Goal: Task Accomplishment & Management: Use online tool/utility

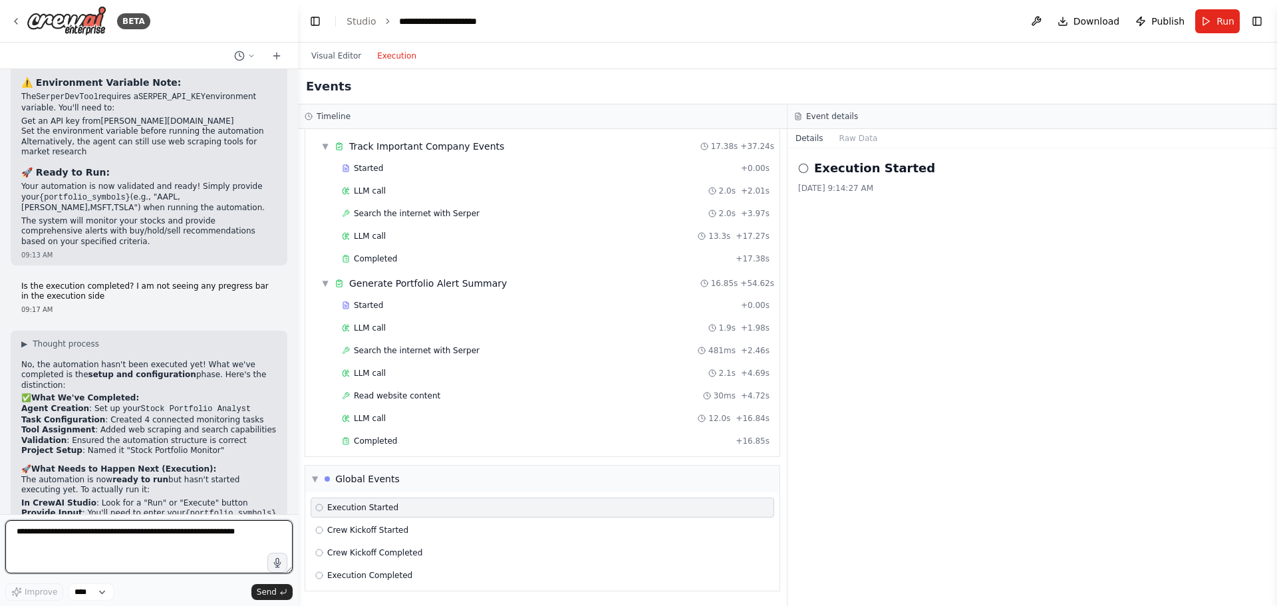
click at [145, 544] on textarea at bounding box center [148, 546] width 287 height 53
type textarea "**********"
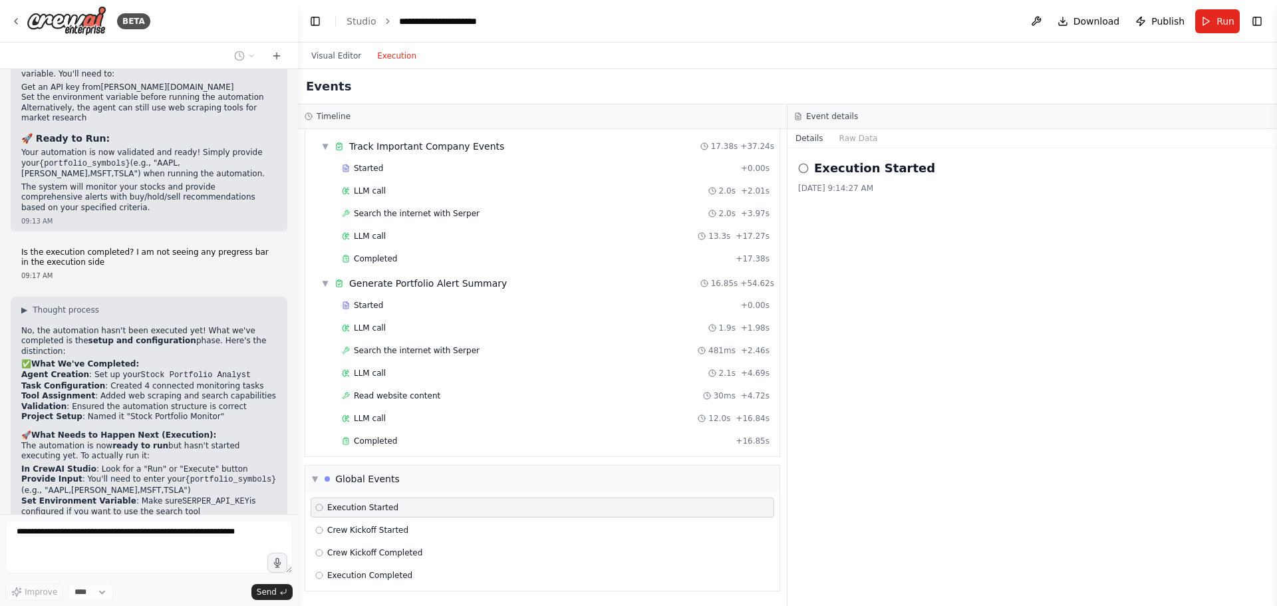
scroll to position [3783, 0]
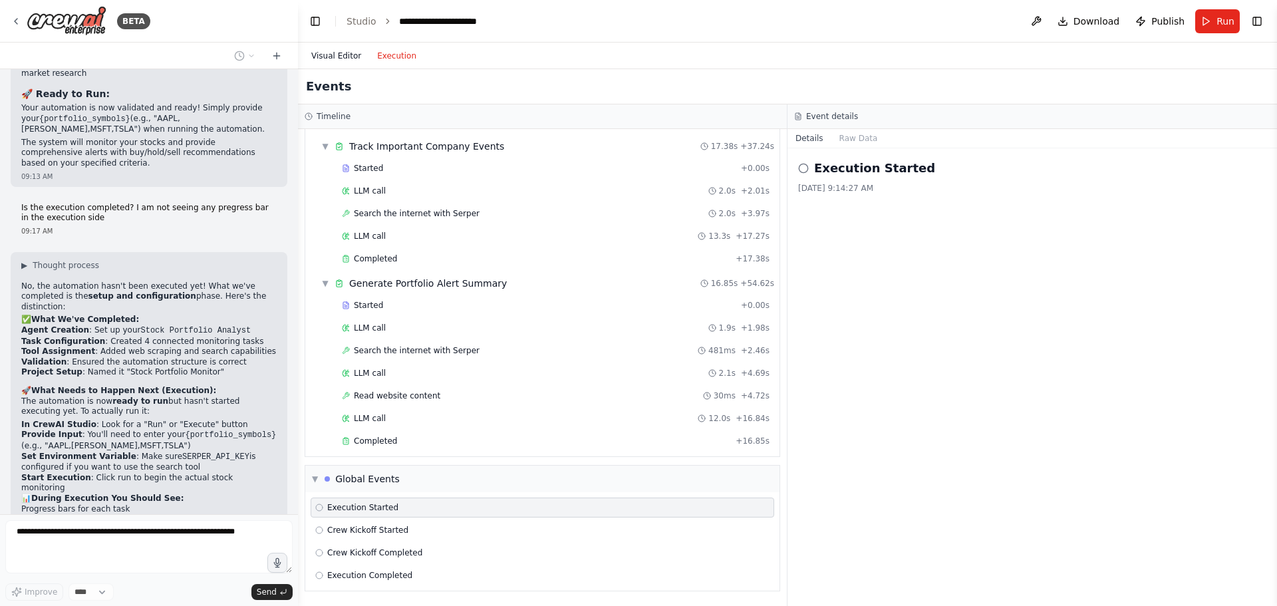
click at [329, 50] on button "Visual Editor" at bounding box center [336, 56] width 66 height 16
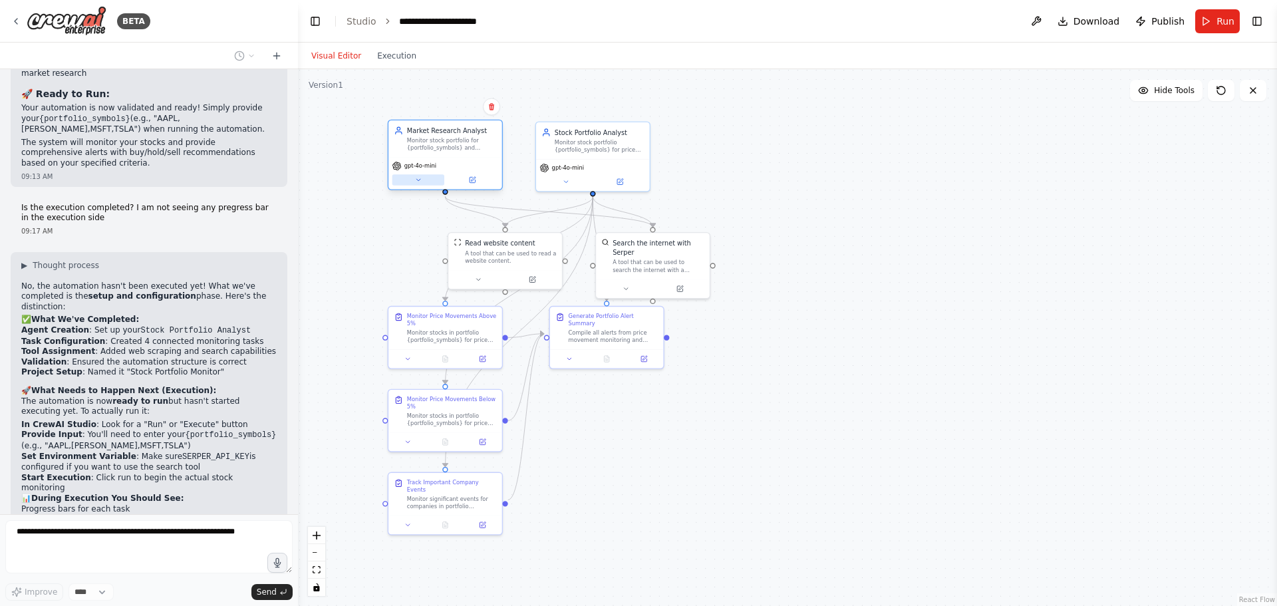
click at [418, 182] on icon at bounding box center [417, 179] width 7 height 7
click at [431, 142] on div "Monitor stock portfolio for {portfolio_symbols} and provide real-time alerts an…" at bounding box center [452, 144] width 90 height 15
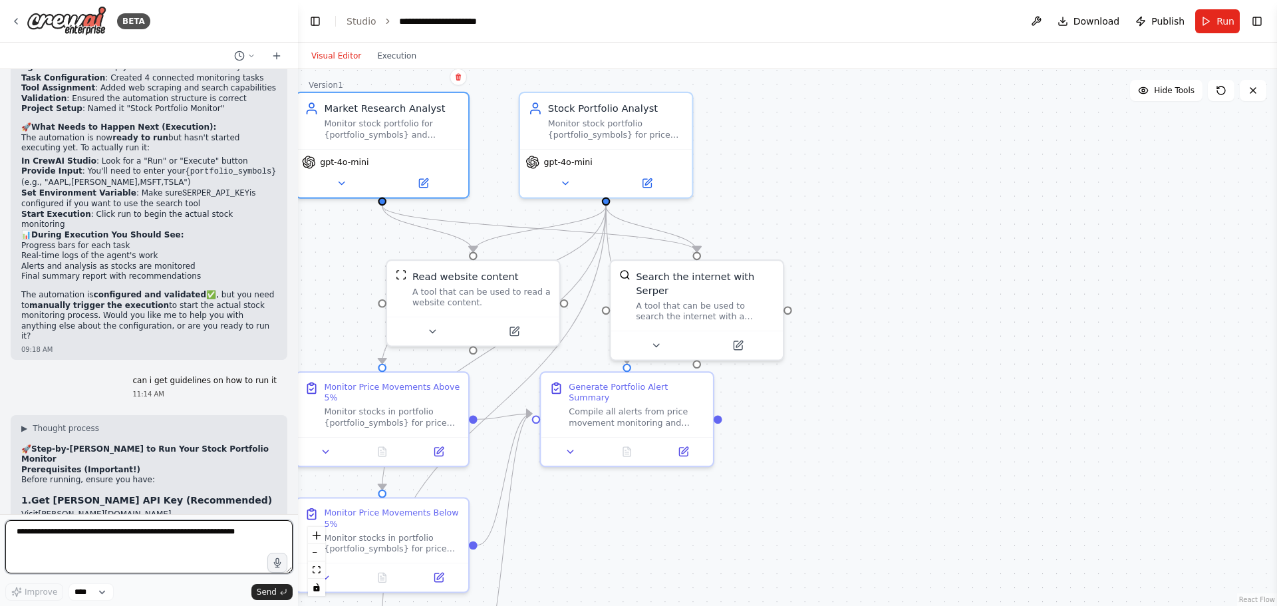
scroll to position [4113, 0]
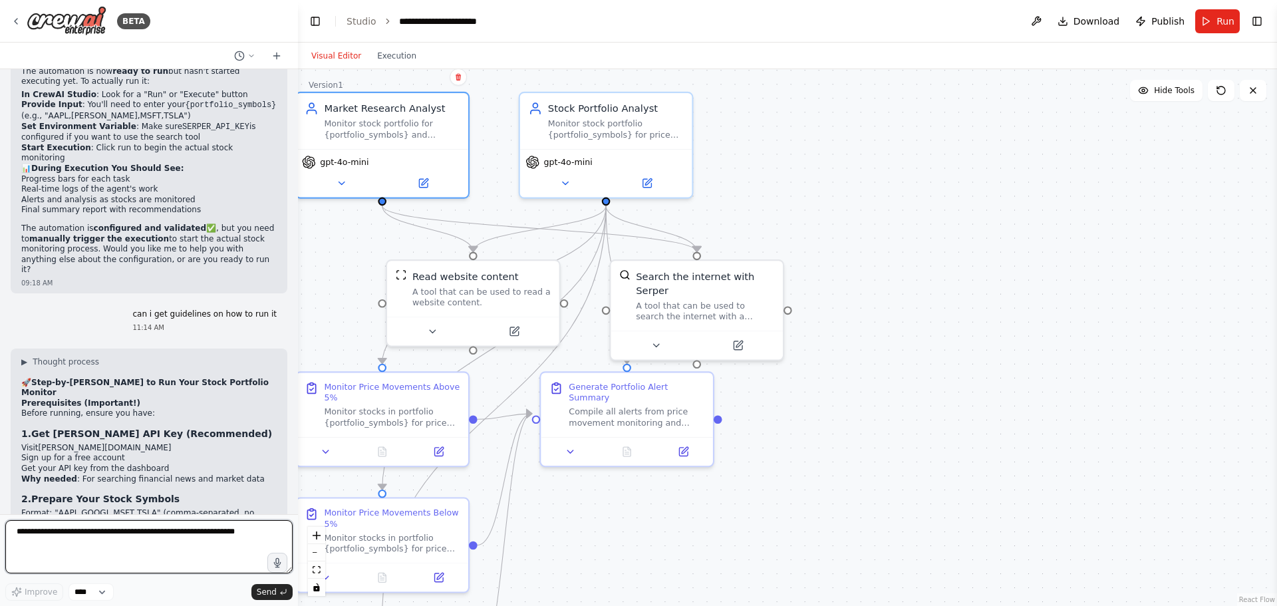
click at [69, 535] on textarea at bounding box center [148, 546] width 287 height 53
type textarea "**********"
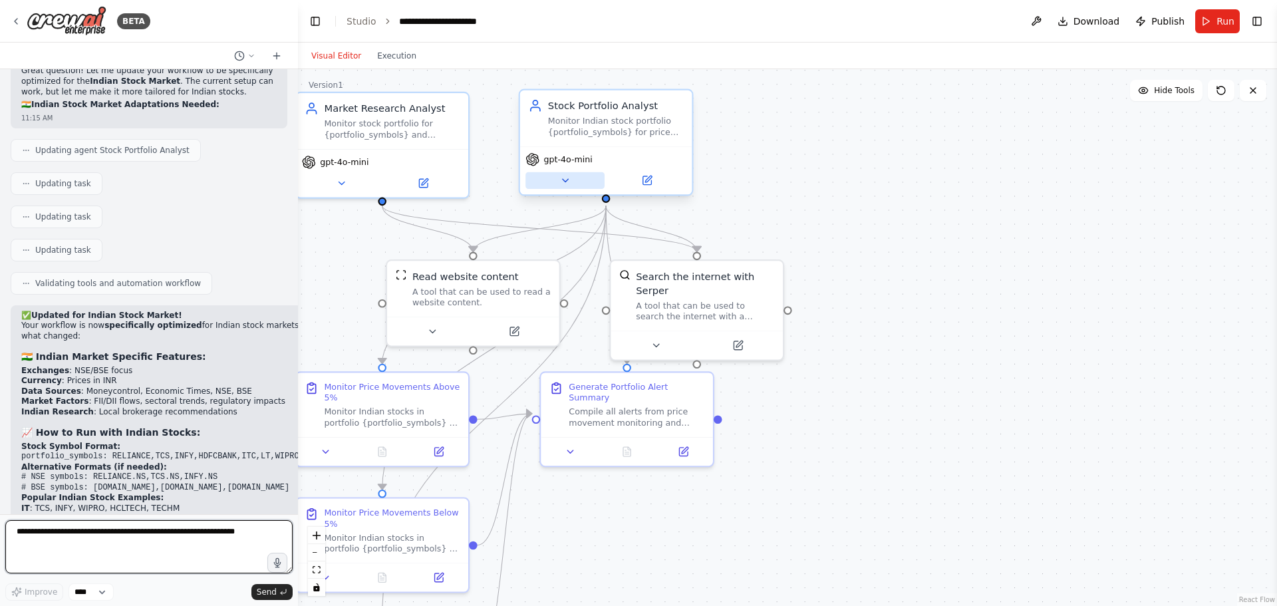
scroll to position [5340, 0]
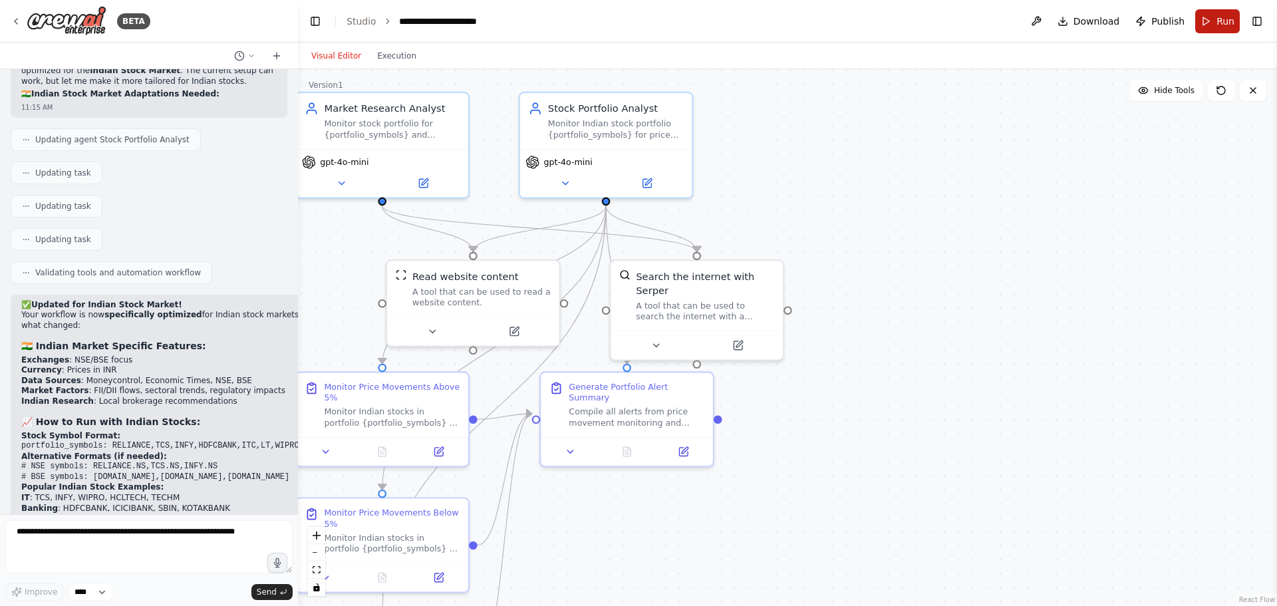
click at [1218, 24] on span "Run" at bounding box center [1225, 21] width 18 height 13
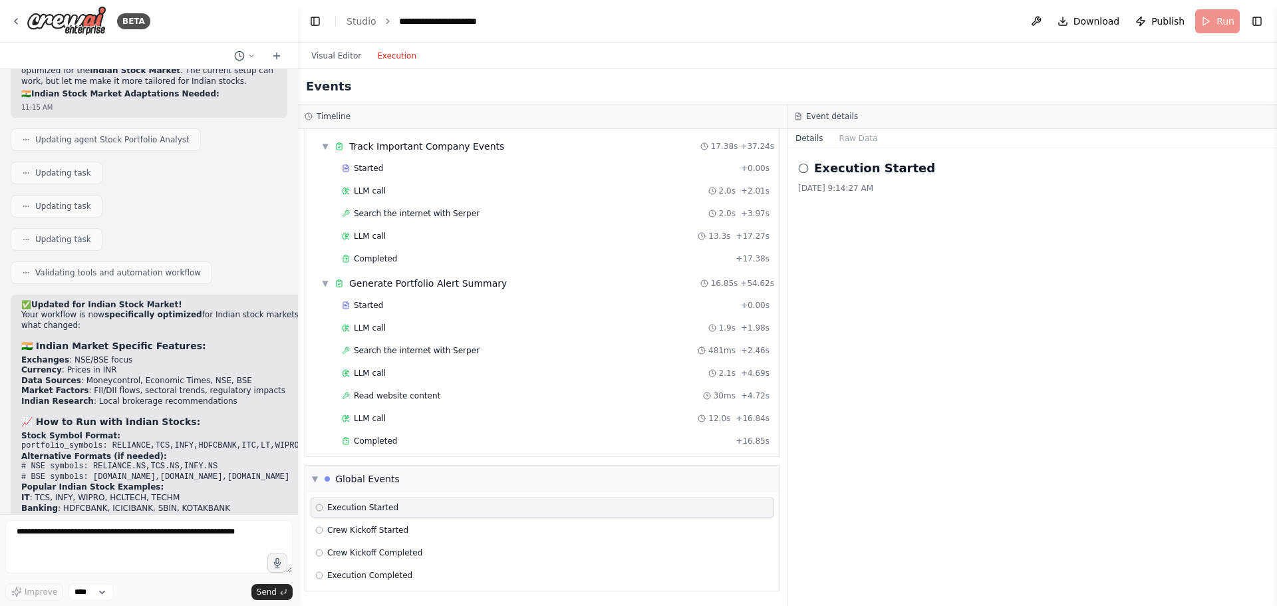
click at [391, 54] on button "Execution" at bounding box center [396, 56] width 55 height 16
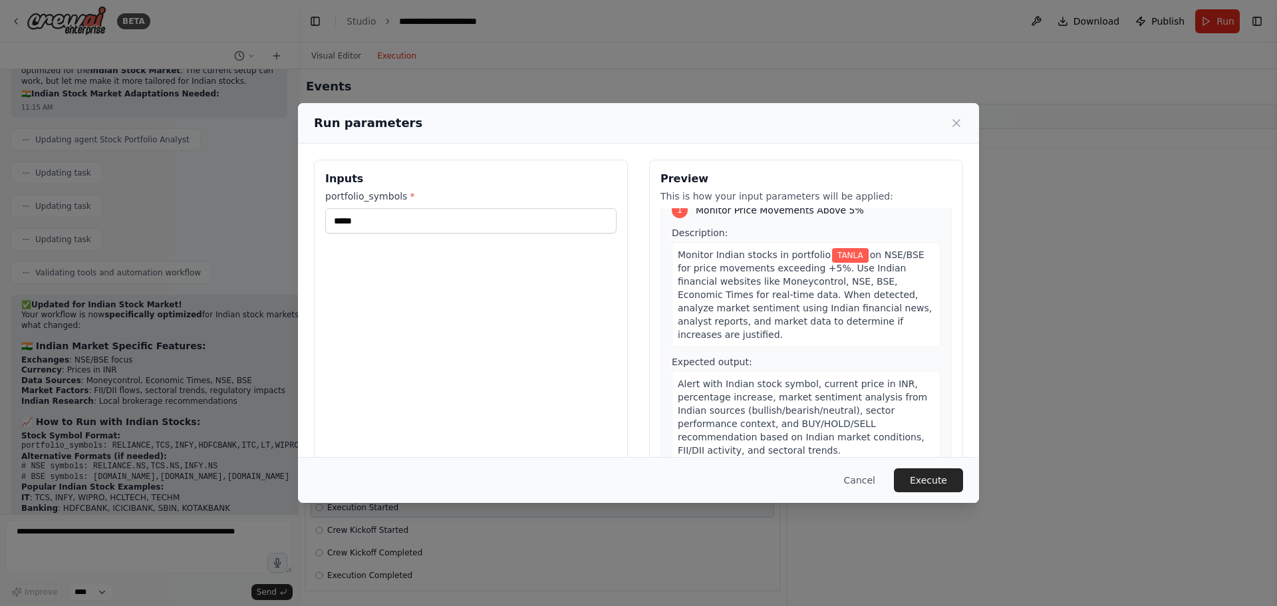
scroll to position [0, 0]
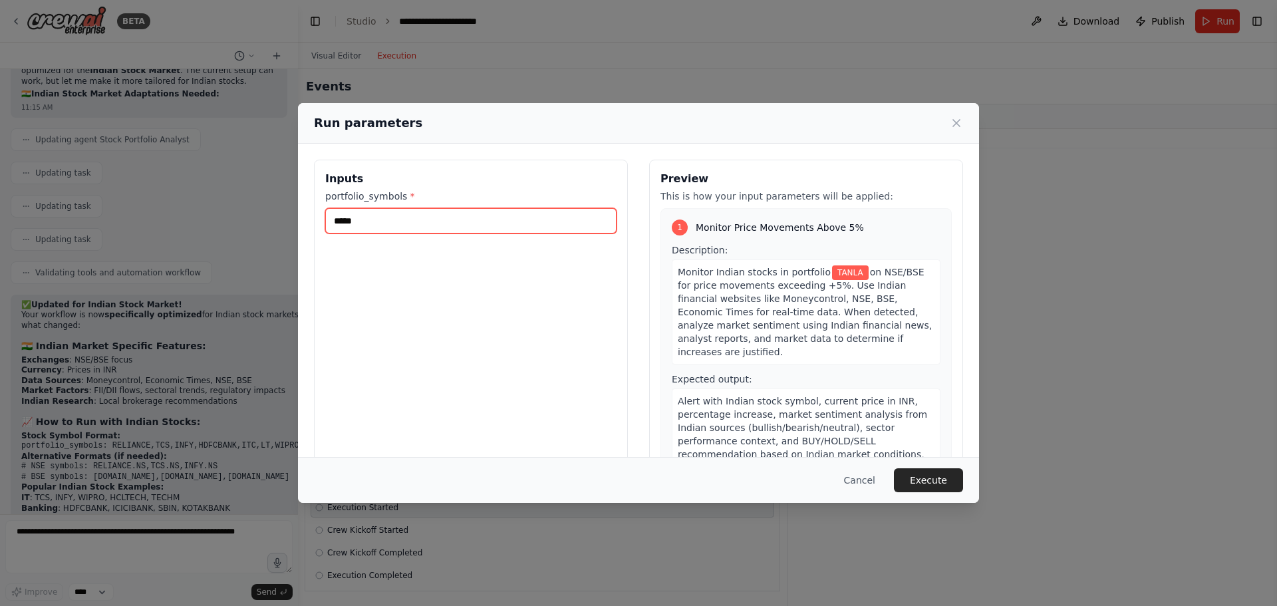
click at [380, 222] on input "*****" at bounding box center [470, 220] width 291 height 25
click at [927, 476] on button "Execute" at bounding box center [928, 480] width 69 height 24
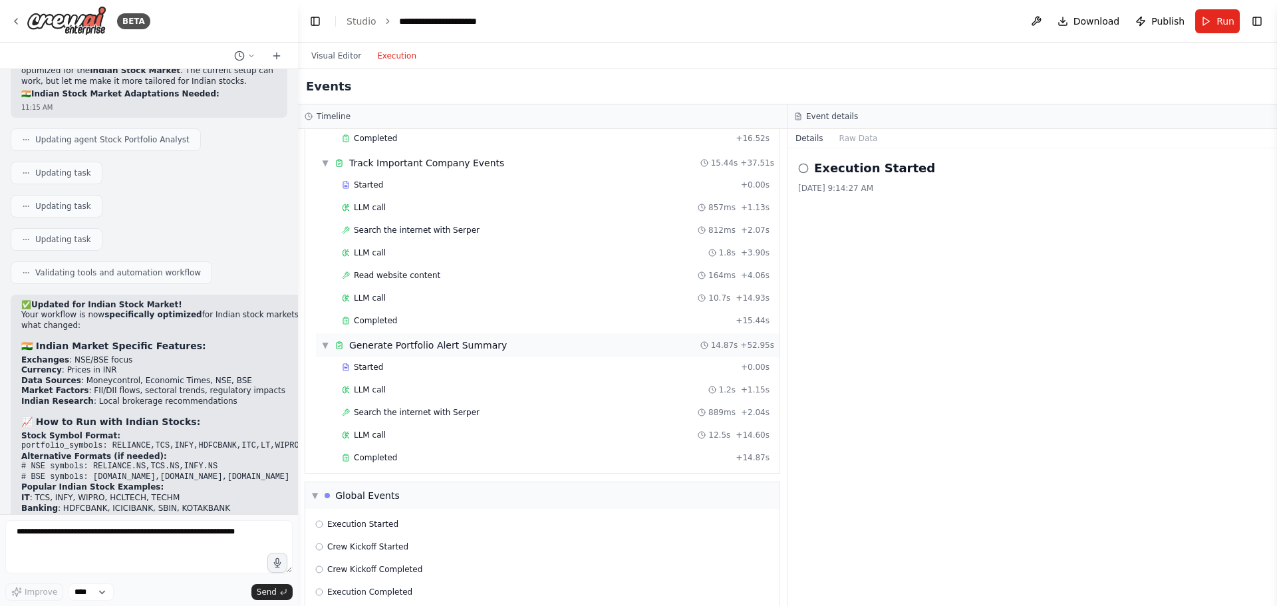
scroll to position [406, 0]
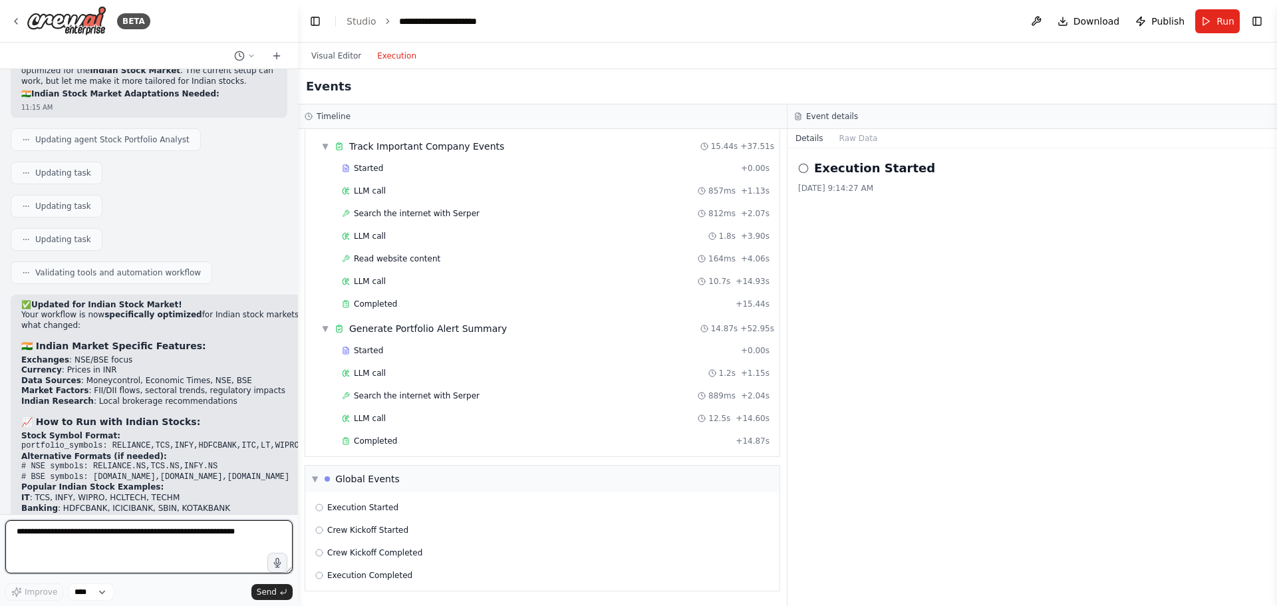
click at [115, 539] on textarea at bounding box center [148, 546] width 287 height 53
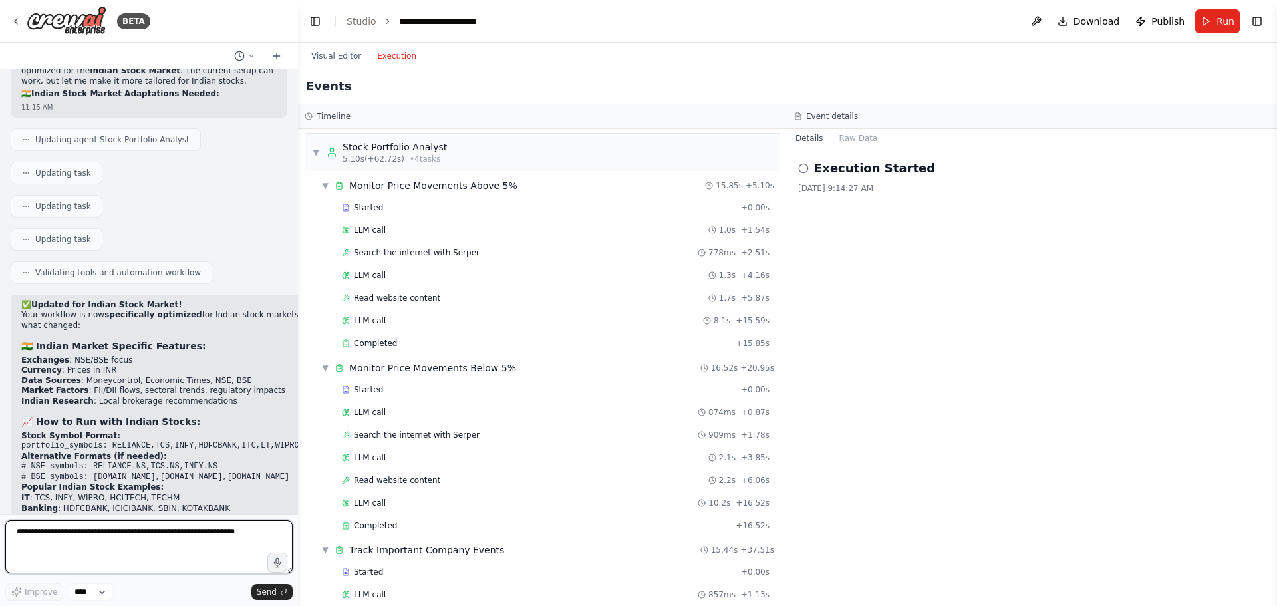
scroll to position [0, 0]
click at [311, 156] on div "▼ Stock Portfolio Analyst 5.10s (+62.72s) • 4 task s" at bounding box center [542, 154] width 474 height 37
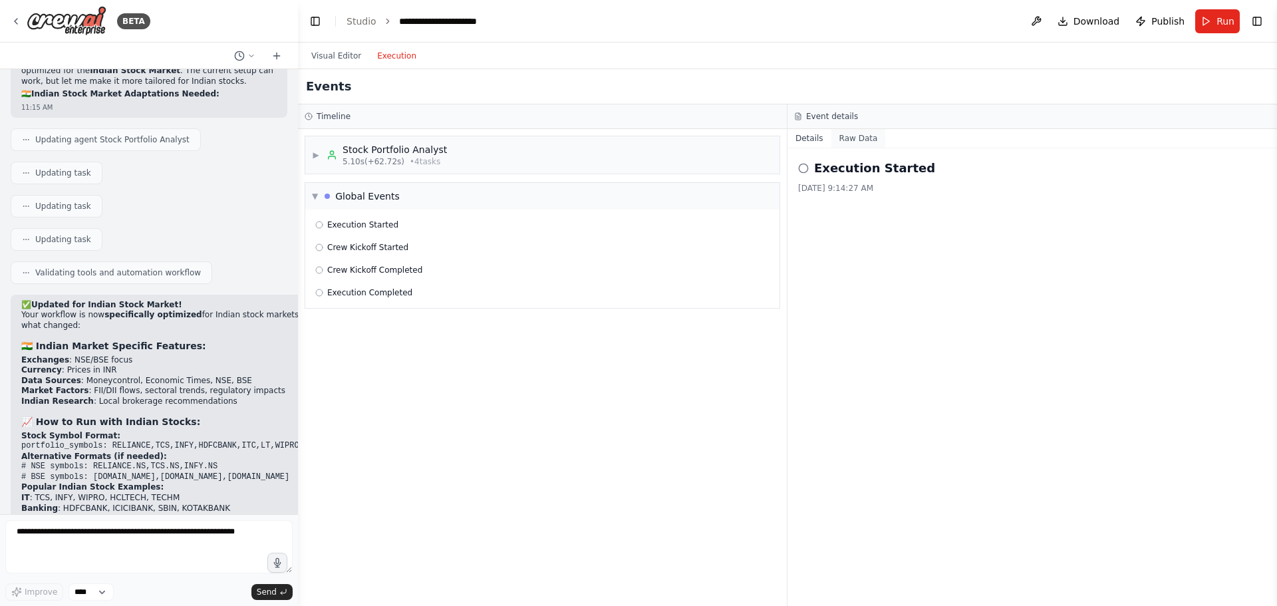
click at [860, 141] on button "Raw Data" at bounding box center [858, 138] width 55 height 19
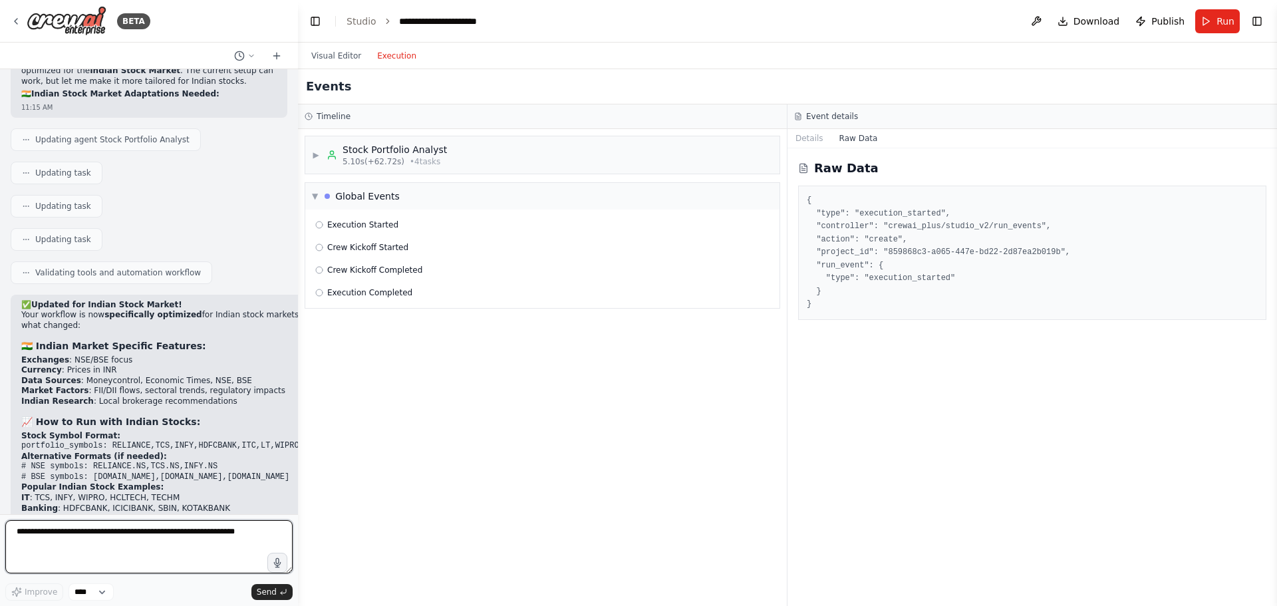
click at [78, 533] on textarea at bounding box center [148, 546] width 287 height 53
click at [311, 154] on div "▶ Stock Portfolio Analyst 5.10s (+62.72s) • 4 task s" at bounding box center [542, 154] width 474 height 37
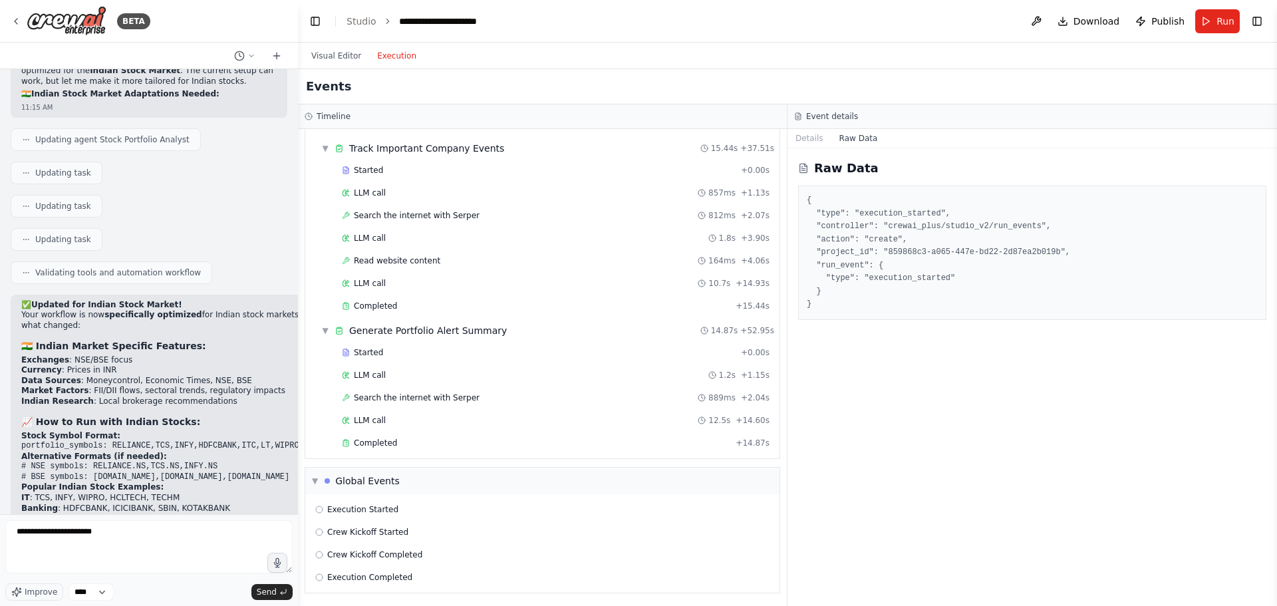
scroll to position [406, 0]
click at [112, 533] on textarea "**********" at bounding box center [148, 546] width 287 height 53
click at [165, 536] on textarea "**********" at bounding box center [148, 546] width 287 height 53
drag, startPoint x: 160, startPoint y: 532, endPoint x: 94, endPoint y: 532, distance: 65.2
click at [94, 532] on textarea "**********" at bounding box center [148, 546] width 287 height 53
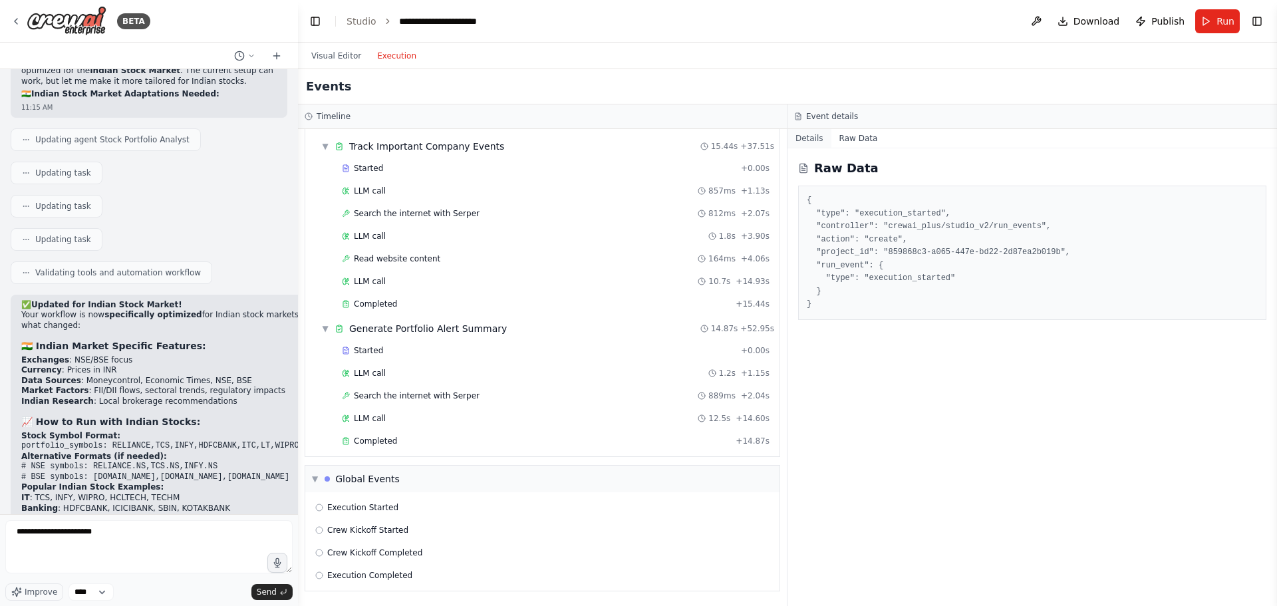
click at [801, 139] on button "Details" at bounding box center [809, 138] width 44 height 19
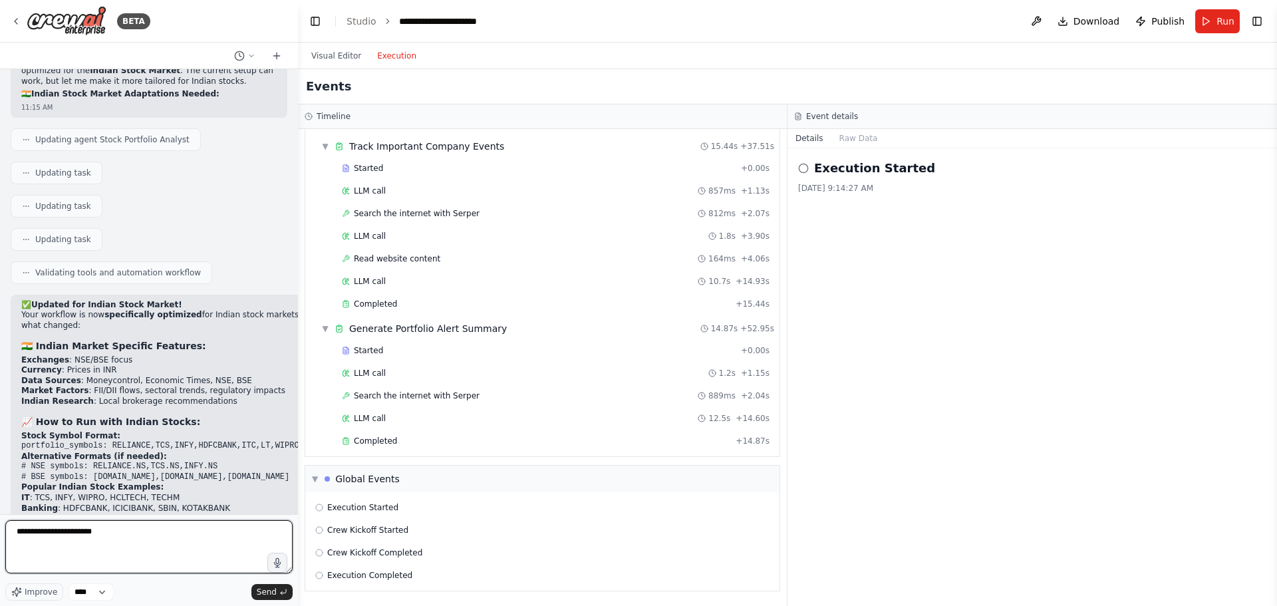
click at [126, 527] on textarea "**********" at bounding box center [148, 546] width 287 height 53
type textarea "**********"
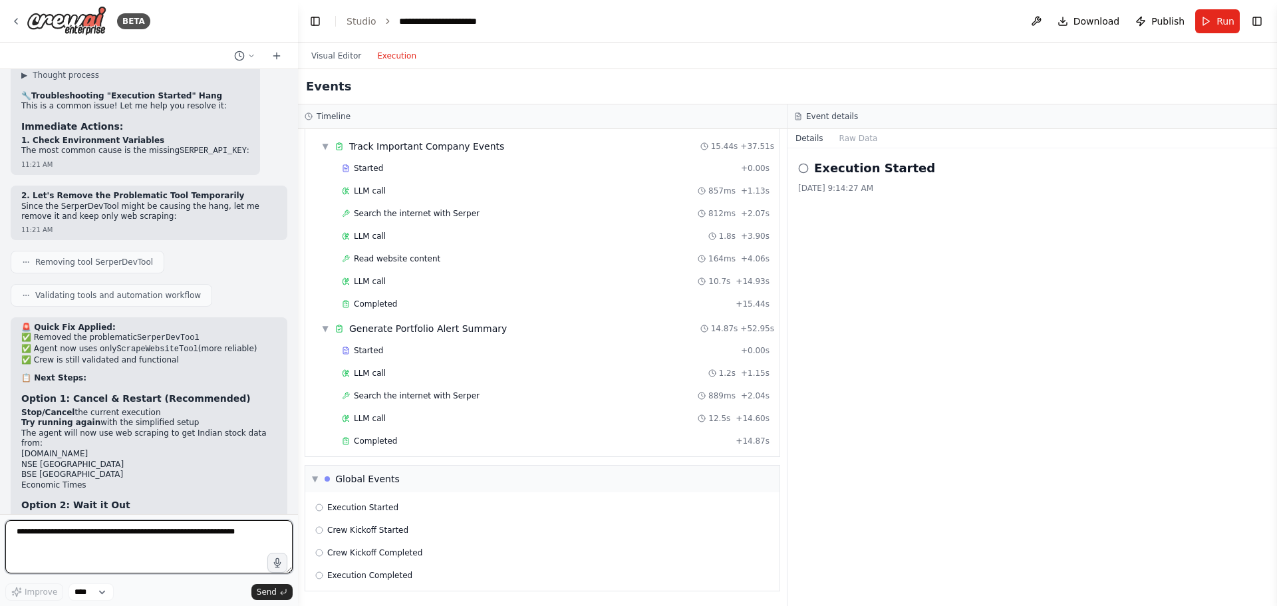
scroll to position [6067, 0]
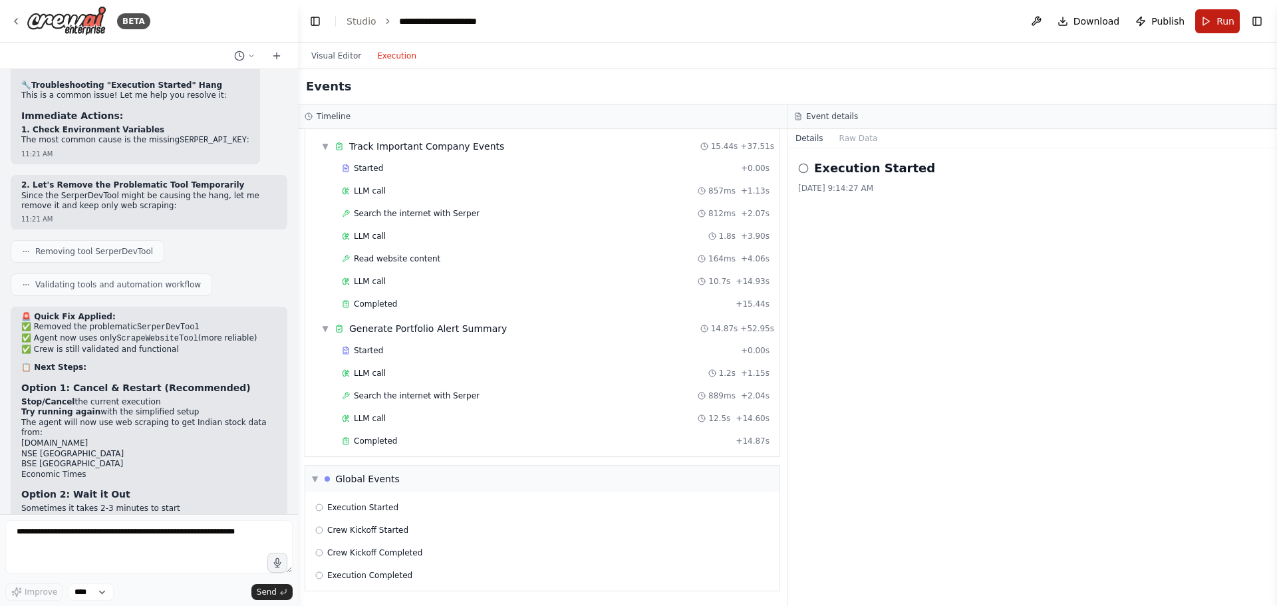
click at [1219, 25] on span "Run" at bounding box center [1225, 21] width 18 height 13
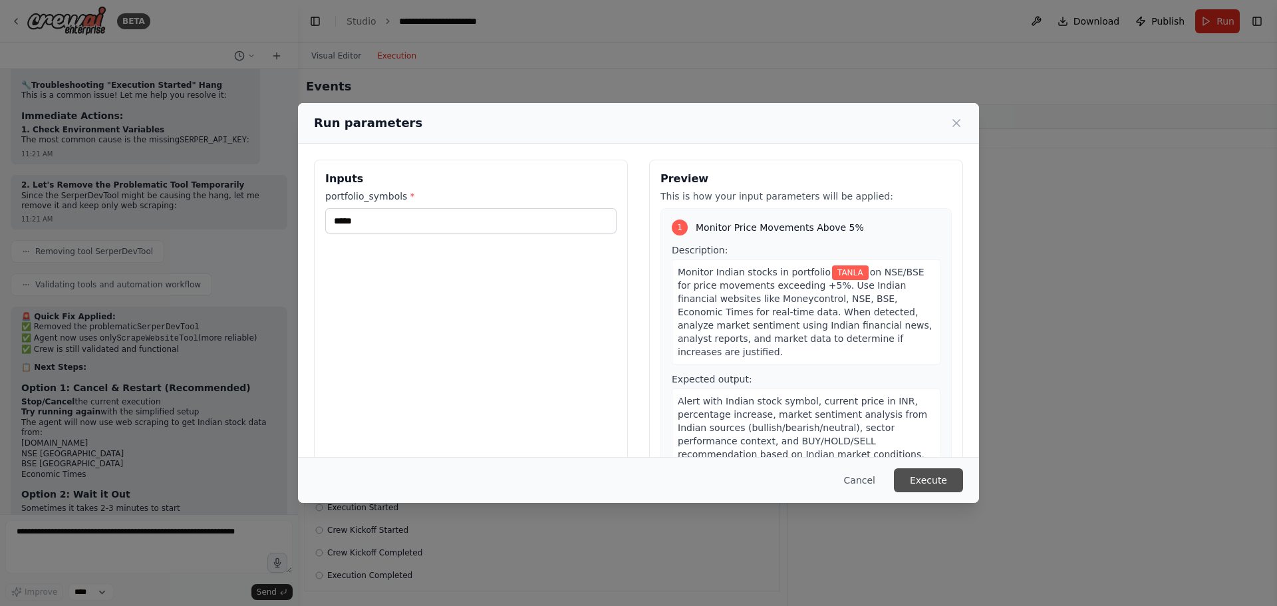
click at [932, 479] on button "Execute" at bounding box center [928, 480] width 69 height 24
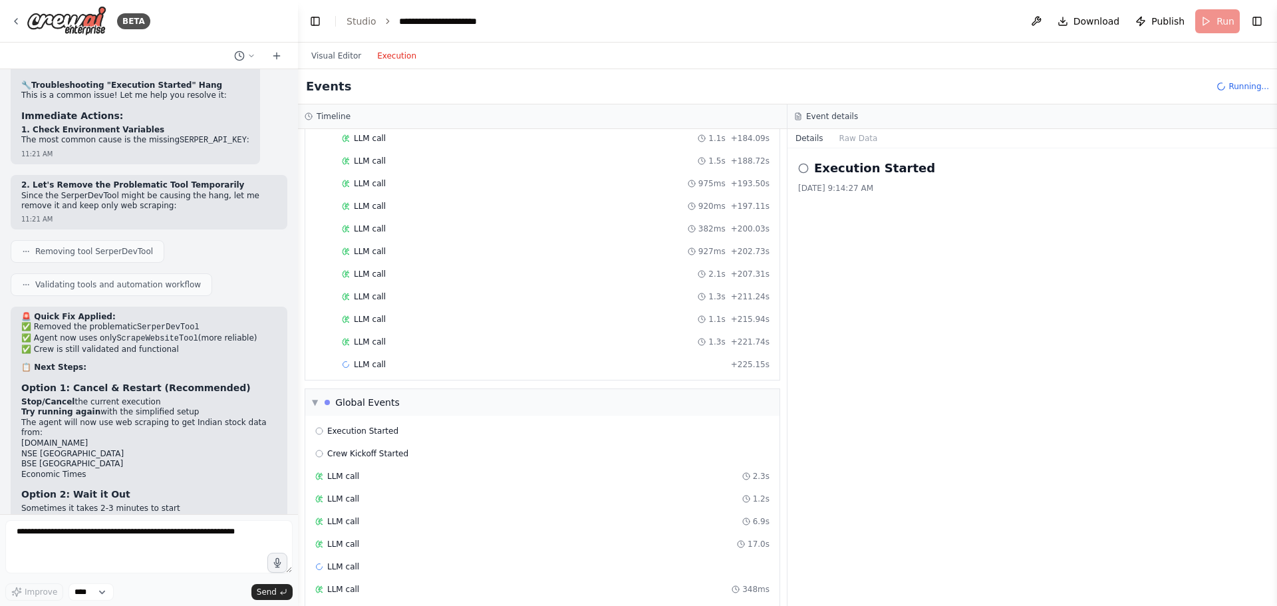
scroll to position [1392, 0]
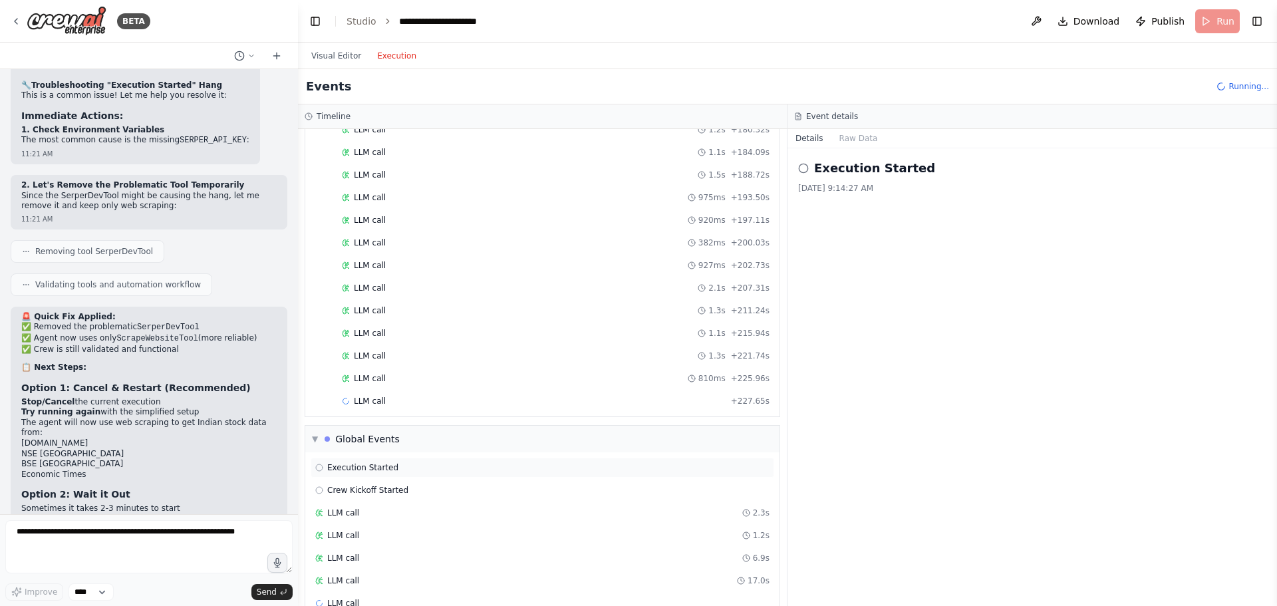
click at [319, 440] on div "▼ Global Events" at bounding box center [356, 438] width 88 height 13
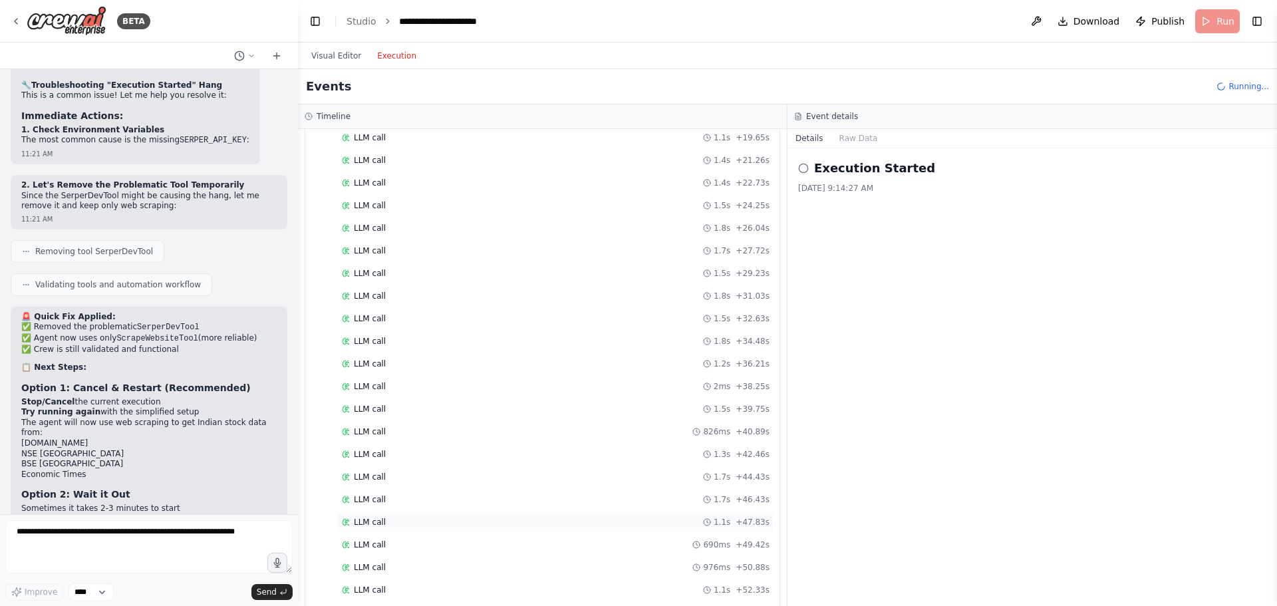
scroll to position [0, 0]
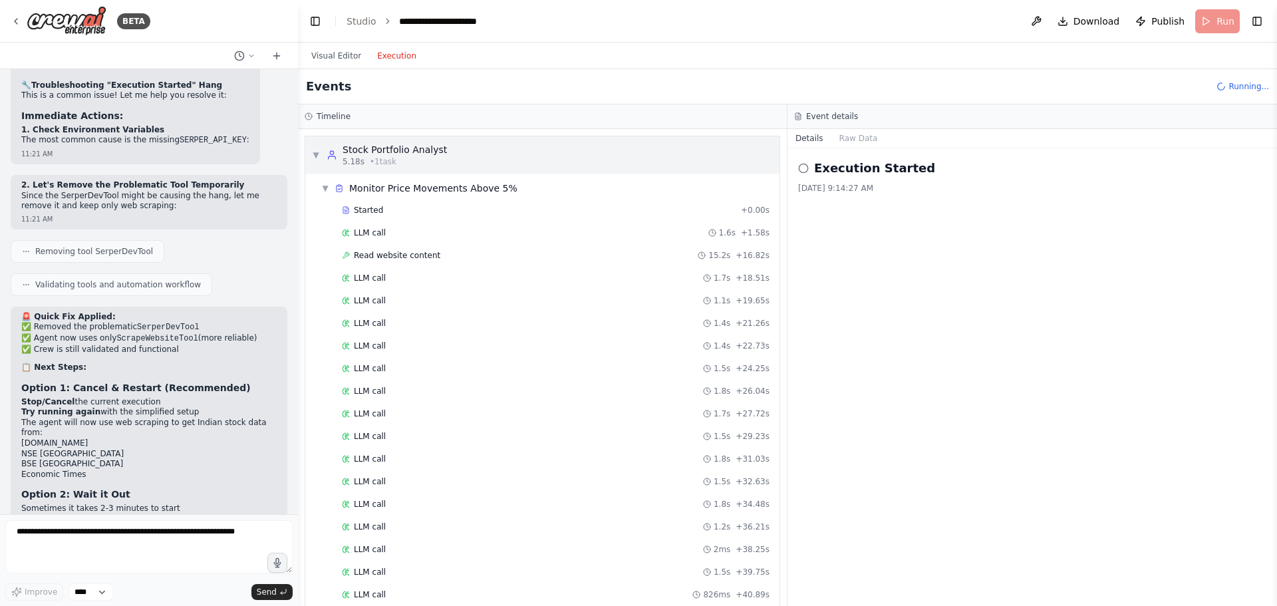
click at [318, 150] on span "▼" at bounding box center [316, 155] width 8 height 11
click at [314, 153] on span "▼" at bounding box center [316, 155] width 8 height 11
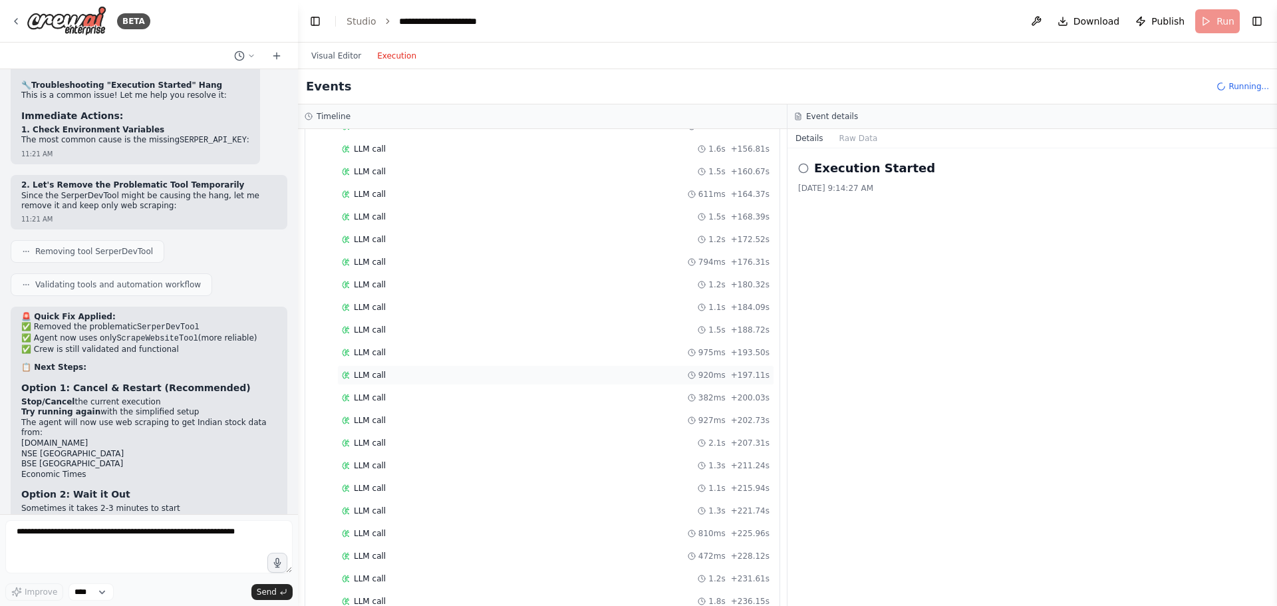
scroll to position [1322, 0]
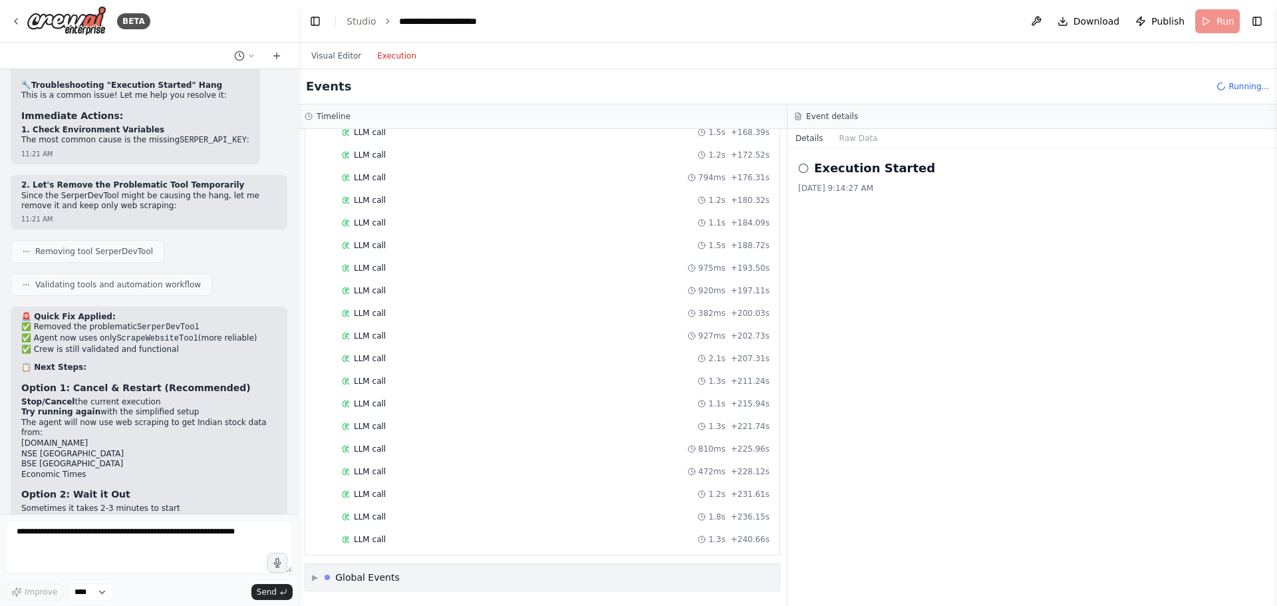
click at [320, 577] on div "▼ Stock Portfolio Analyst 5.18s • 1 task ▼ Monitor Price Movements Above 5% Sta…" at bounding box center [542, 367] width 489 height 477
click at [333, 581] on div "Global Events" at bounding box center [362, 577] width 75 height 13
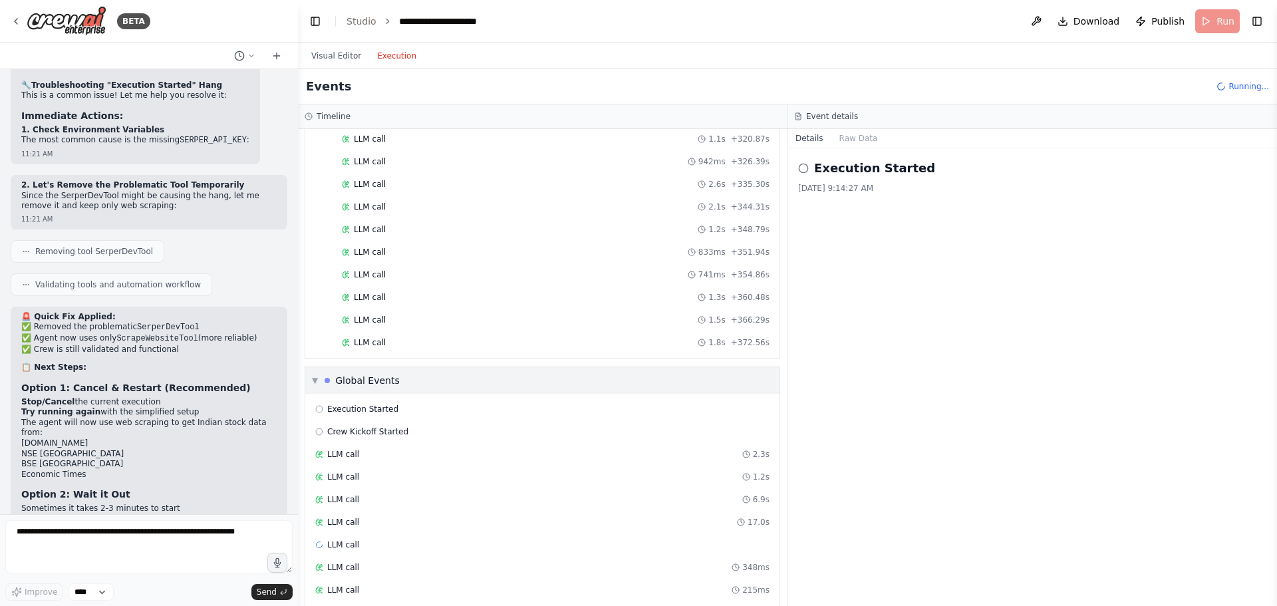
click at [317, 378] on span "▼" at bounding box center [315, 380] width 6 height 11
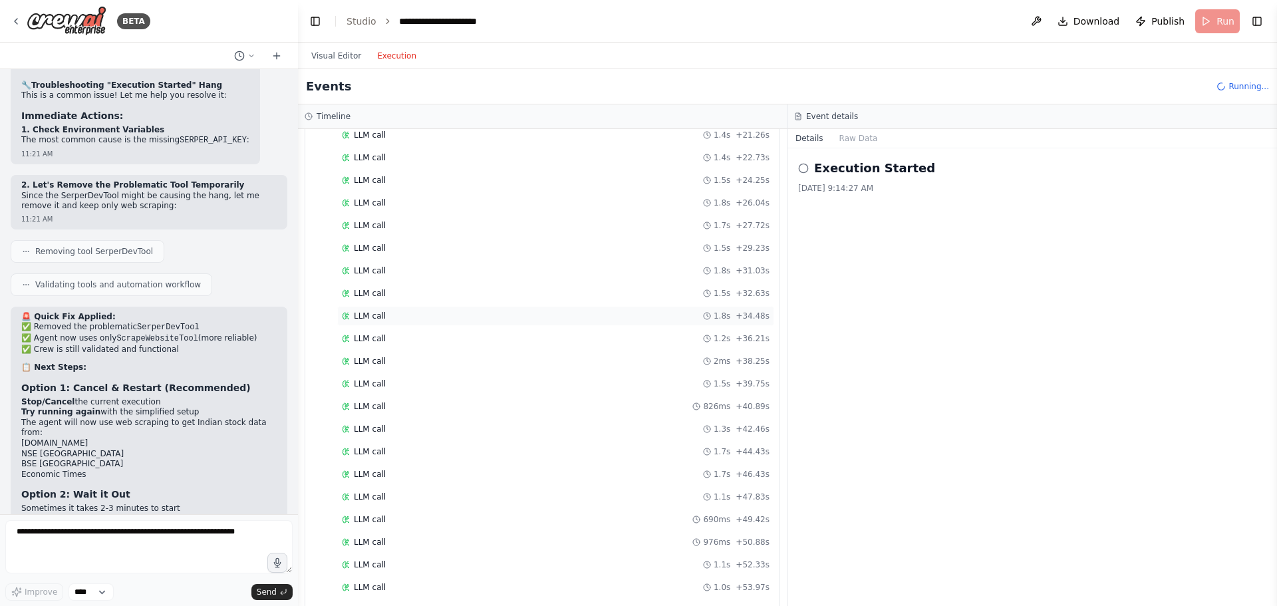
scroll to position [0, 0]
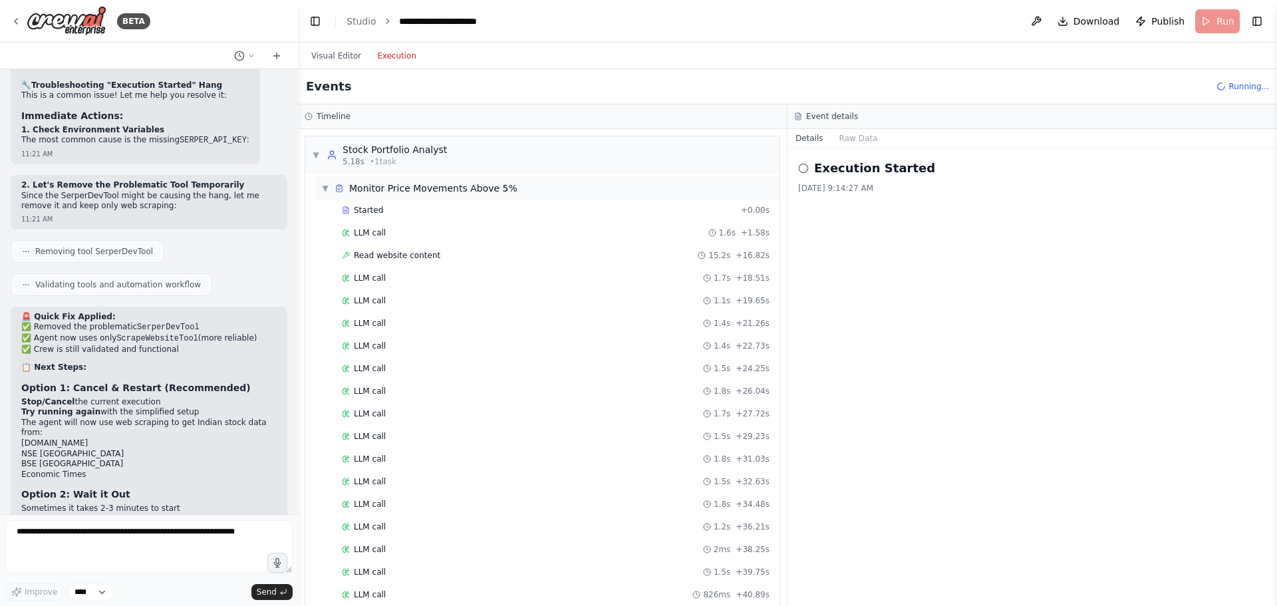
click at [327, 190] on span "▼" at bounding box center [325, 188] width 8 height 11
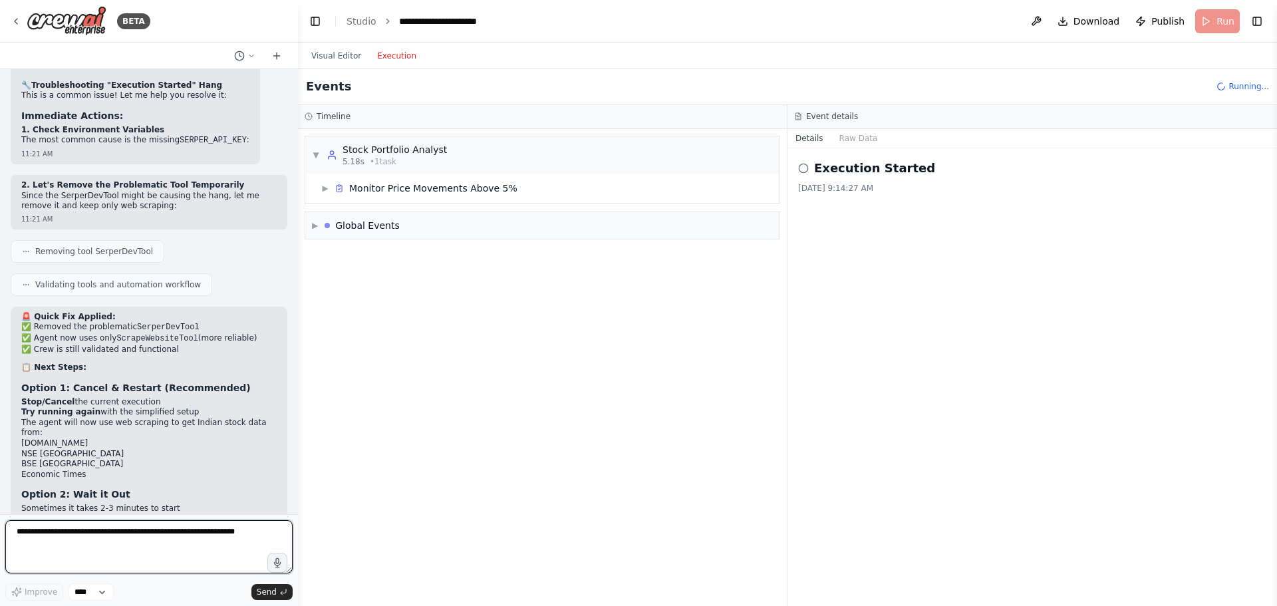
click at [151, 535] on textarea at bounding box center [148, 546] width 287 height 53
type textarea "**********"
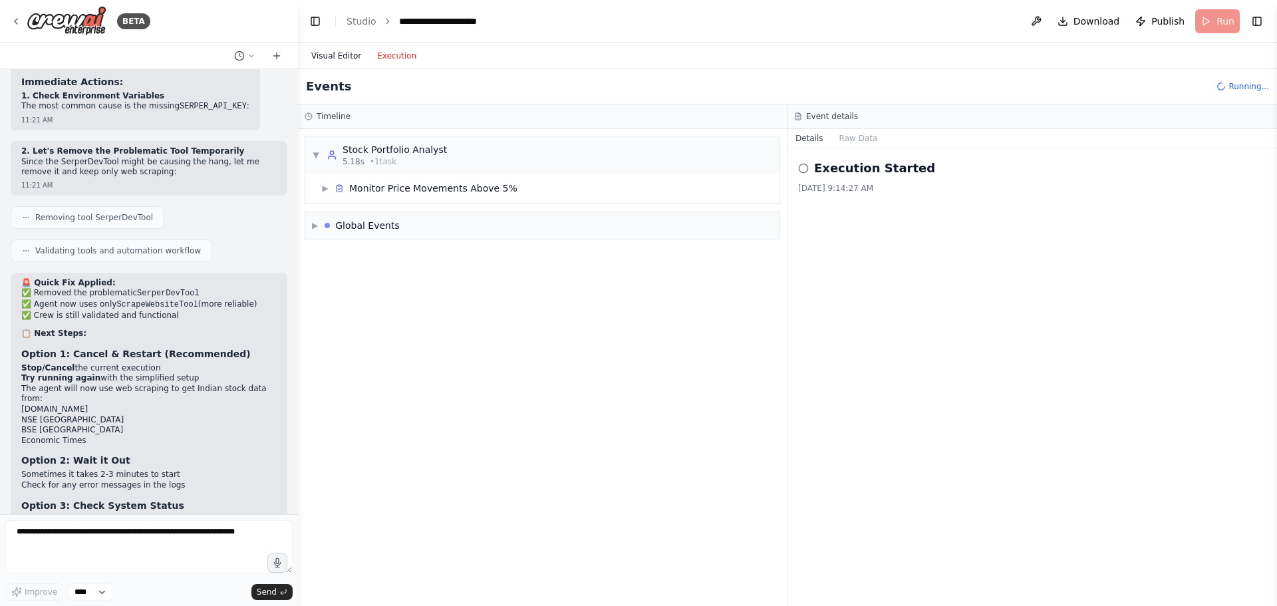
click at [329, 55] on button "Visual Editor" at bounding box center [336, 56] width 66 height 16
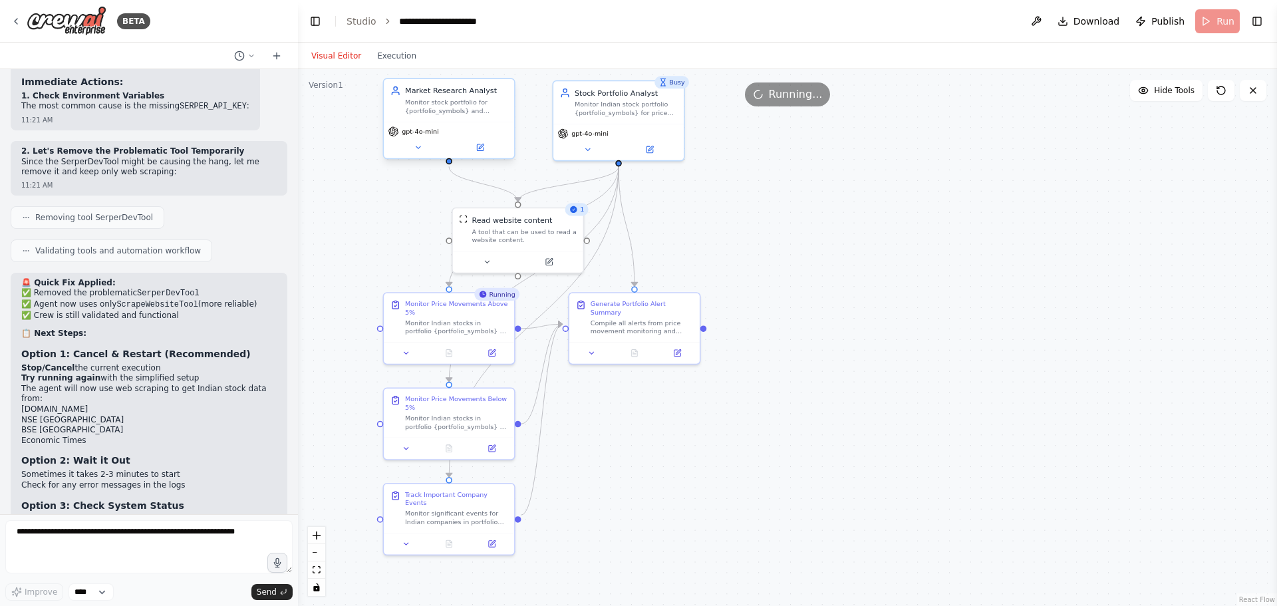
drag, startPoint x: 627, startPoint y: 520, endPoint x: 416, endPoint y: 109, distance: 461.7
click at [634, 414] on div ".deletable-edge-delete-btn { width: 20px; height: 20px; border: 0px solid #ffff…" at bounding box center [787, 337] width 979 height 537
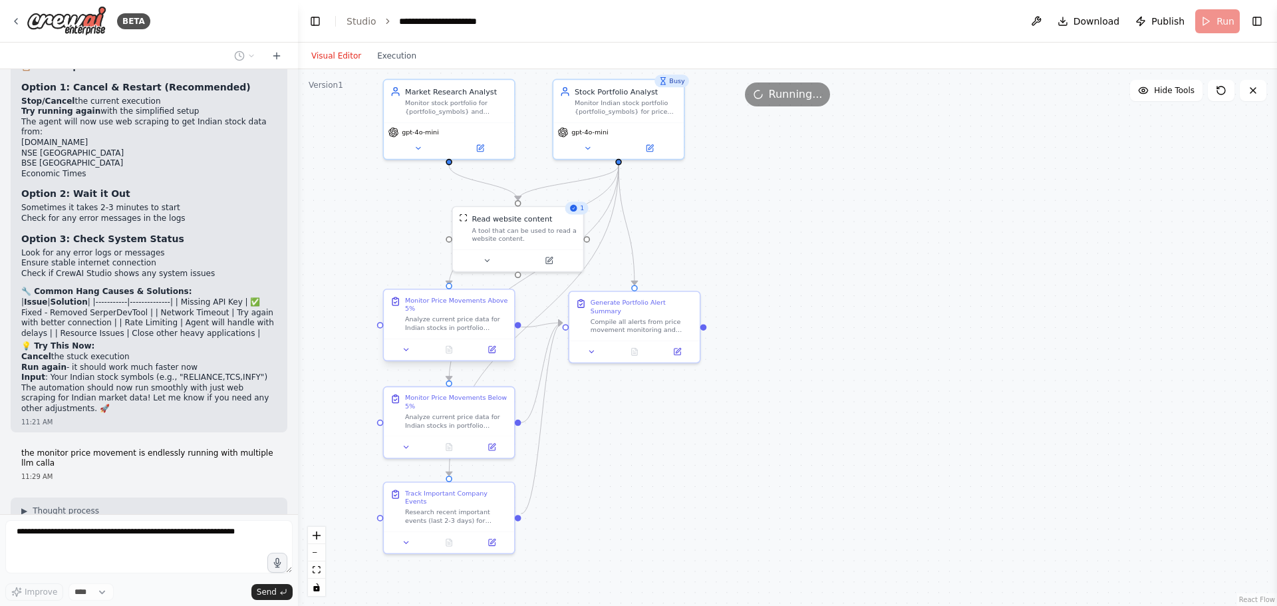
scroll to position [6378, 0]
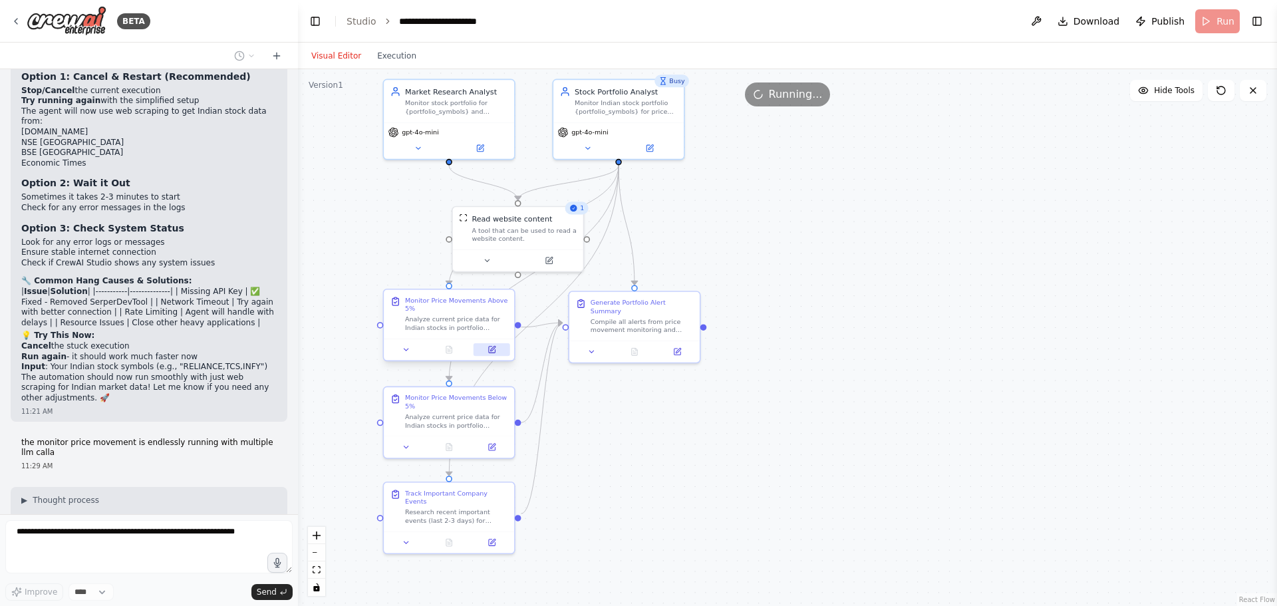
click at [489, 350] on icon at bounding box center [492, 350] width 7 height 7
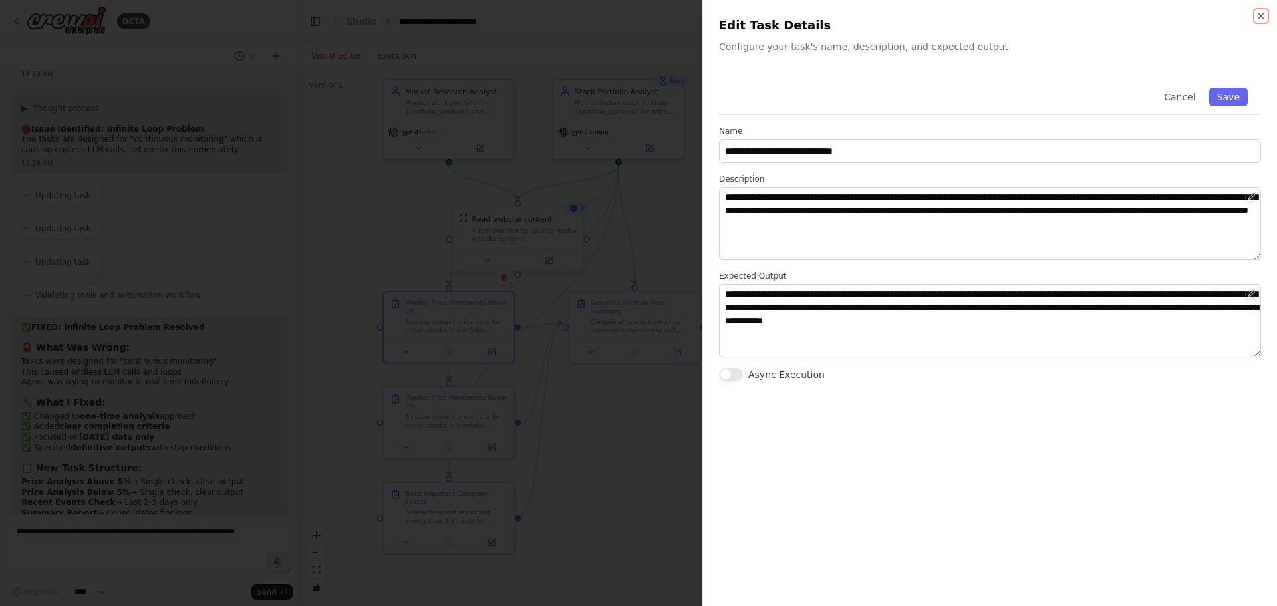
scroll to position [6780, 0]
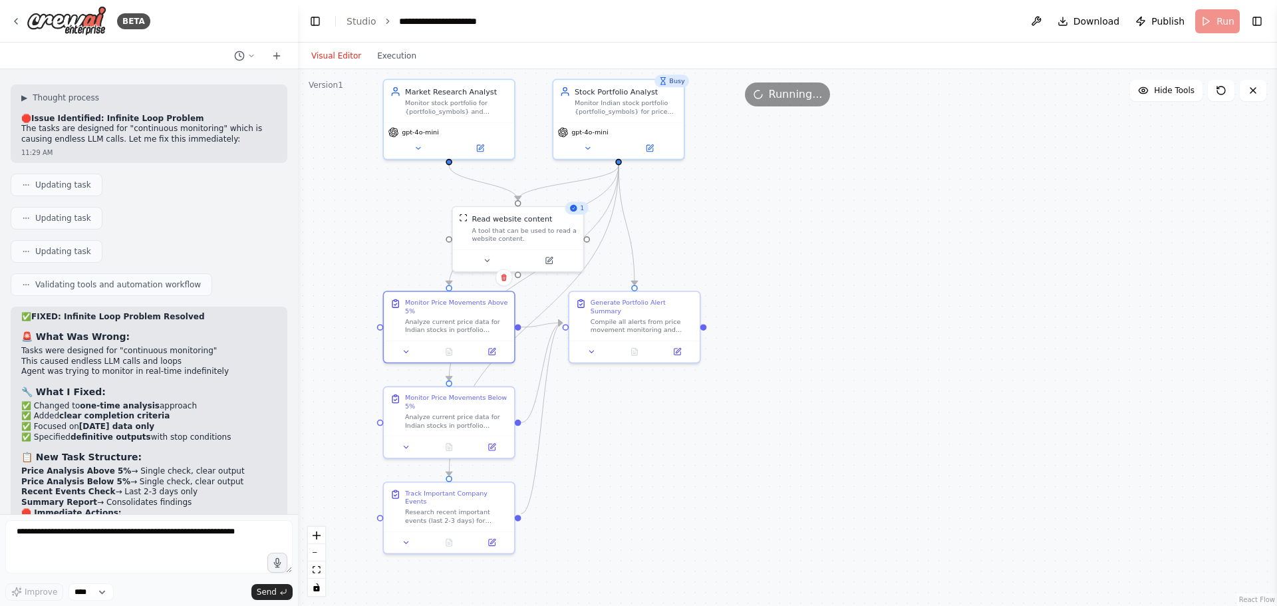
click at [1216, 20] on header "**********" at bounding box center [787, 21] width 979 height 43
click at [380, 58] on button "Execution" at bounding box center [396, 56] width 55 height 16
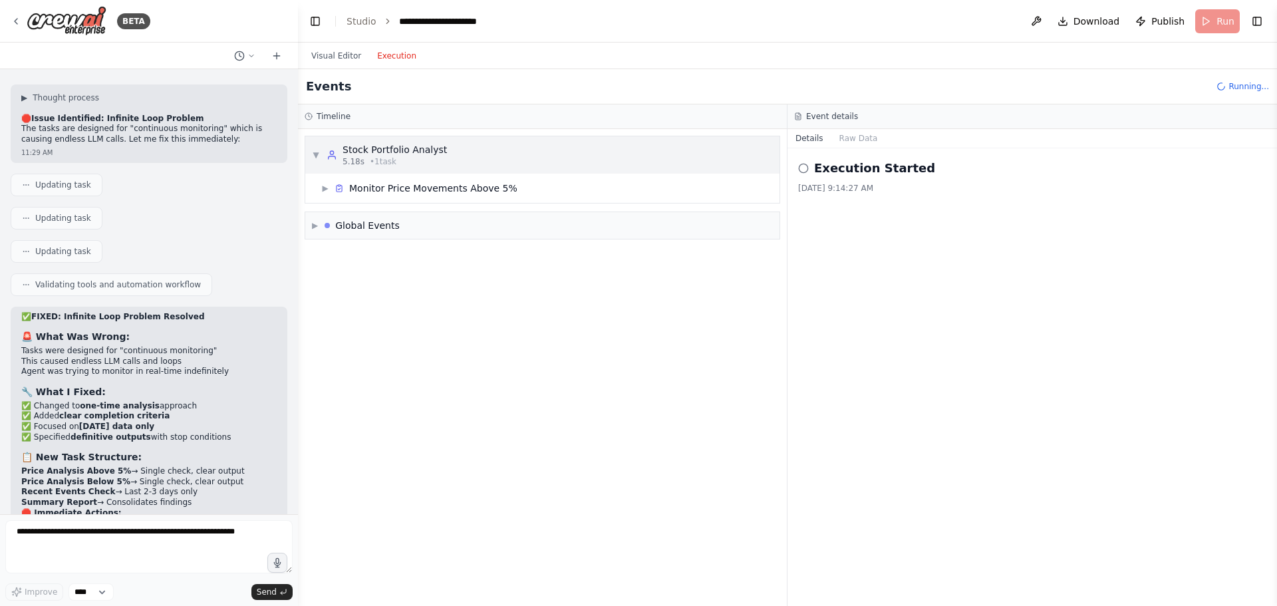
click at [311, 148] on div "▼ Stock Portfolio Analyst 5.18s • 1 task" at bounding box center [542, 154] width 474 height 37
click at [323, 196] on div "▶ Stock Portfolio Analyst 5.18s • 1 task ▶ Global Events" at bounding box center [542, 367] width 489 height 477
click at [362, 189] on div "Monitor Price Movements Above 5%" at bounding box center [433, 188] width 168 height 13
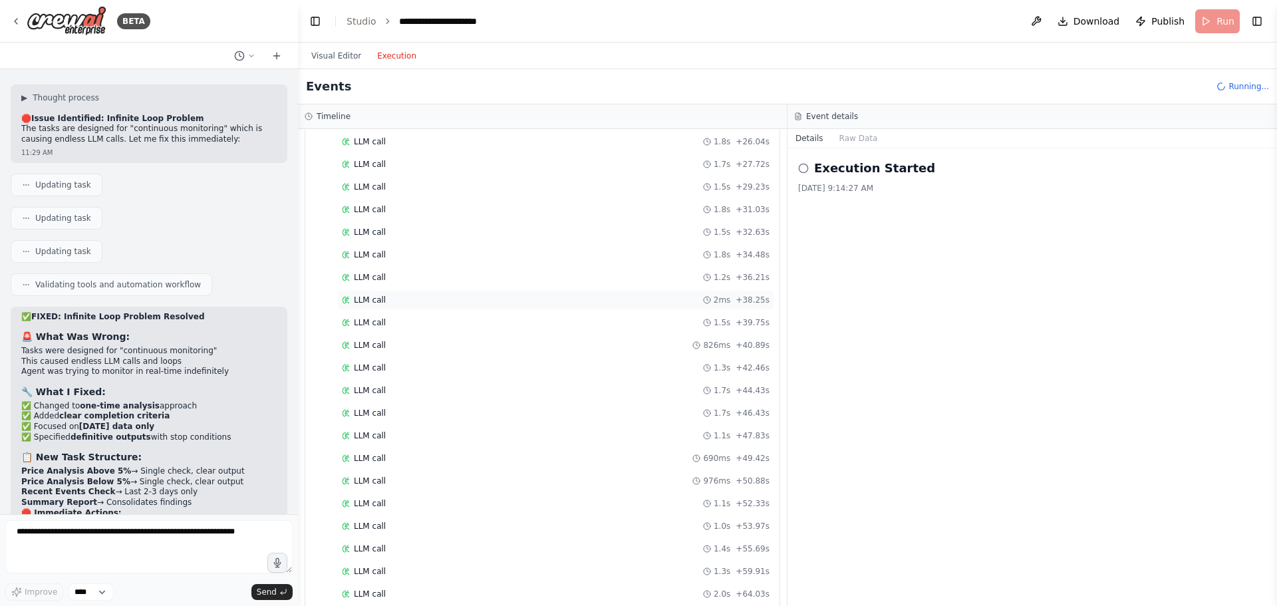
scroll to position [0, 0]
click at [1238, 88] on span "Running..." at bounding box center [1248, 86] width 41 height 11
click at [1258, 19] on button "Toggle Right Sidebar" at bounding box center [1257, 21] width 19 height 19
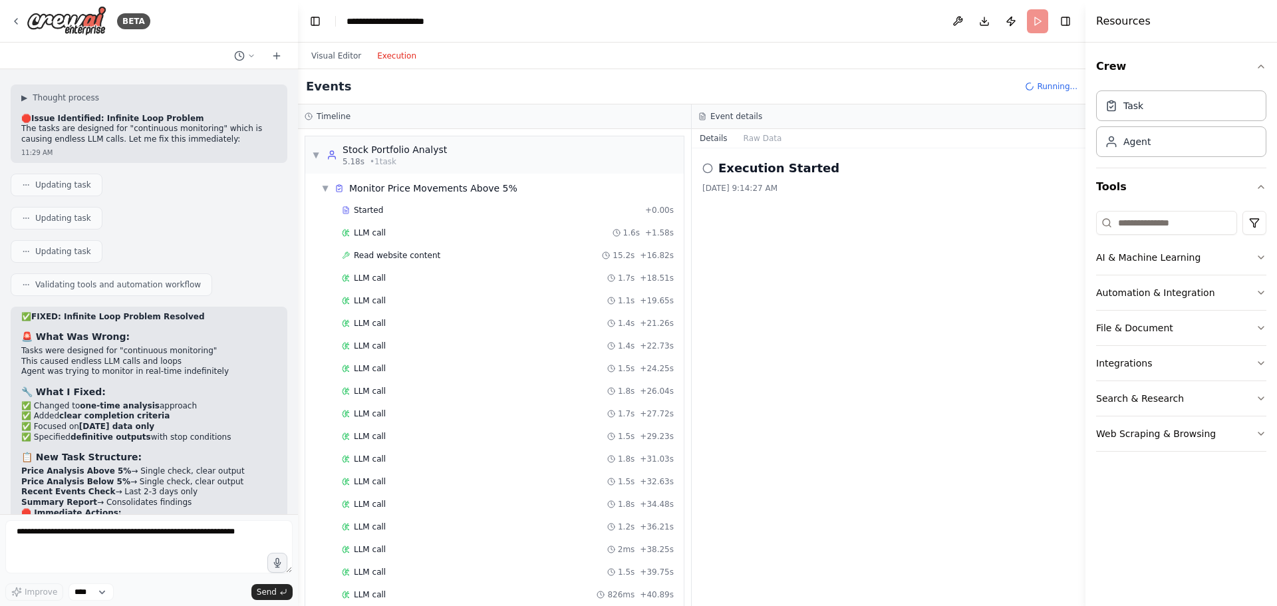
click at [954, 269] on div "Execution Started [DATE] 9:14:27 AM" at bounding box center [889, 377] width 394 height 458
click at [1033, 19] on header "**********" at bounding box center [691, 21] width 787 height 43
click at [1056, 87] on span "Running..." at bounding box center [1057, 86] width 41 height 11
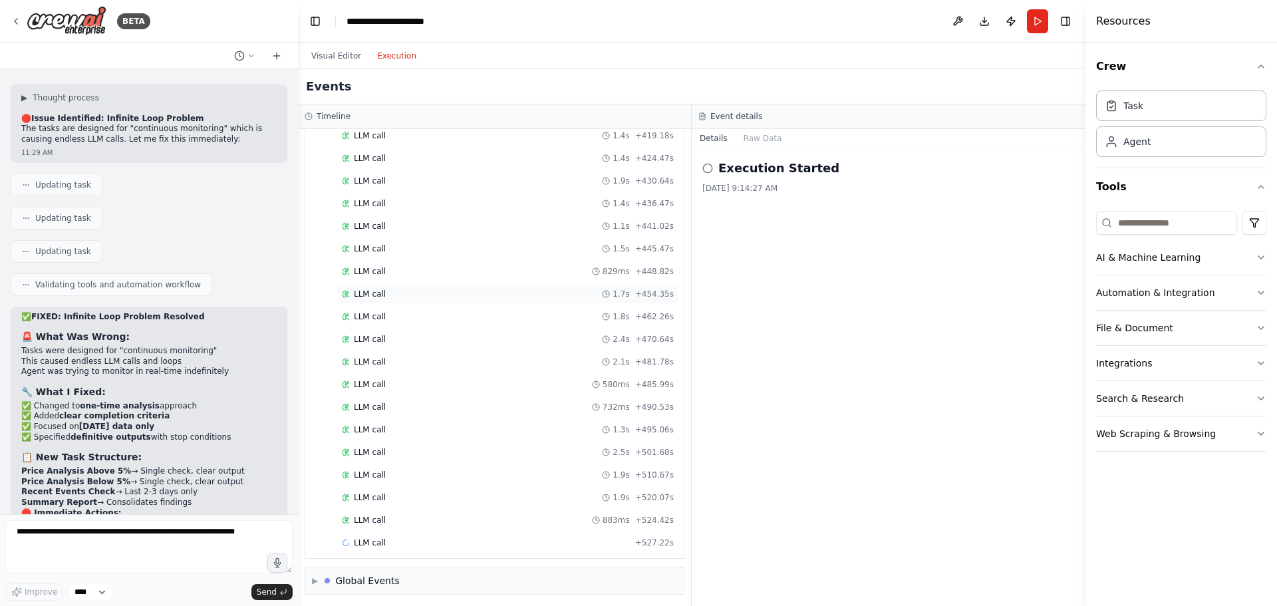
scroll to position [2543, 0]
click at [1039, 19] on button "Run" at bounding box center [1037, 21] width 21 height 24
click at [1261, 67] on icon "button" at bounding box center [1261, 66] width 11 height 11
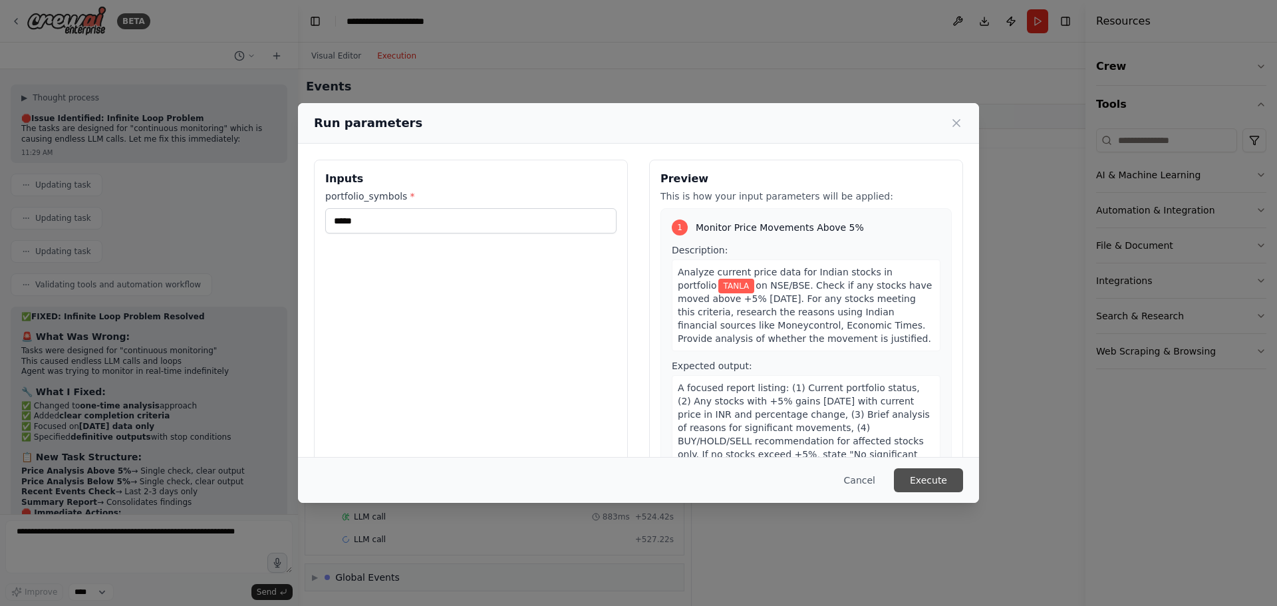
click at [930, 482] on button "Execute" at bounding box center [928, 480] width 69 height 24
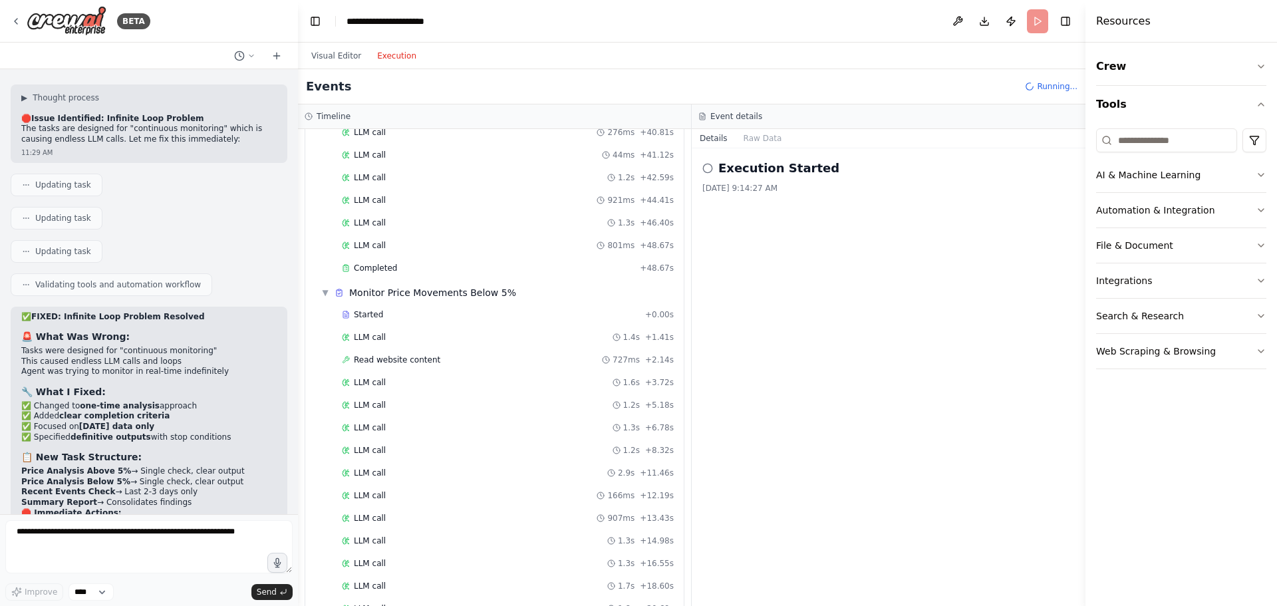
scroll to position [543, 0]
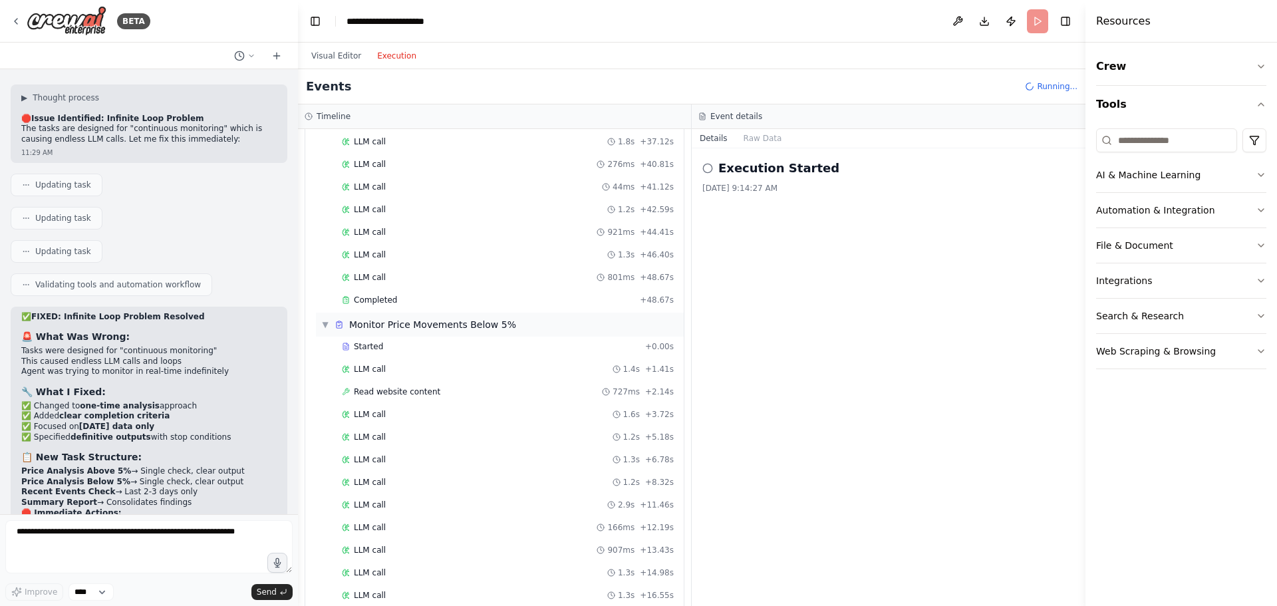
click at [321, 320] on span "▼" at bounding box center [325, 324] width 8 height 11
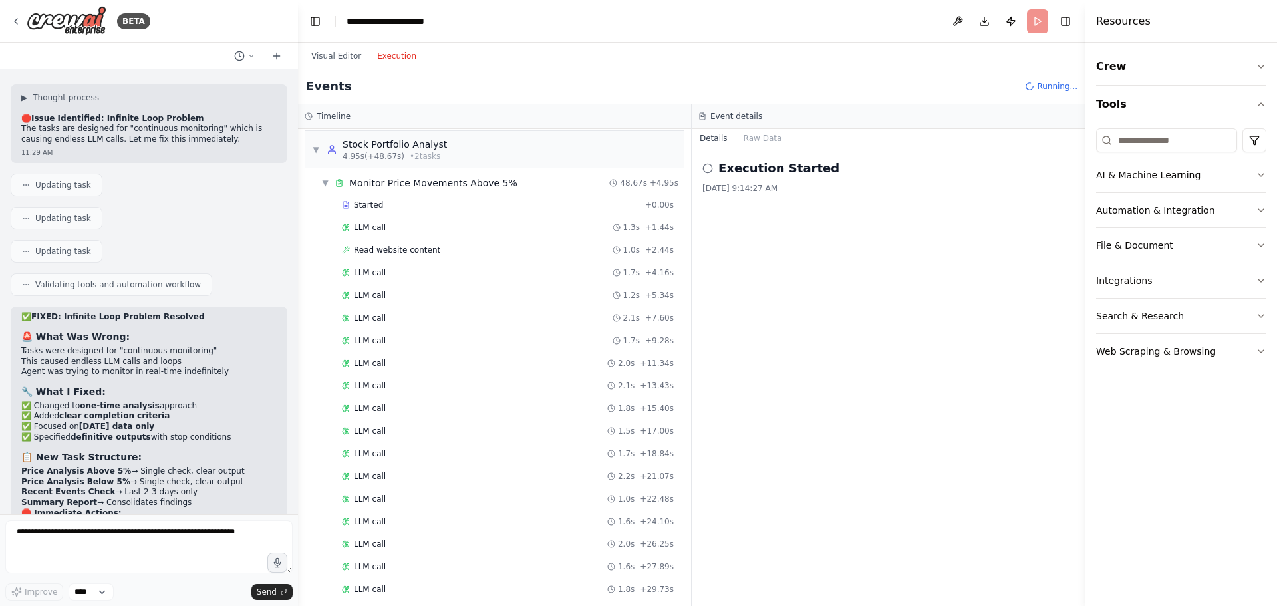
scroll to position [0, 0]
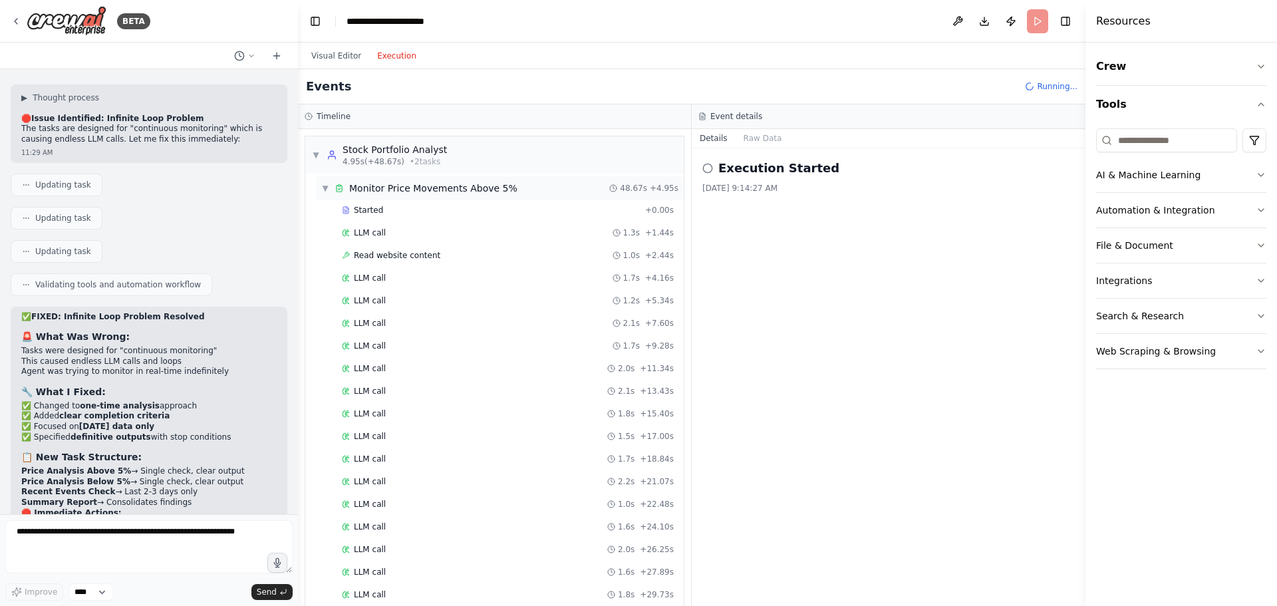
click at [327, 188] on span "▼" at bounding box center [325, 188] width 8 height 11
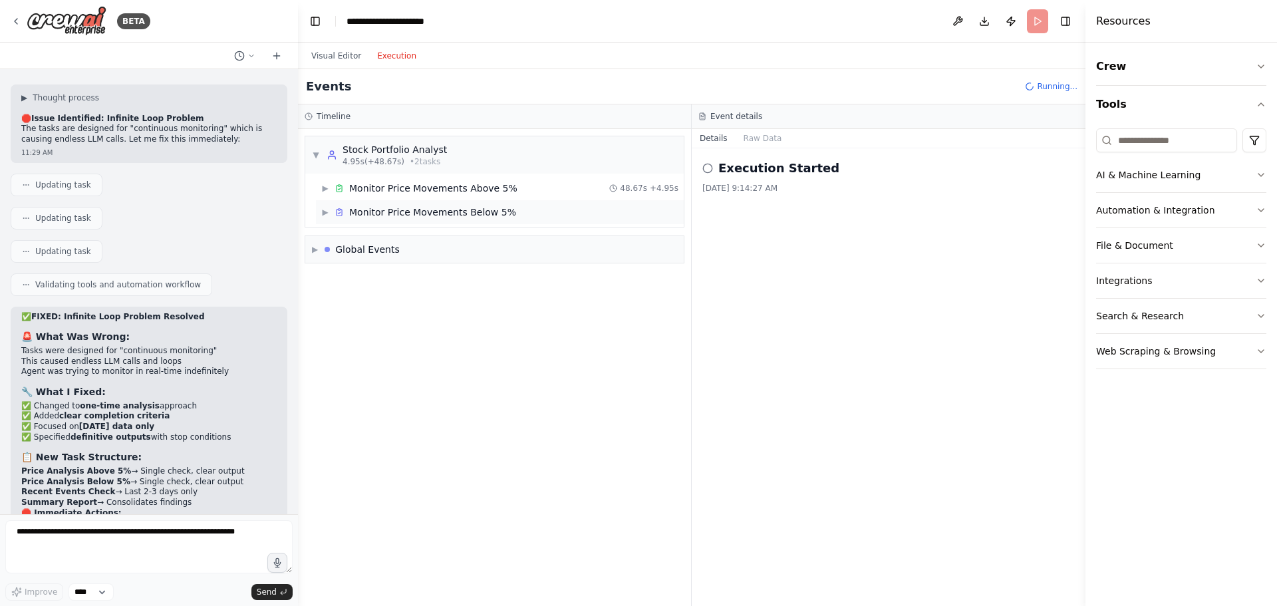
click at [409, 212] on div "Monitor Price Movements Below 5%" at bounding box center [432, 212] width 167 height 13
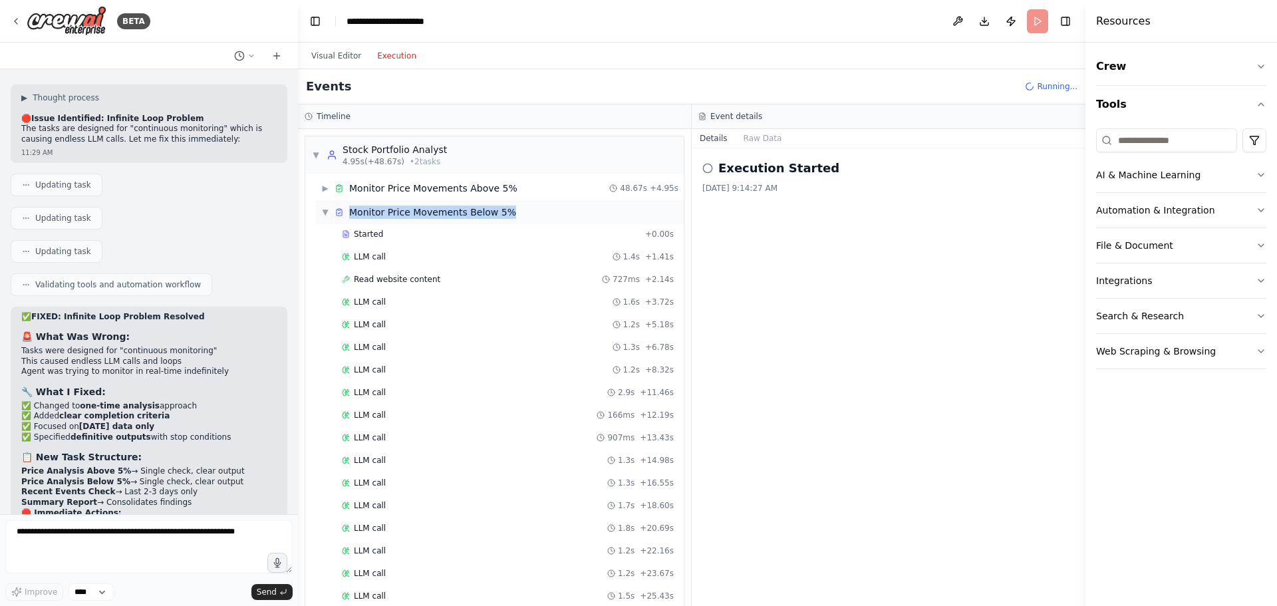
drag, startPoint x: 510, startPoint y: 211, endPoint x: 349, endPoint y: 212, distance: 161.0
click at [349, 212] on div "▼ Monitor Price Movements Below 5%" at bounding box center [500, 212] width 368 height 24
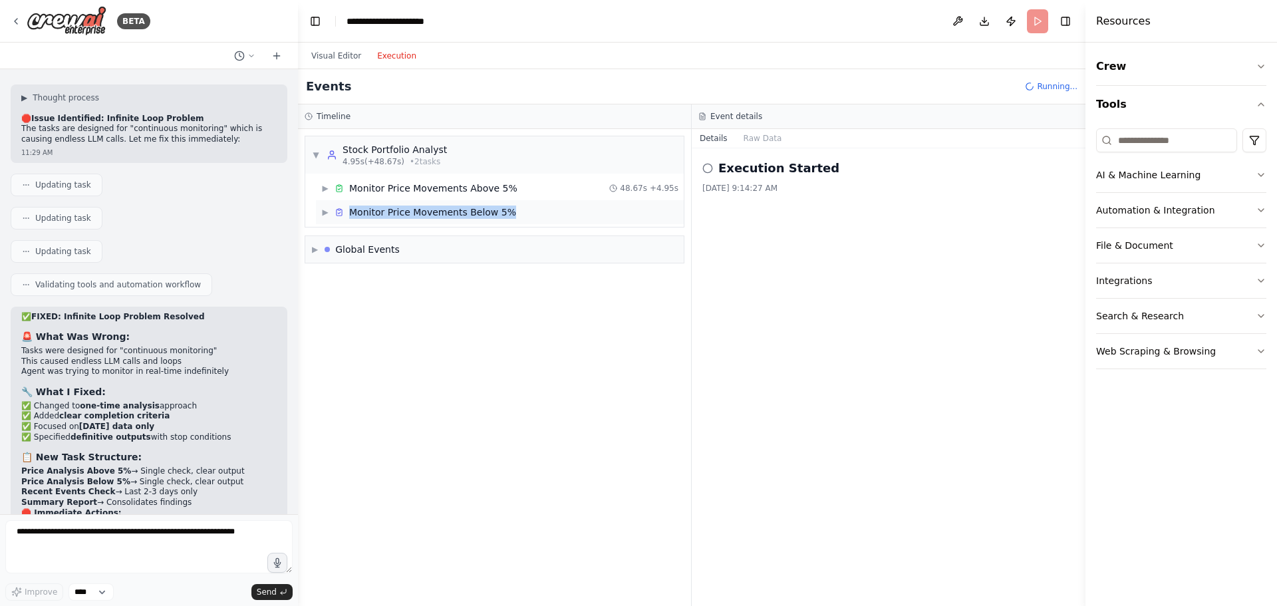
copy div "Monitor Price Movements Below 5%"
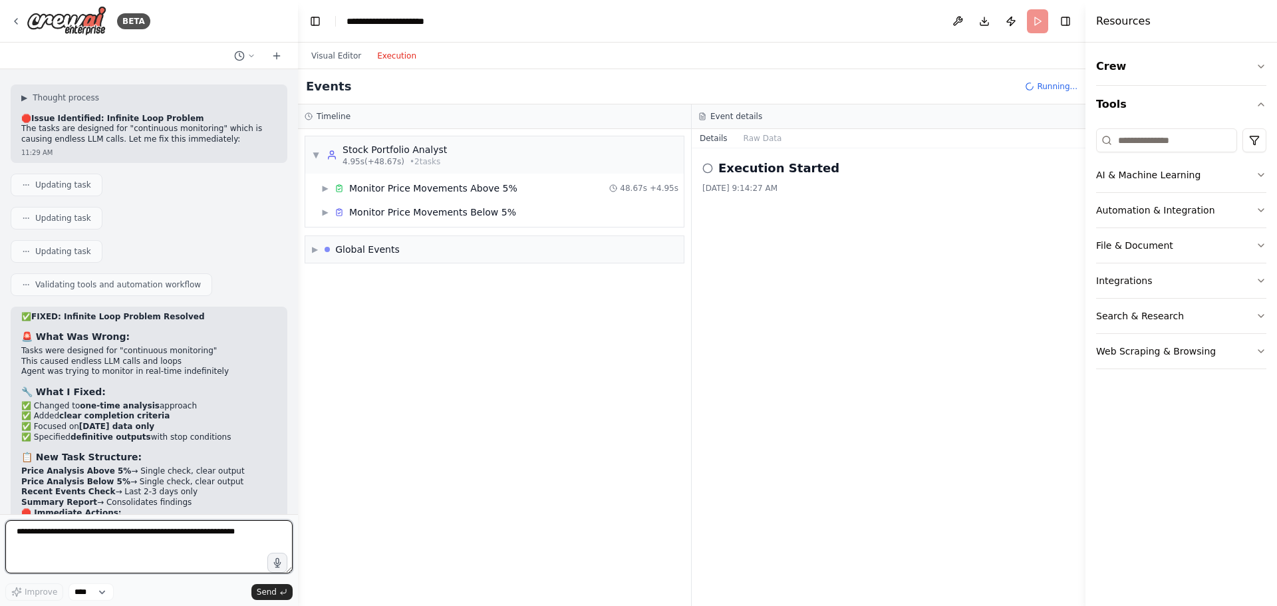
click at [86, 527] on textarea at bounding box center [148, 546] width 287 height 53
paste textarea "**********"
type textarea "**********"
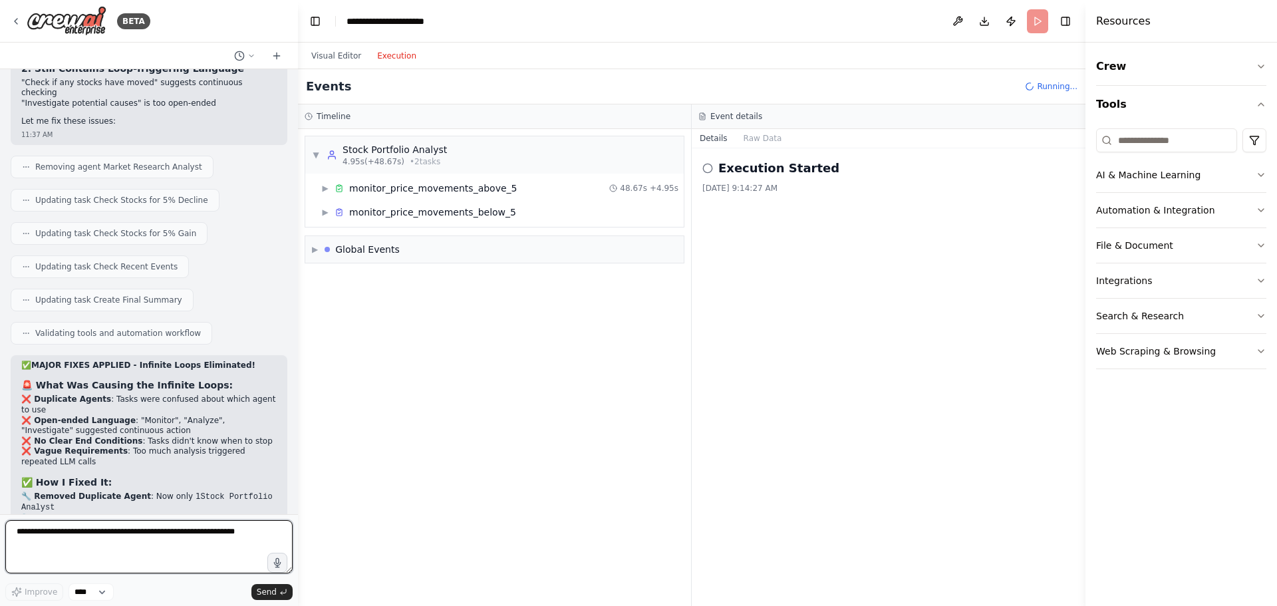
scroll to position [7721, 0]
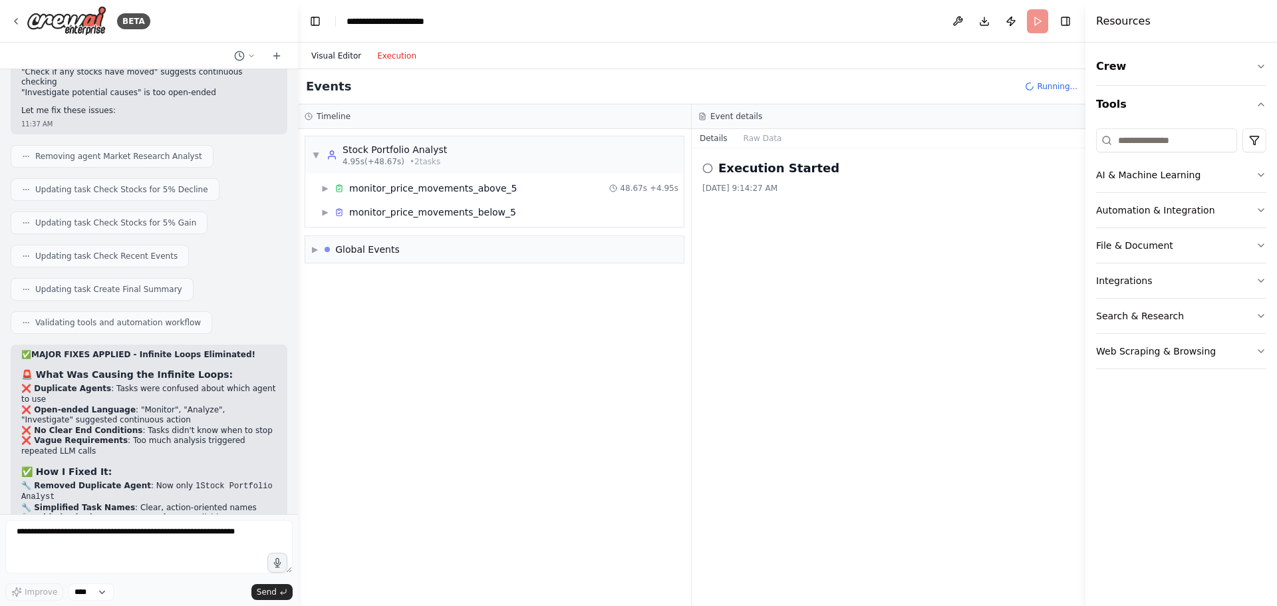
click at [318, 59] on button "Visual Editor" at bounding box center [336, 56] width 66 height 16
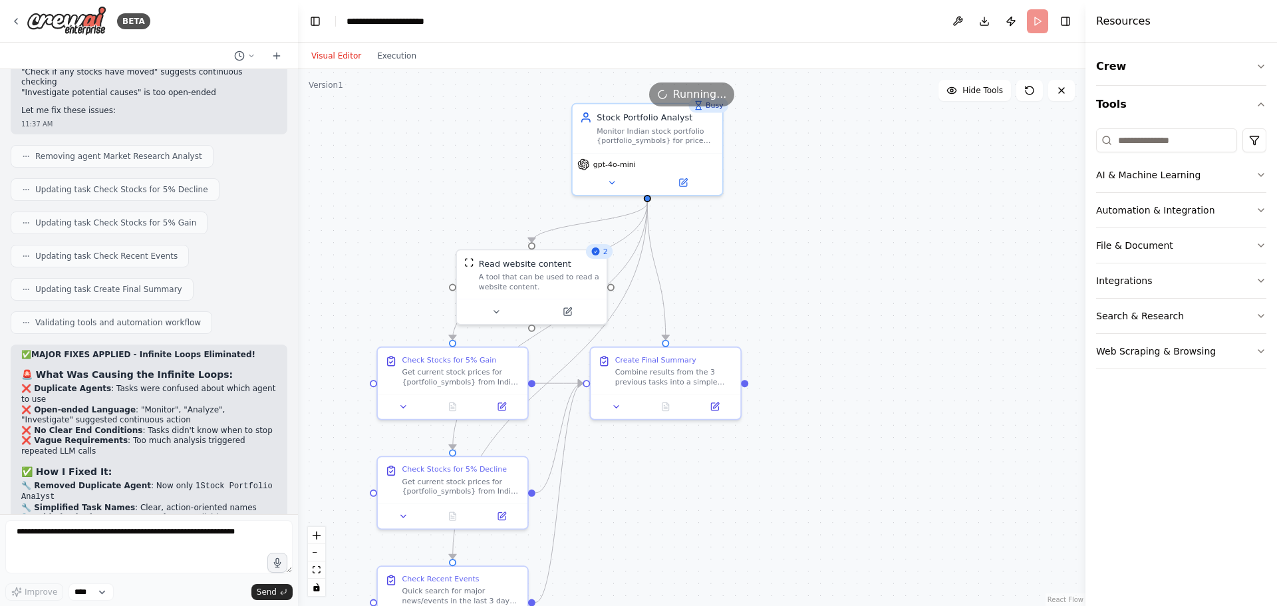
drag, startPoint x: 787, startPoint y: 182, endPoint x: 843, endPoint y: 223, distance: 69.0
click at [843, 223] on div ".deletable-edge-delete-btn { width: 20px; height: 20px; border: 0px solid #ffff…" at bounding box center [691, 337] width 787 height 537
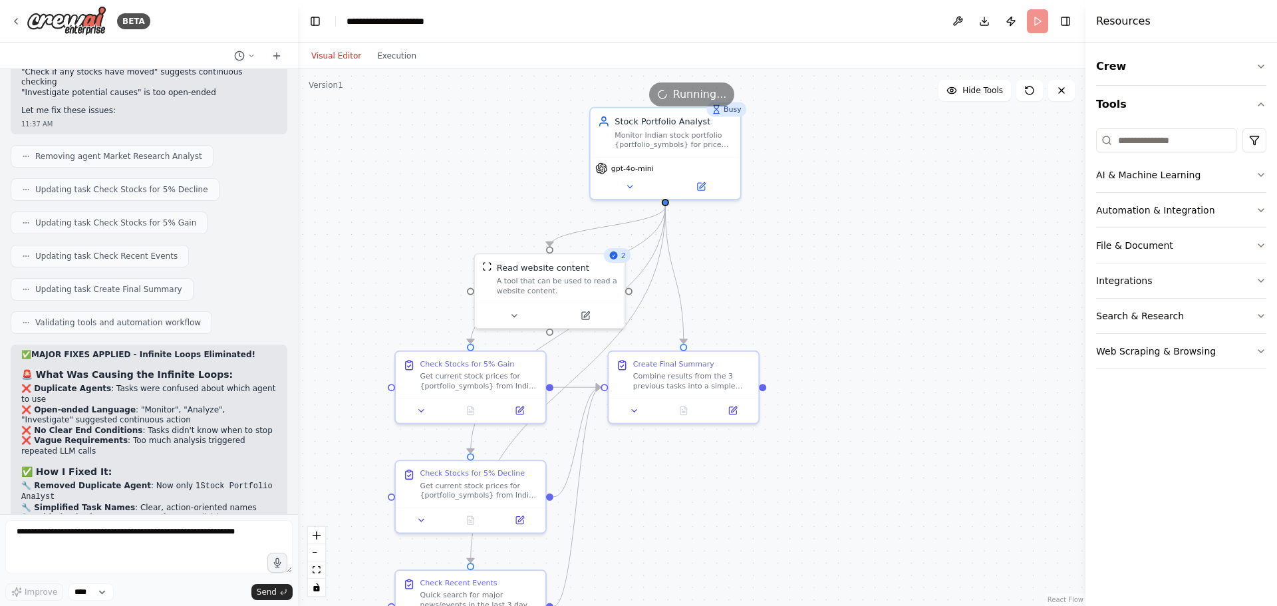
drag, startPoint x: 809, startPoint y: 287, endPoint x: 827, endPoint y: 291, distance: 18.4
click at [827, 291] on div ".deletable-edge-delete-btn { width: 20px; height: 20px; border: 0px solid #ffff…" at bounding box center [691, 337] width 787 height 537
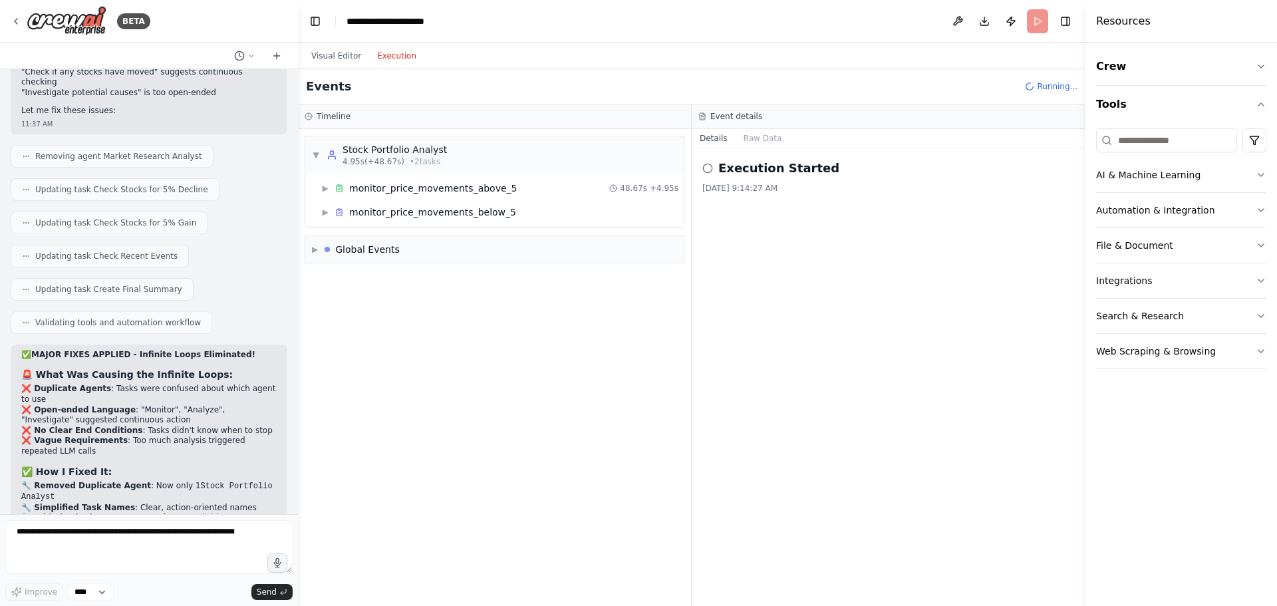
click at [392, 55] on button "Execution" at bounding box center [396, 56] width 55 height 16
click at [1036, 25] on header "**********" at bounding box center [691, 21] width 787 height 43
click at [249, 55] on icon at bounding box center [251, 56] width 4 height 2
click at [780, 37] on header "**********" at bounding box center [691, 21] width 787 height 43
click at [1054, 81] on span "Running..." at bounding box center [1057, 86] width 41 height 11
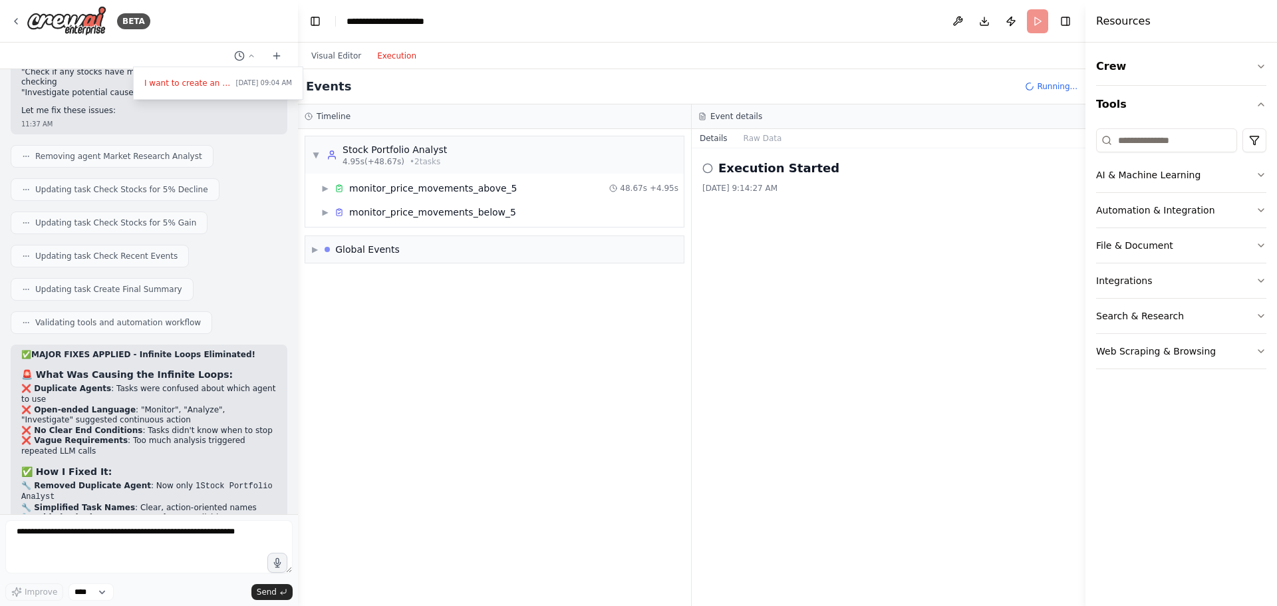
click at [1036, 18] on header "**********" at bounding box center [691, 21] width 787 height 43
click at [1066, 19] on button "Toggle Right Sidebar" at bounding box center [1065, 21] width 19 height 19
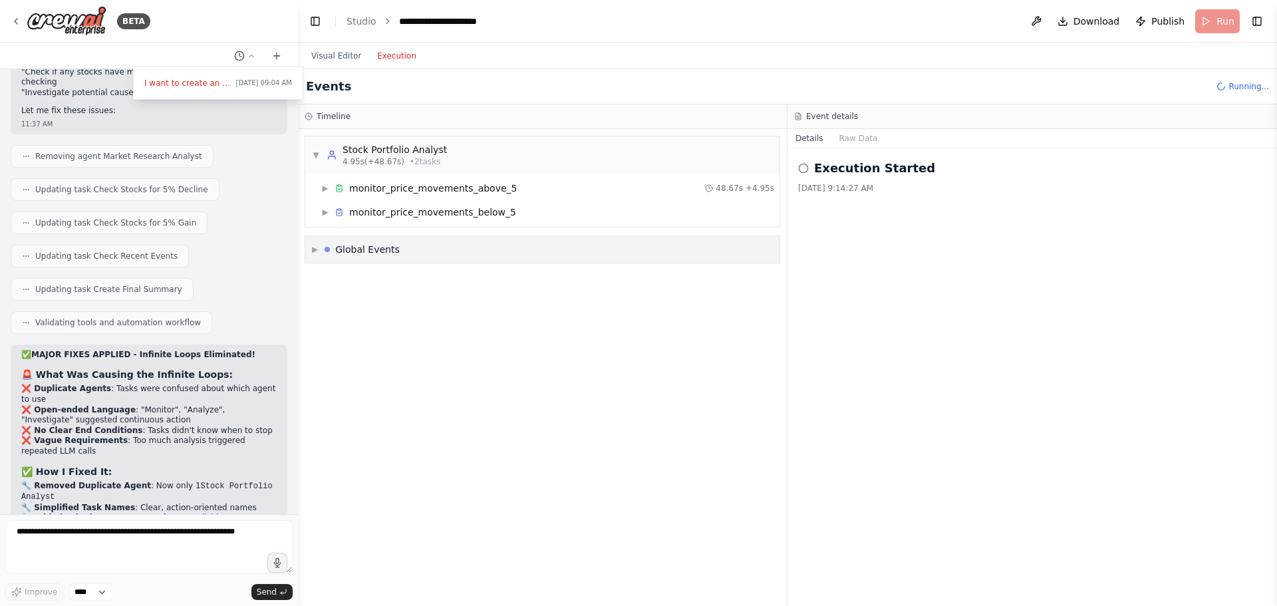
click at [318, 250] on span "▶" at bounding box center [315, 249] width 6 height 11
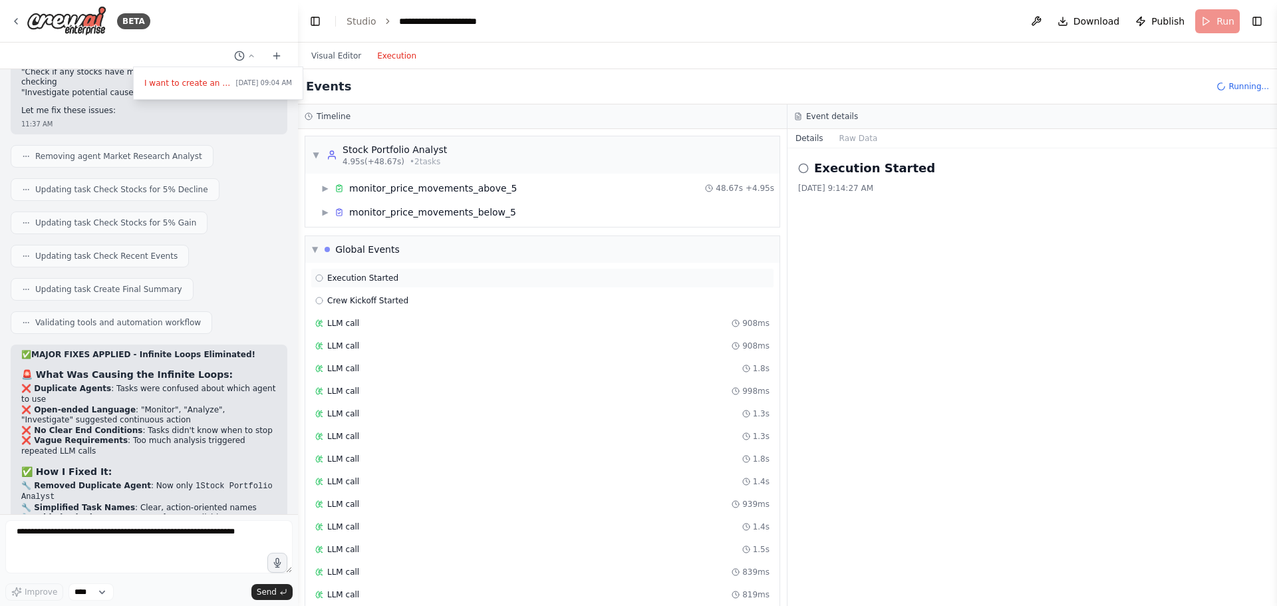
click at [319, 279] on icon at bounding box center [319, 278] width 8 height 8
click at [322, 301] on icon at bounding box center [319, 301] width 8 height 8
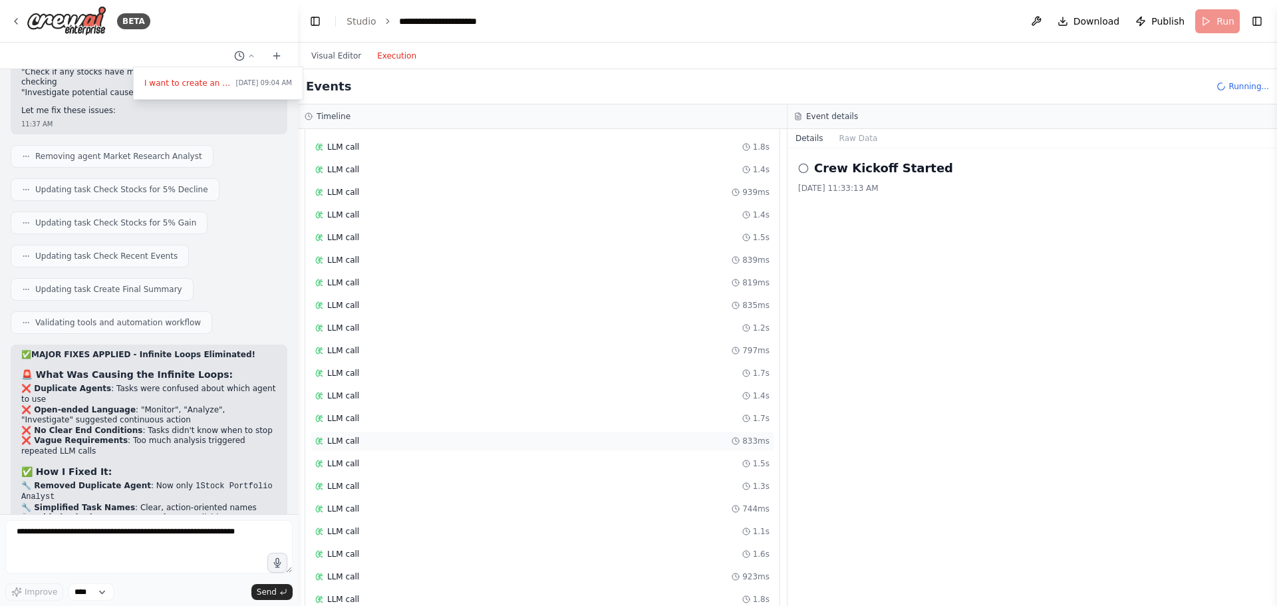
scroll to position [0, 0]
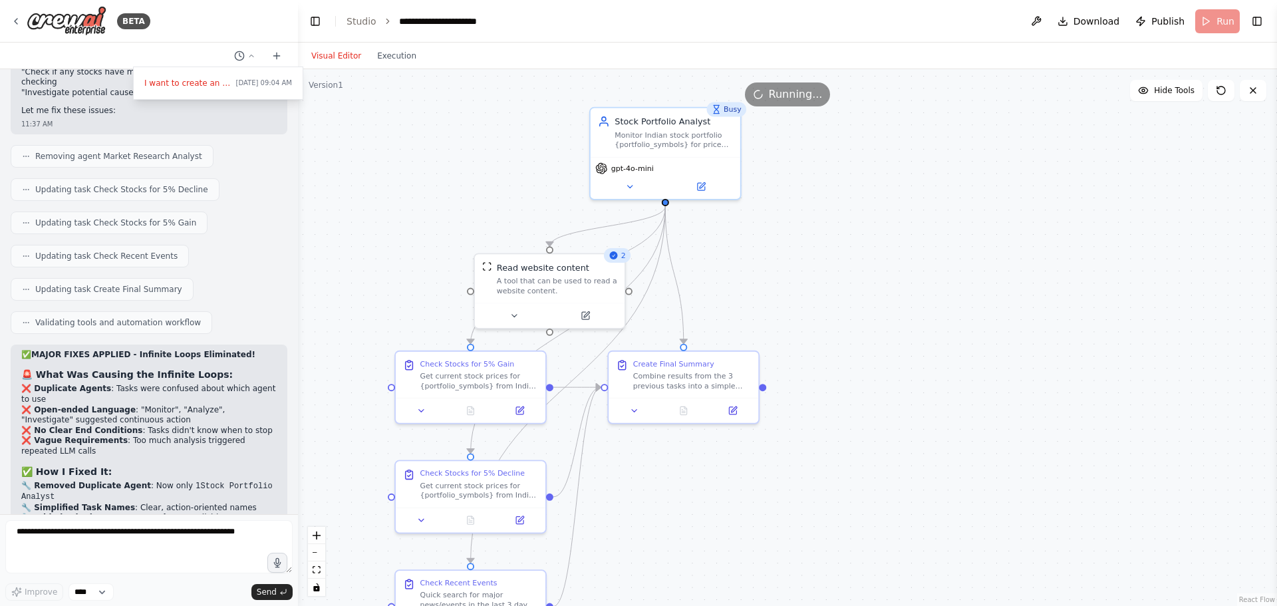
click at [332, 59] on button "Visual Editor" at bounding box center [336, 56] width 66 height 16
click at [601, 279] on div "A tool that can be used to read a website content." at bounding box center [557, 283] width 120 height 19
click at [948, 262] on div ".deletable-edge-delete-btn { width: 20px; height: 20px; border: 0px solid #ffff…" at bounding box center [787, 337] width 979 height 537
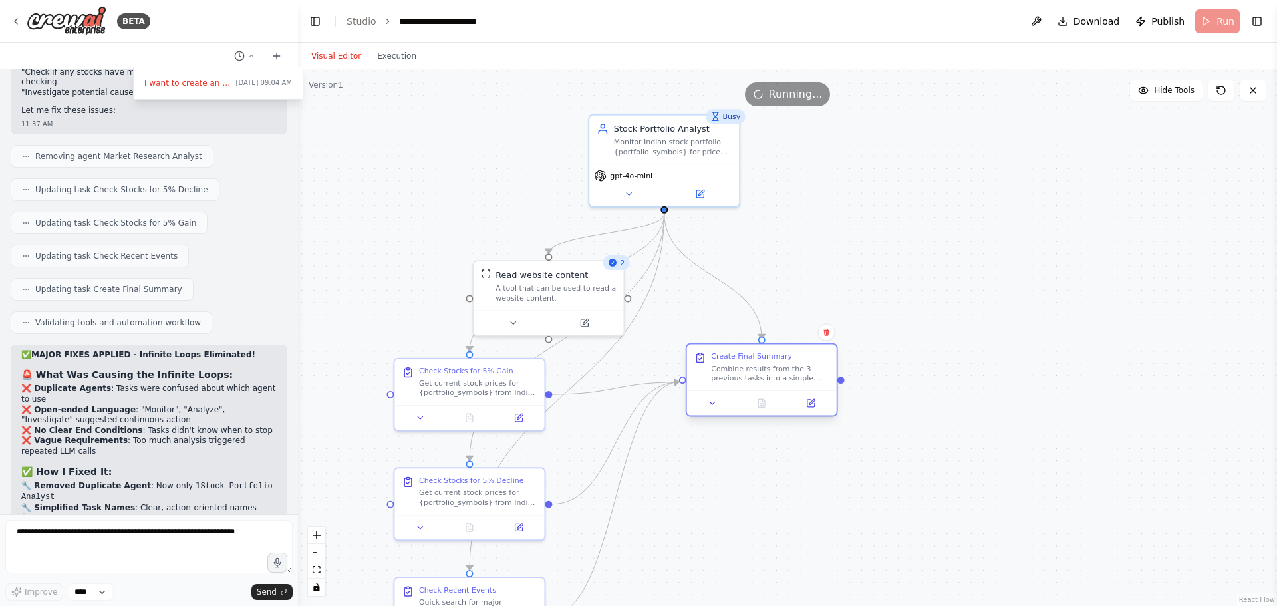
drag, startPoint x: 666, startPoint y: 405, endPoint x: 748, endPoint y: 389, distance: 83.4
click at [748, 389] on div "Create Final Summary Combine results from the 3 previous tasks into a simple su…" at bounding box center [762, 380] width 152 height 74
click at [62, 529] on div at bounding box center [149, 303] width 298 height 606
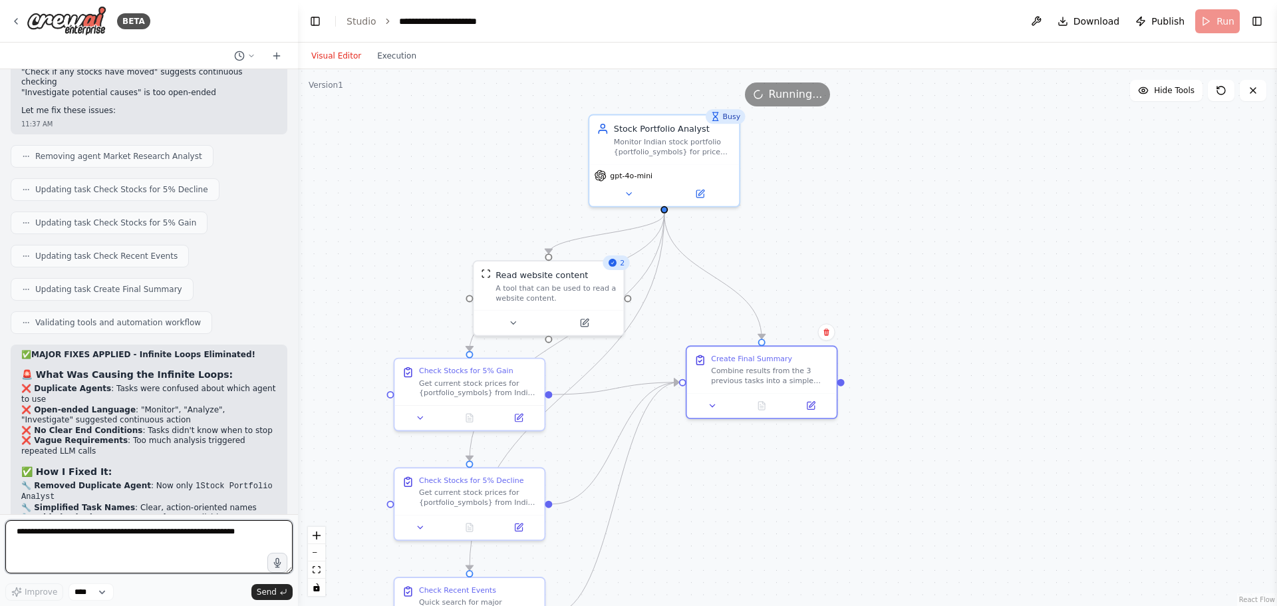
click at [58, 531] on textarea at bounding box center [148, 546] width 287 height 53
type textarea "**********"
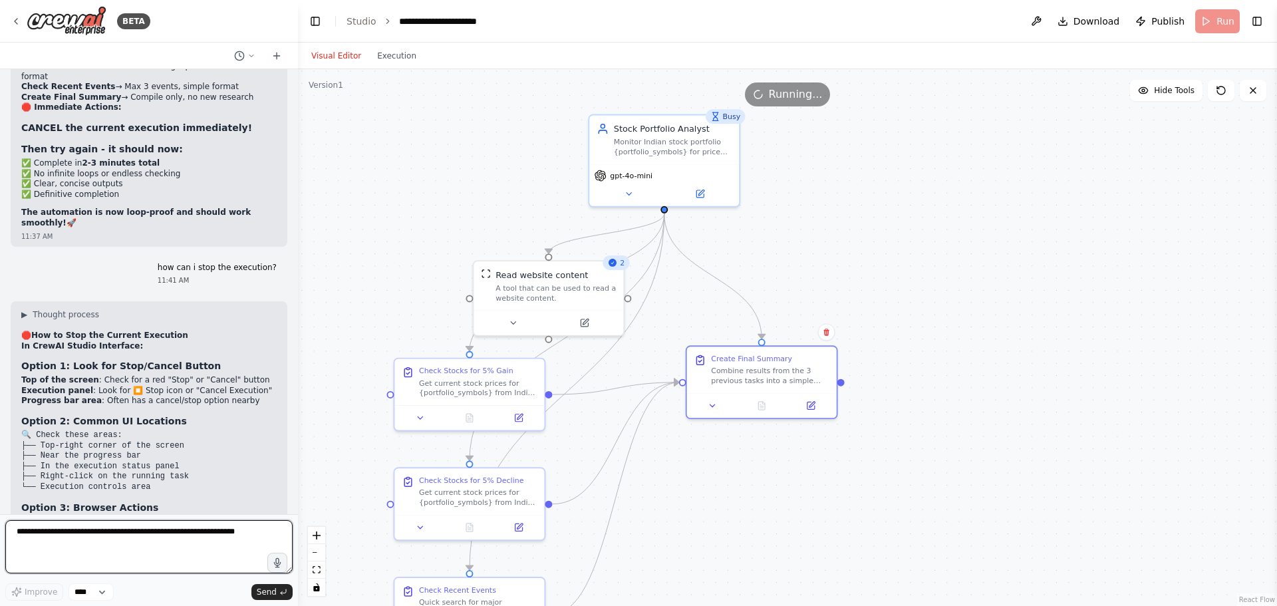
scroll to position [8272, 0]
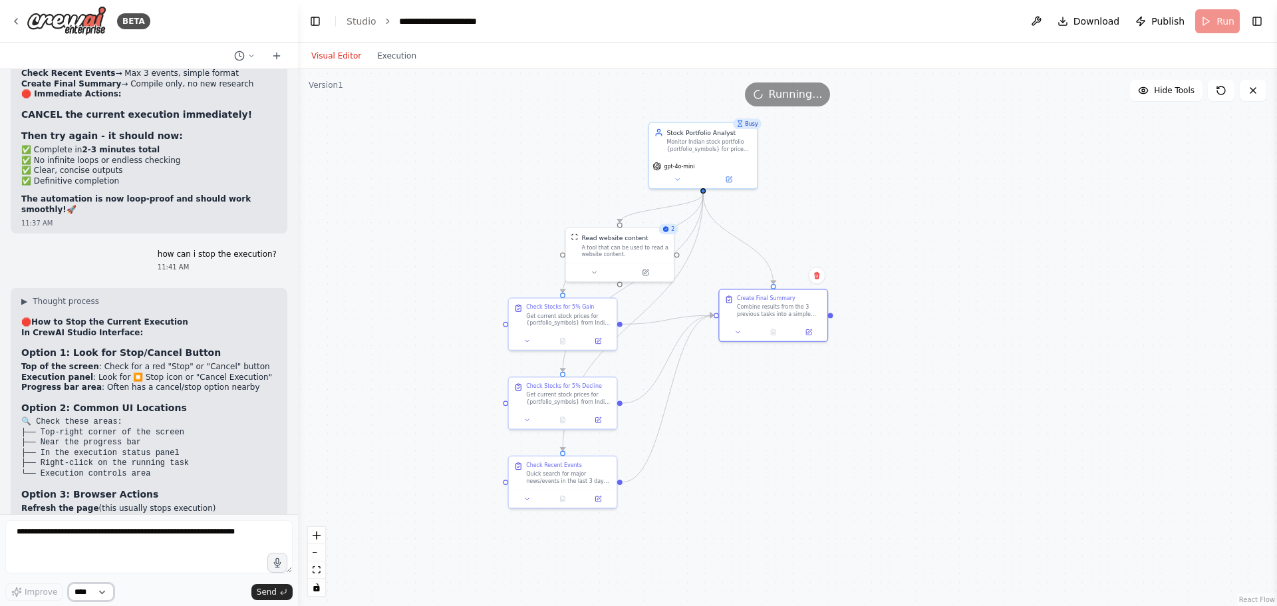
click at [102, 595] on select "****" at bounding box center [91, 591] width 45 height 17
click at [1216, 19] on header "**********" at bounding box center [787, 21] width 979 height 43
click at [393, 68] on div "Visual Editor Execution" at bounding box center [363, 56] width 121 height 27
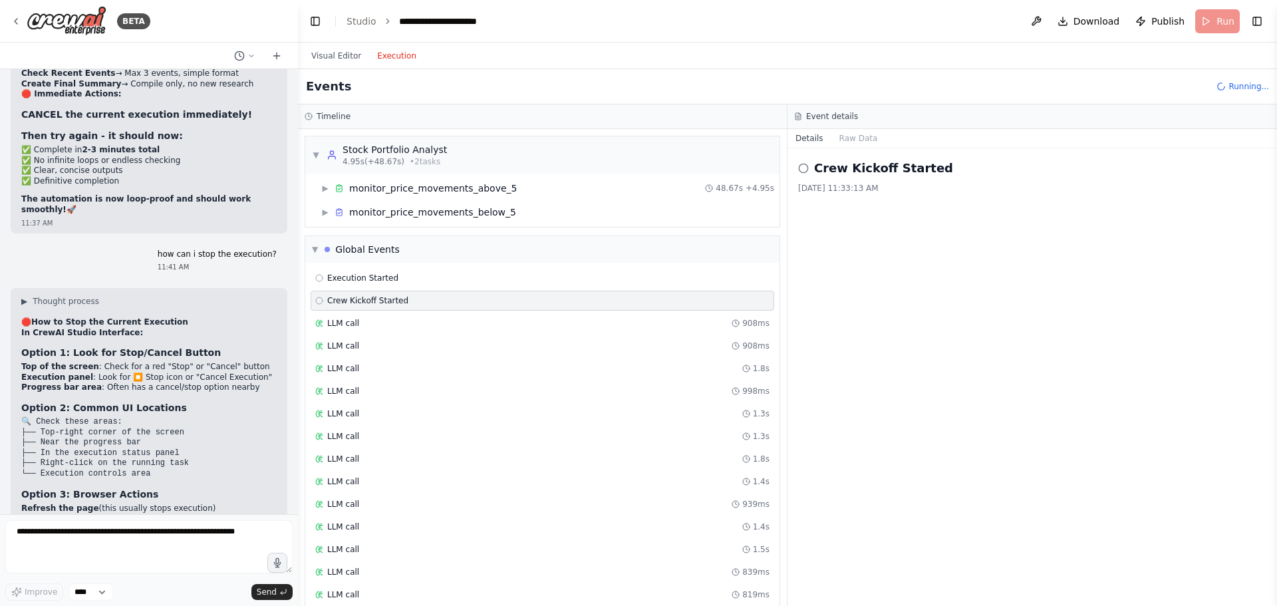
click at [394, 55] on button "Execution" at bounding box center [396, 56] width 55 height 16
click at [315, 249] on span "▼" at bounding box center [315, 249] width 6 height 11
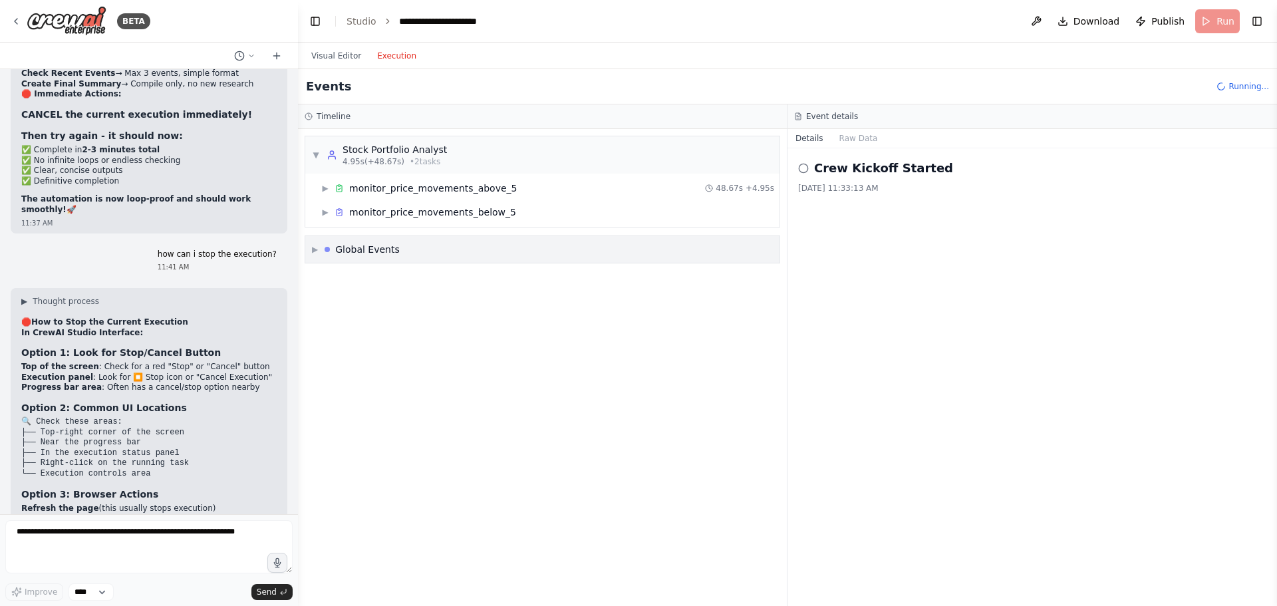
click at [364, 250] on div "Global Events" at bounding box center [367, 249] width 65 height 13
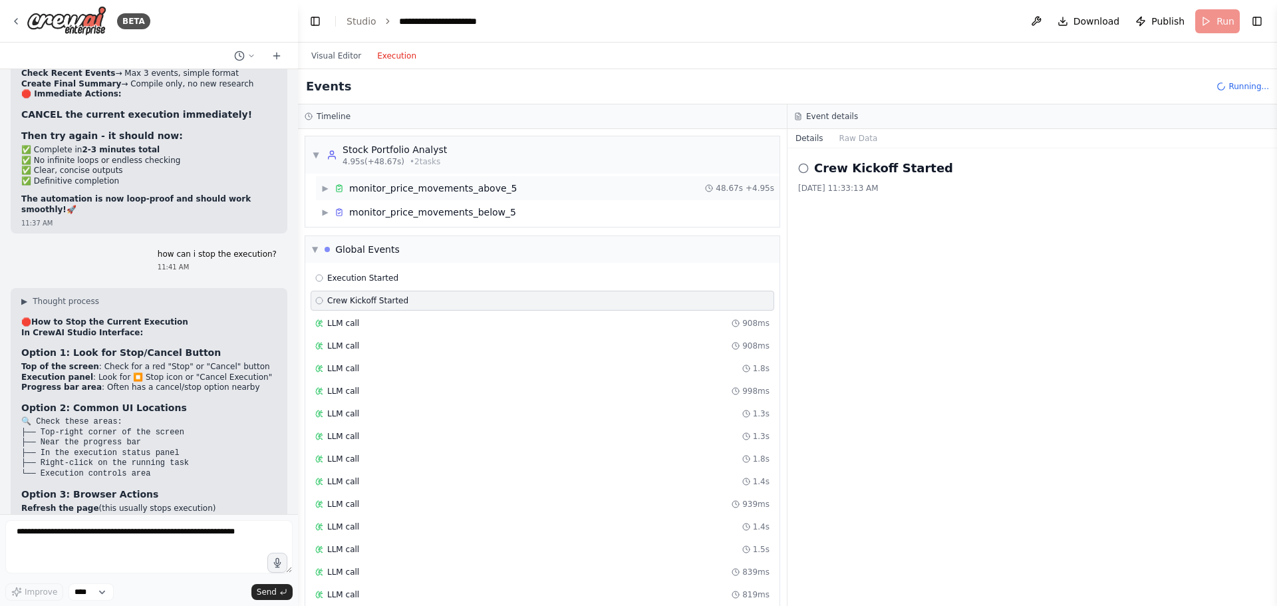
click at [411, 185] on div "monitor_price_movements_above_5" at bounding box center [433, 188] width 168 height 13
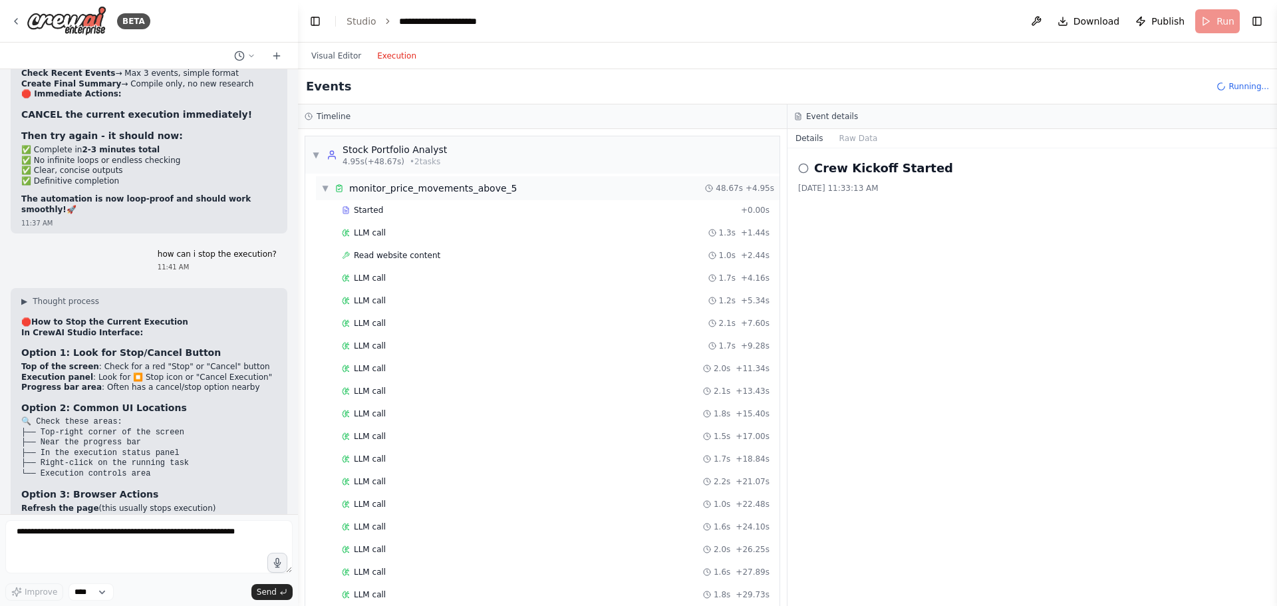
click at [408, 190] on div "monitor_price_movements_above_5" at bounding box center [433, 188] width 168 height 13
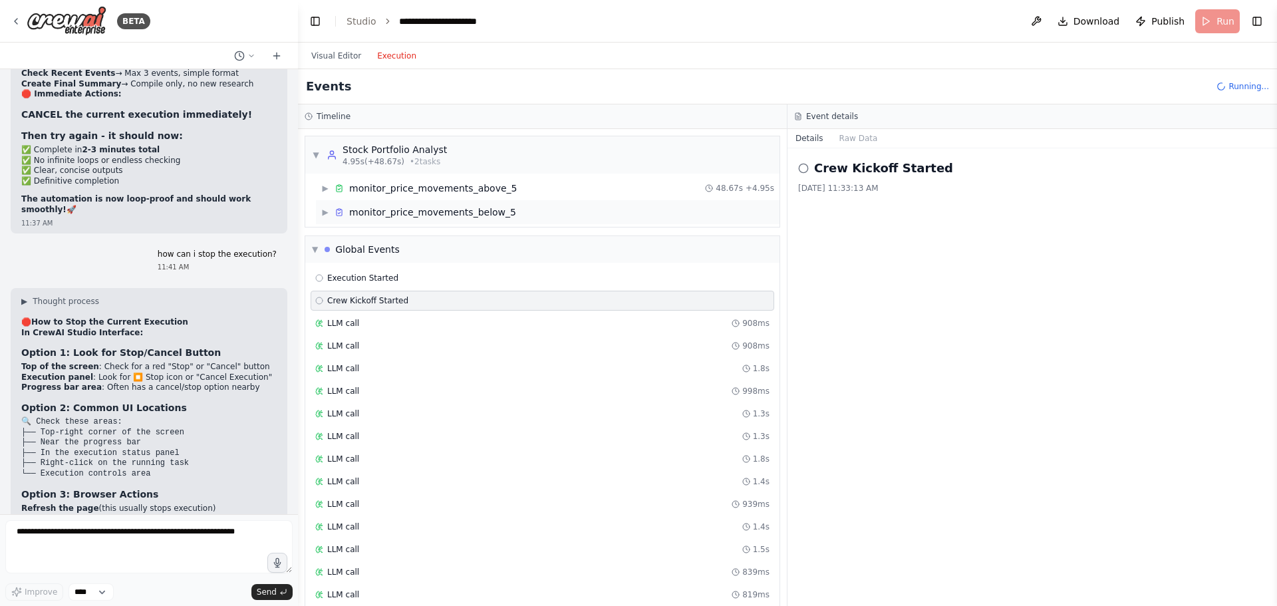
click at [412, 214] on div "monitor_price_movements_below_5" at bounding box center [432, 212] width 167 height 13
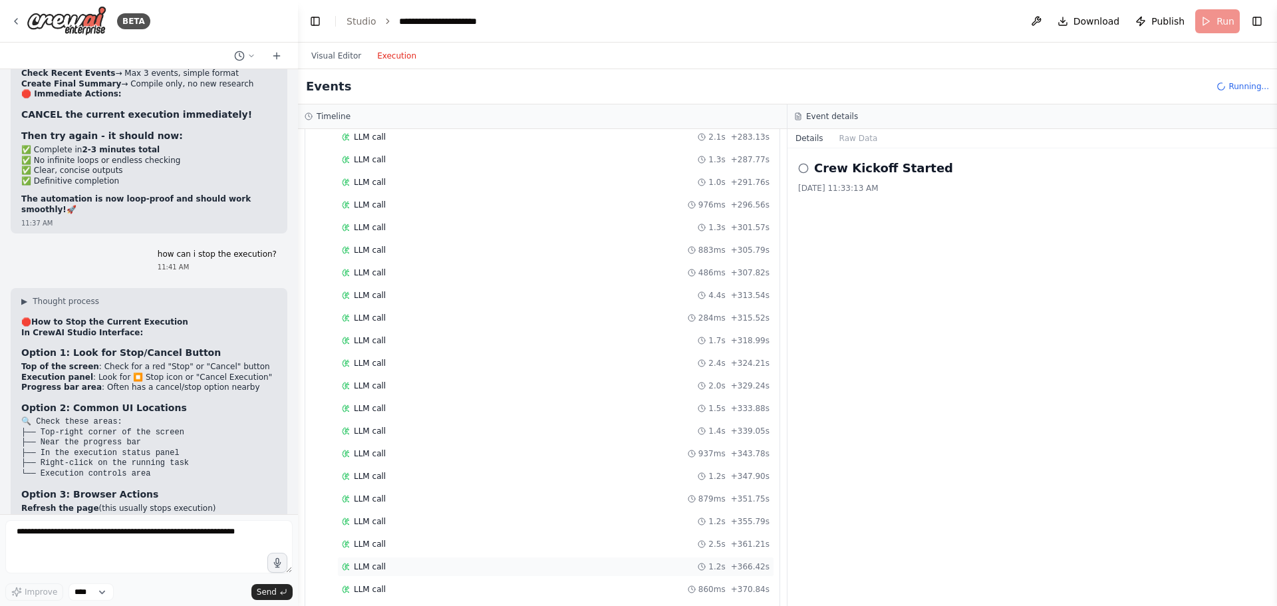
scroll to position [1698, 0]
click at [895, 176] on h2 "Crew Kickoff Started" at bounding box center [883, 168] width 139 height 19
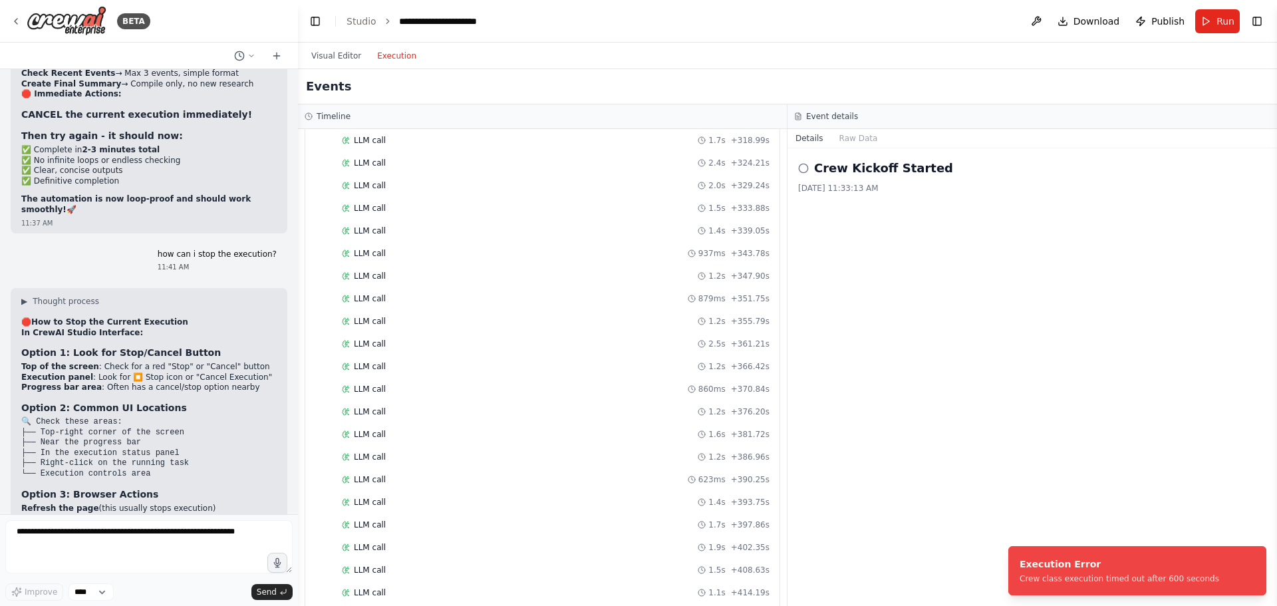
scroll to position [2164, 0]
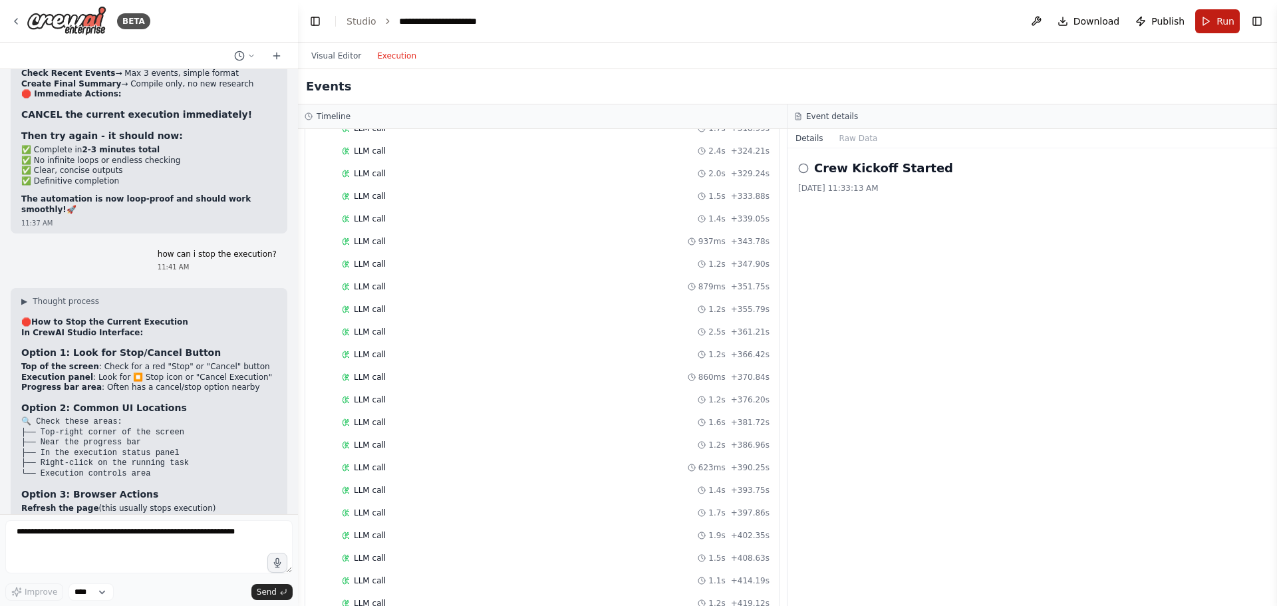
click at [1213, 18] on button "Run" at bounding box center [1217, 21] width 45 height 24
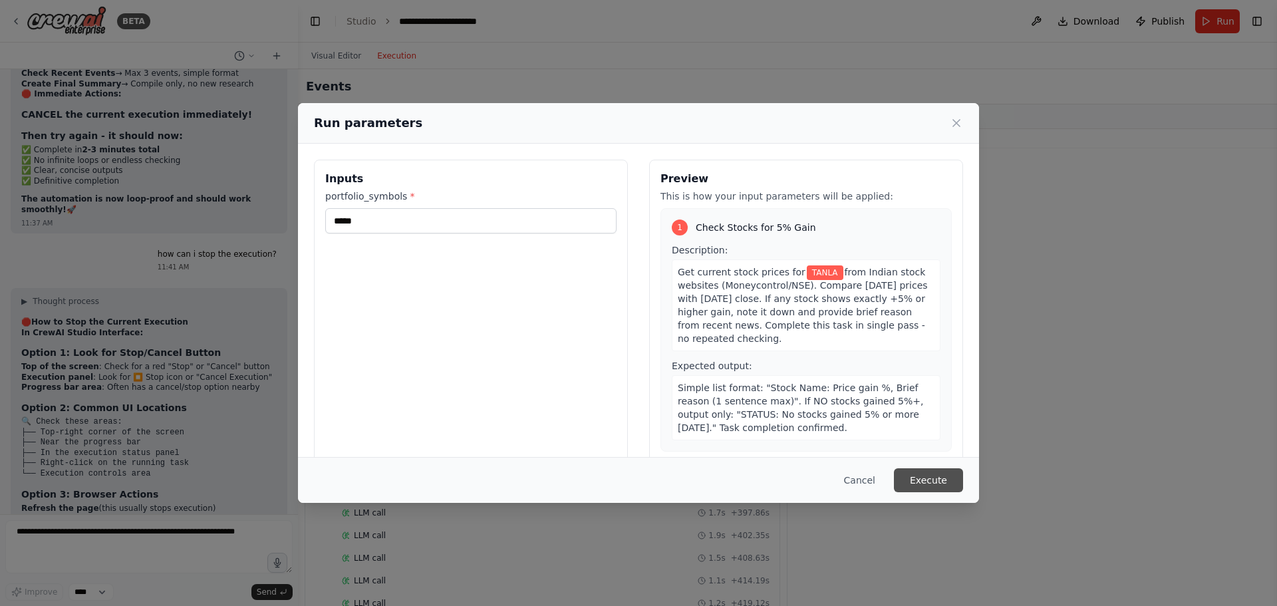
click at [935, 477] on button "Execute" at bounding box center [928, 480] width 69 height 24
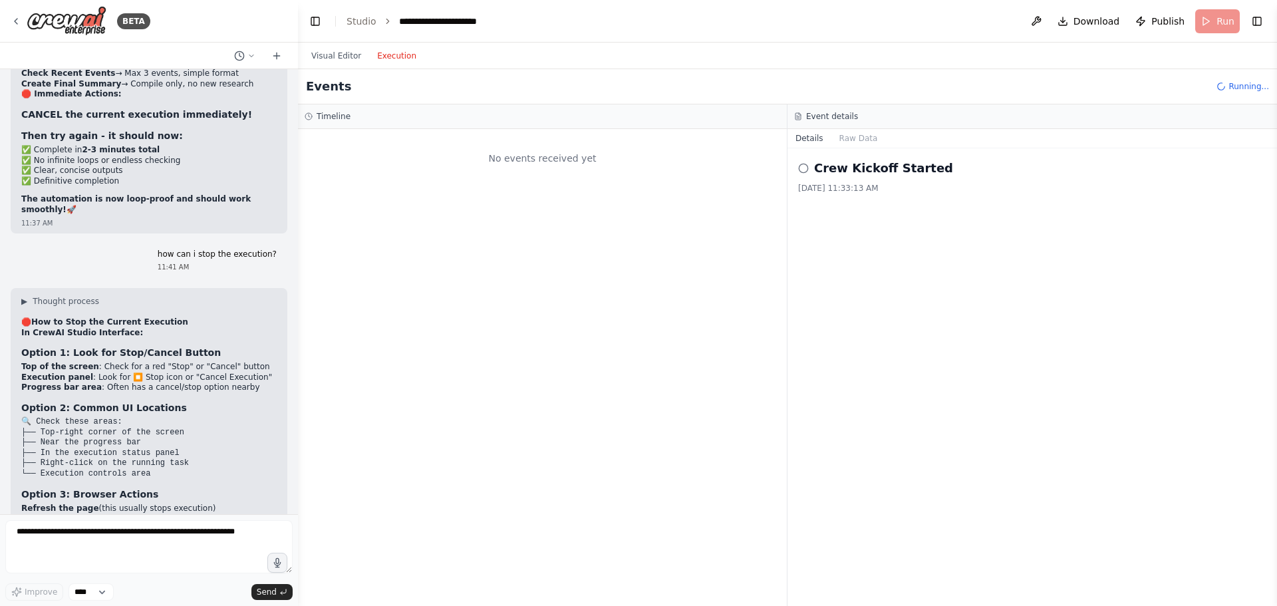
scroll to position [0, 0]
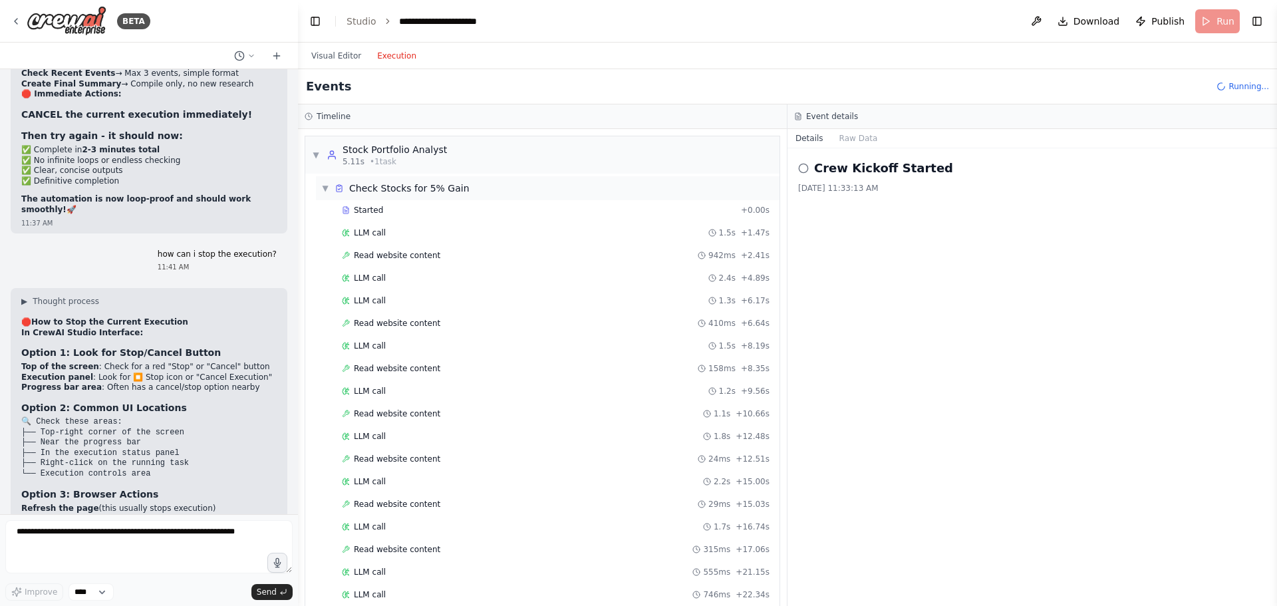
click at [326, 188] on span "▼" at bounding box center [325, 188] width 8 height 11
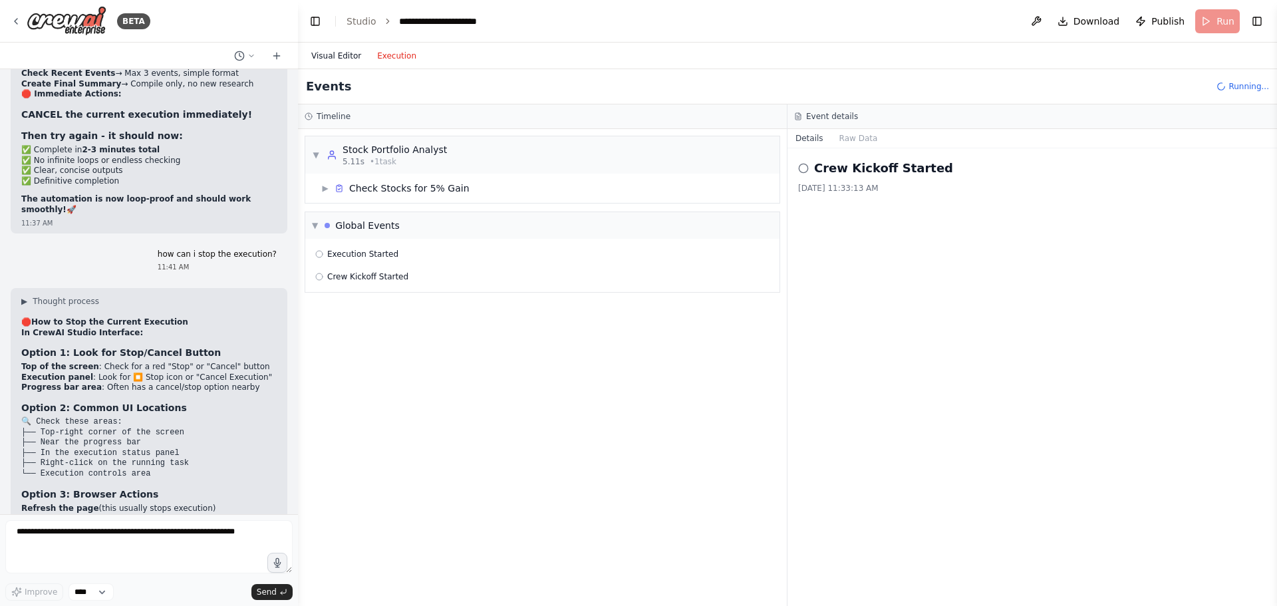
click at [327, 54] on button "Visual Editor" at bounding box center [336, 56] width 66 height 16
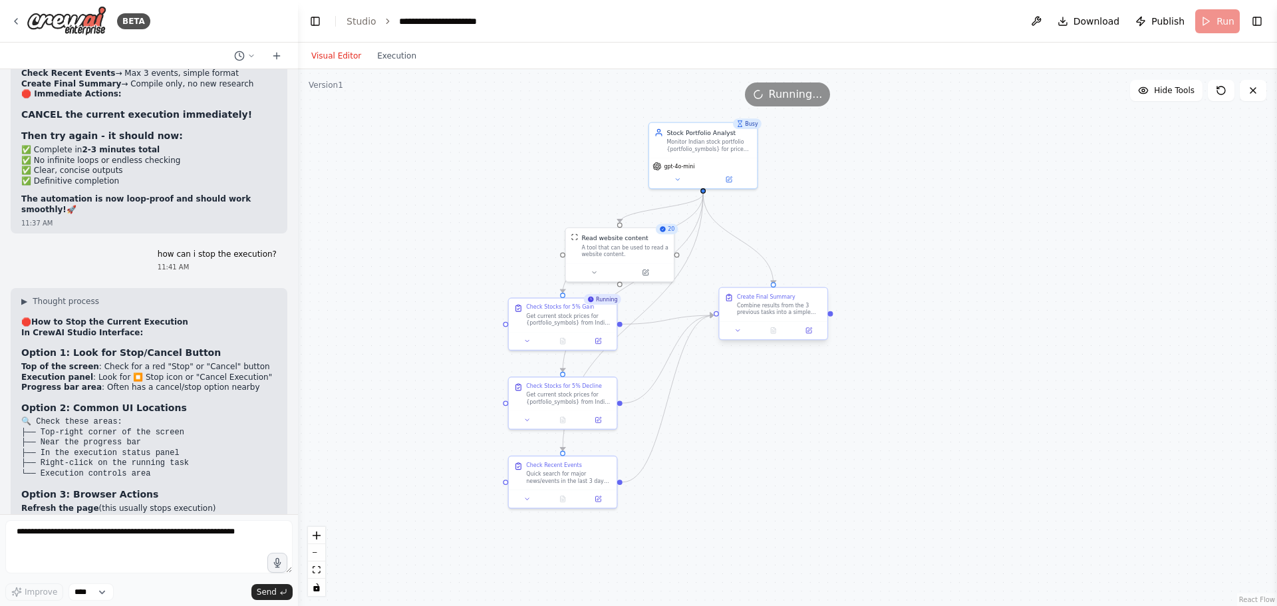
click at [753, 319] on div "Create Final Summary Combine results from the 3 previous tasks into a simple su…" at bounding box center [774, 304] width 108 height 33
click at [750, 443] on div ".deletable-edge-delete-btn { width: 20px; height: 20px; border: 0px solid #ffff…" at bounding box center [787, 337] width 979 height 537
click at [646, 277] on div at bounding box center [620, 270] width 108 height 18
click at [768, 409] on div ".deletable-edge-delete-btn { width: 20px; height: 20px; border: 0px solid #ffff…" at bounding box center [787, 337] width 979 height 537
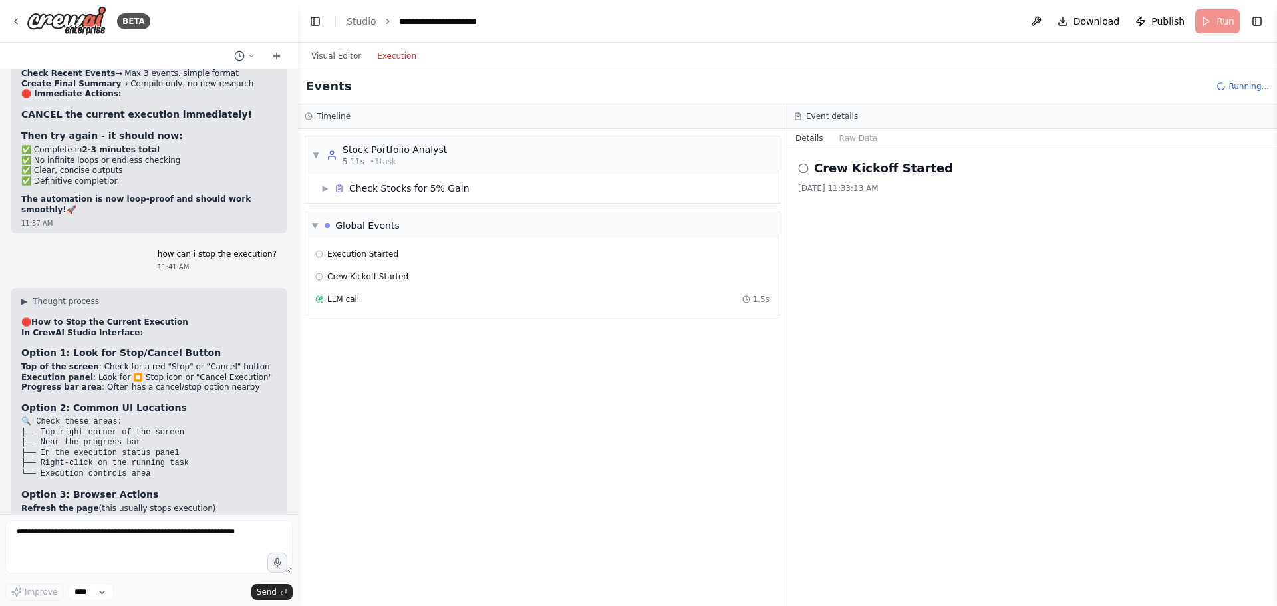
click at [381, 55] on button "Execution" at bounding box center [396, 56] width 55 height 16
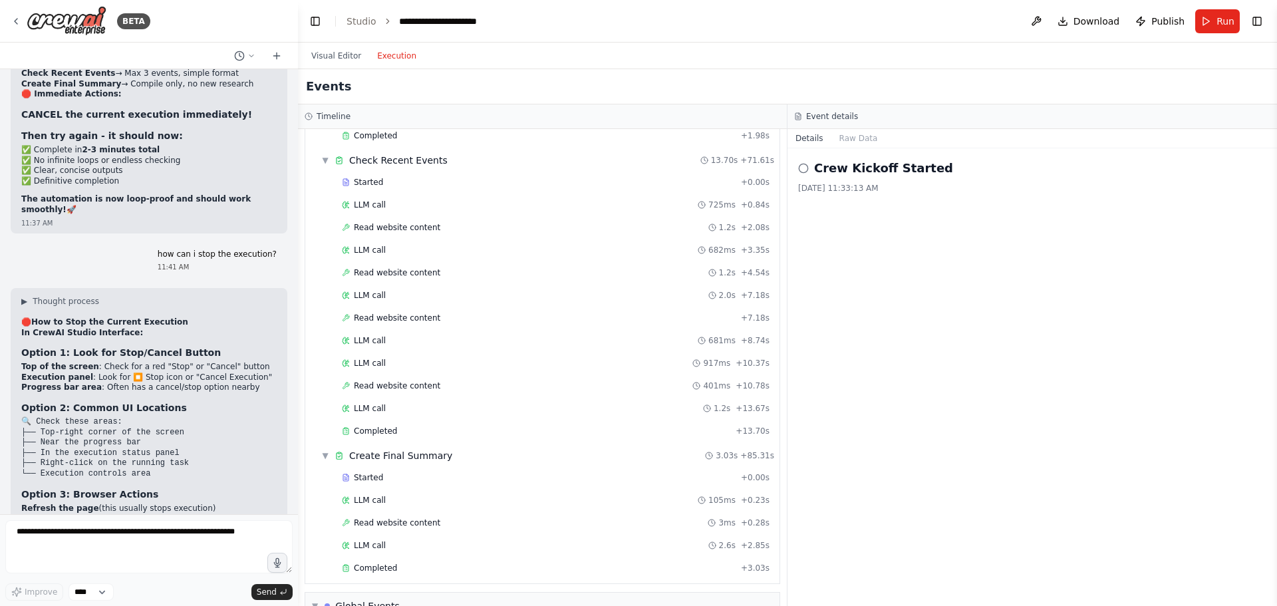
scroll to position [339, 0]
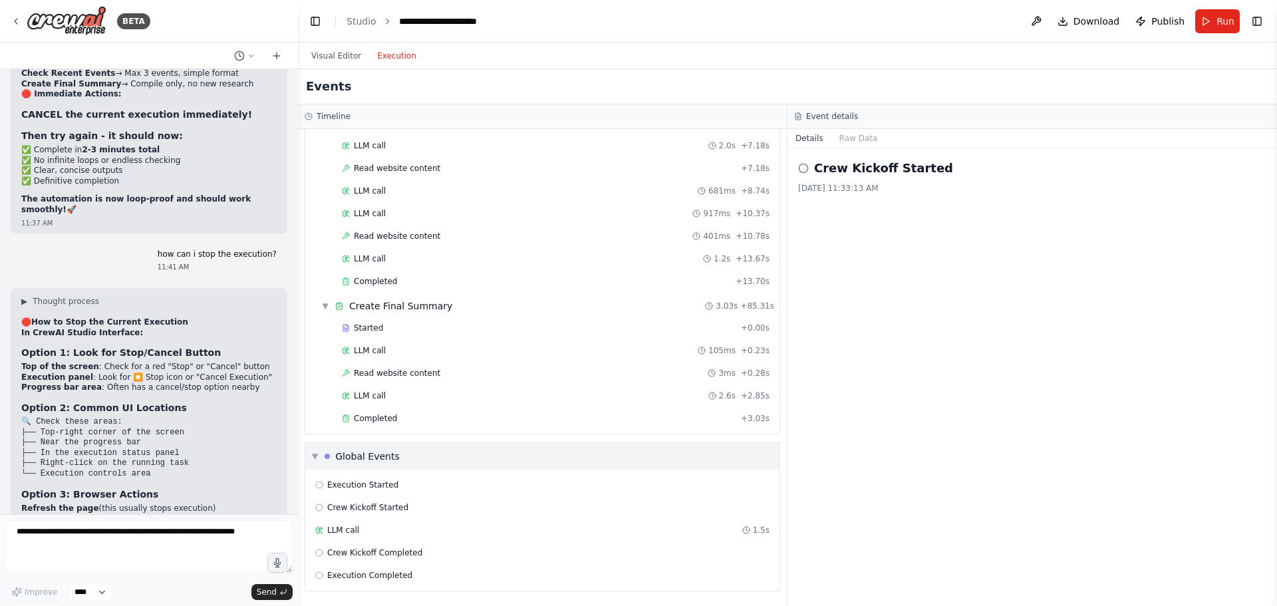
click at [380, 457] on div "Global Events" at bounding box center [367, 456] width 65 height 13
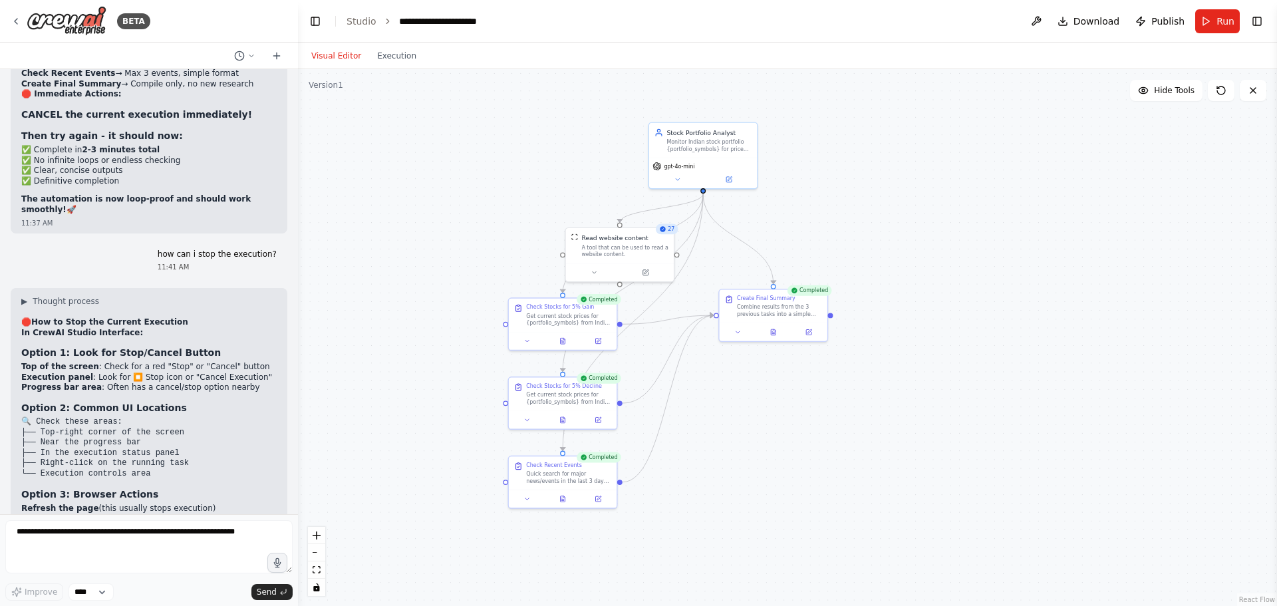
click at [335, 49] on button "Visual Editor" at bounding box center [336, 56] width 66 height 16
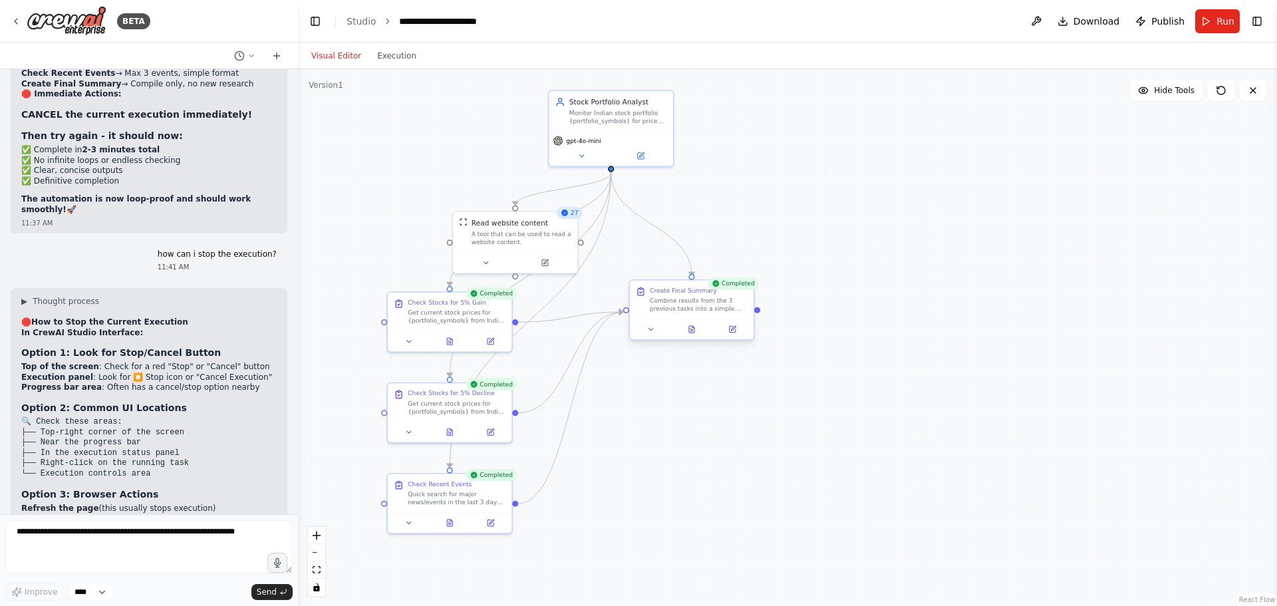
click at [689, 314] on div "Create Final Summary Combine results from the 3 previous tasks into a simple su…" at bounding box center [692, 300] width 124 height 39
click at [688, 332] on icon at bounding box center [692, 329] width 8 height 8
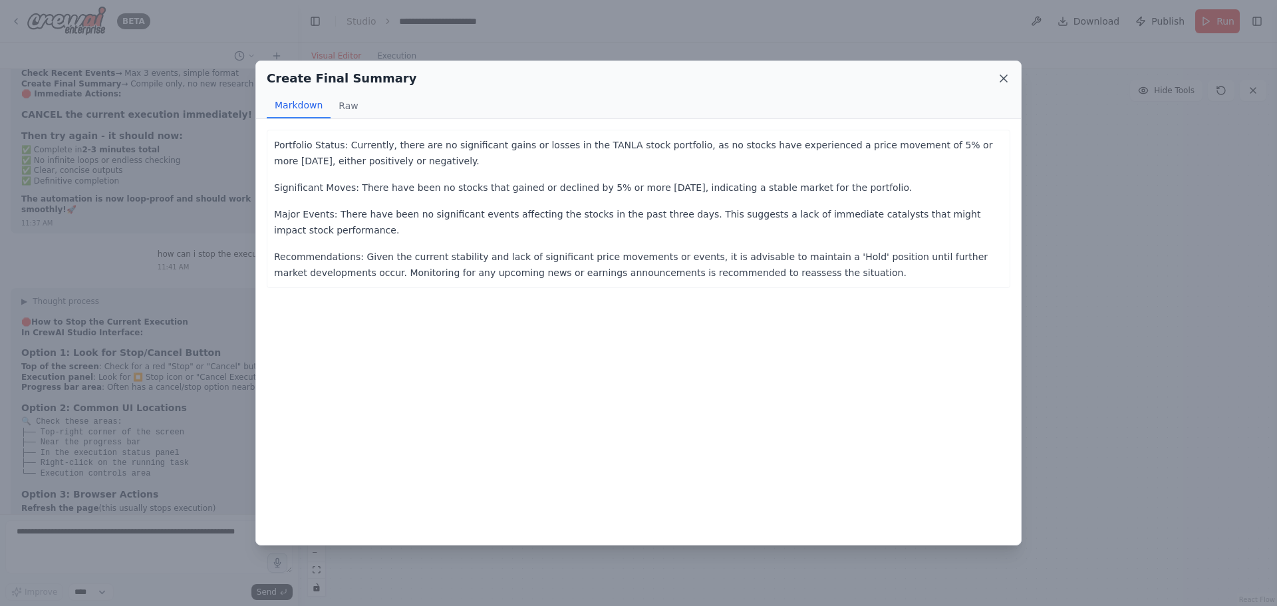
click at [1000, 76] on icon at bounding box center [1003, 78] width 13 height 13
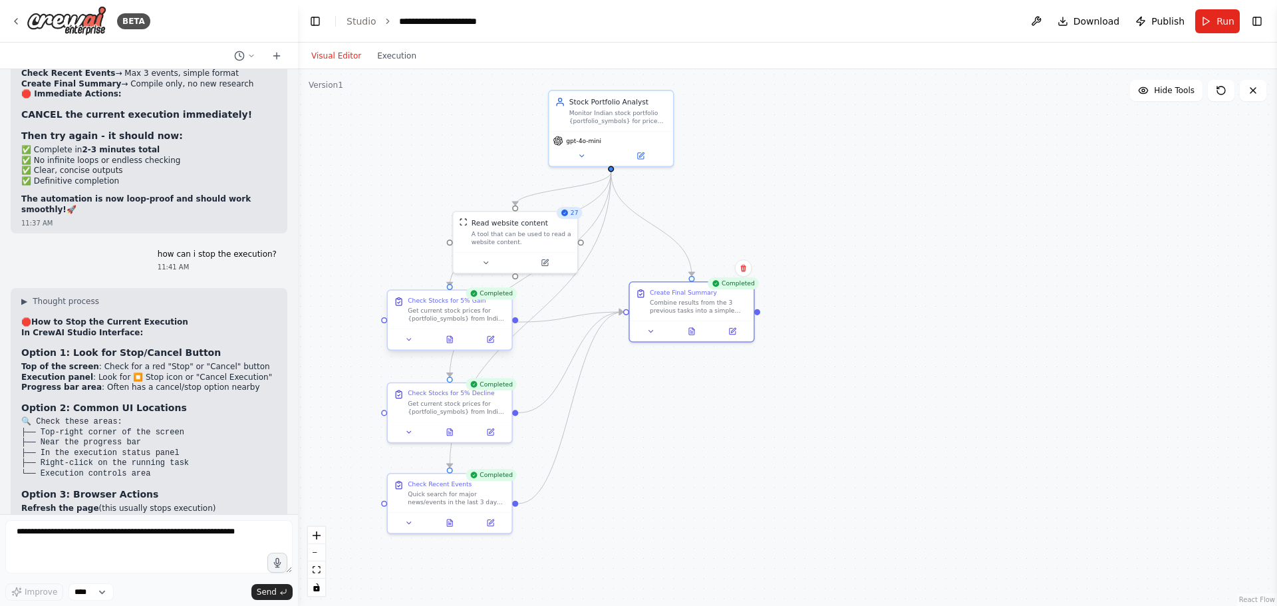
click at [451, 349] on div at bounding box center [450, 339] width 124 height 21
click at [452, 345] on button at bounding box center [449, 339] width 43 height 12
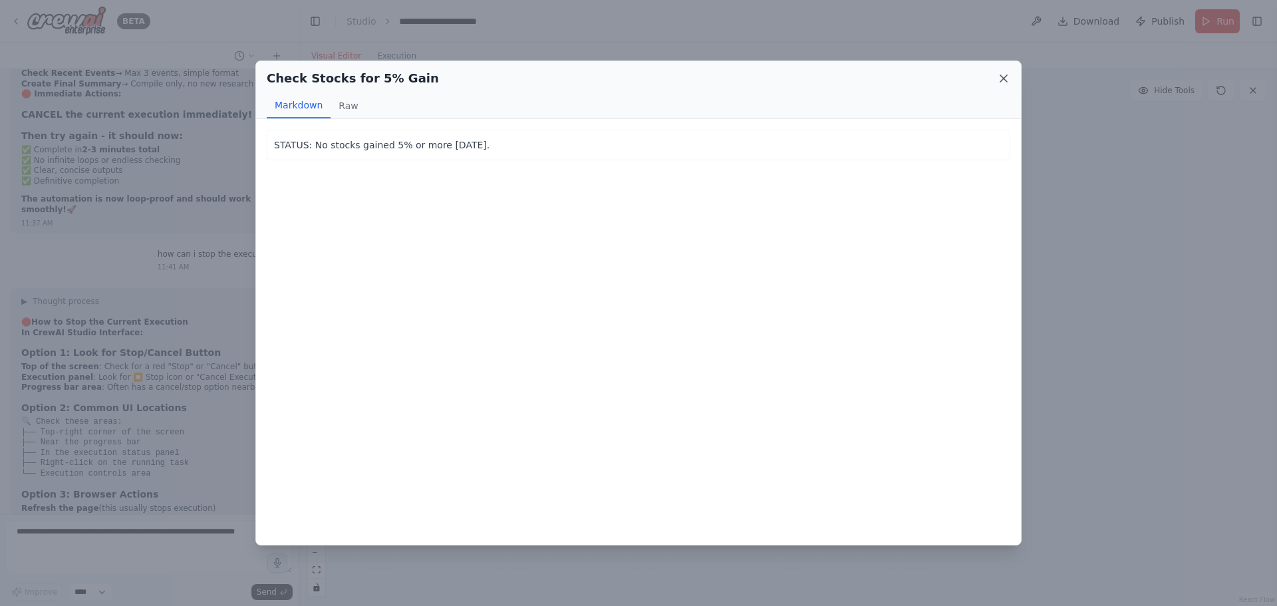
click at [1004, 79] on icon at bounding box center [1003, 78] width 7 height 7
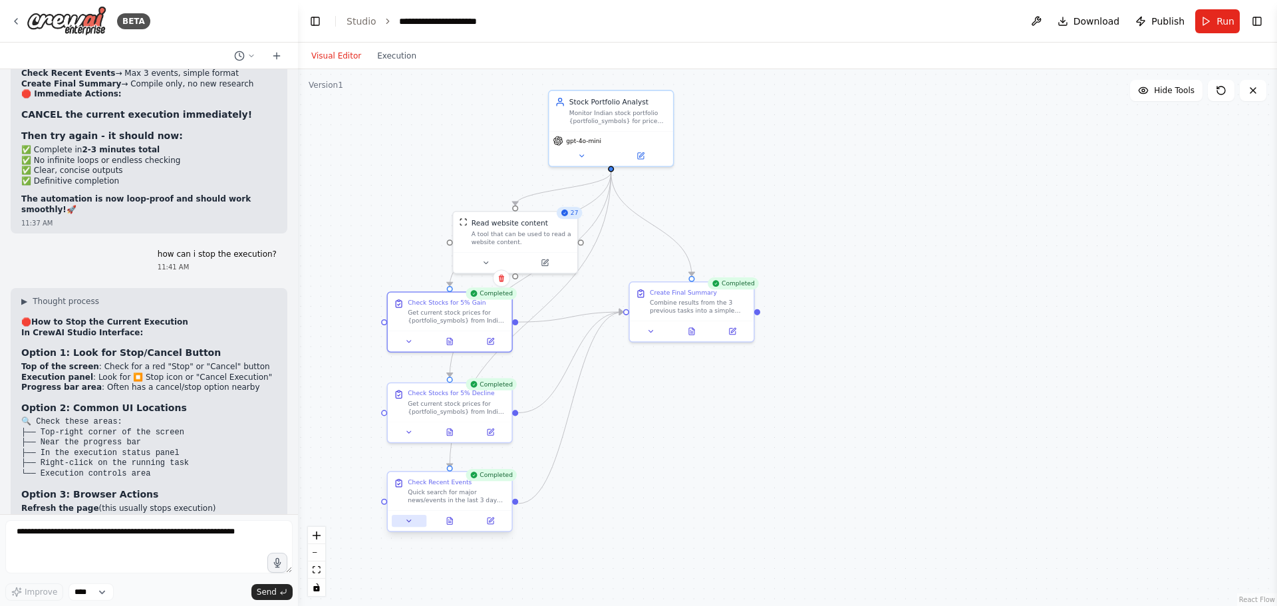
click at [415, 523] on button at bounding box center [409, 521] width 35 height 12
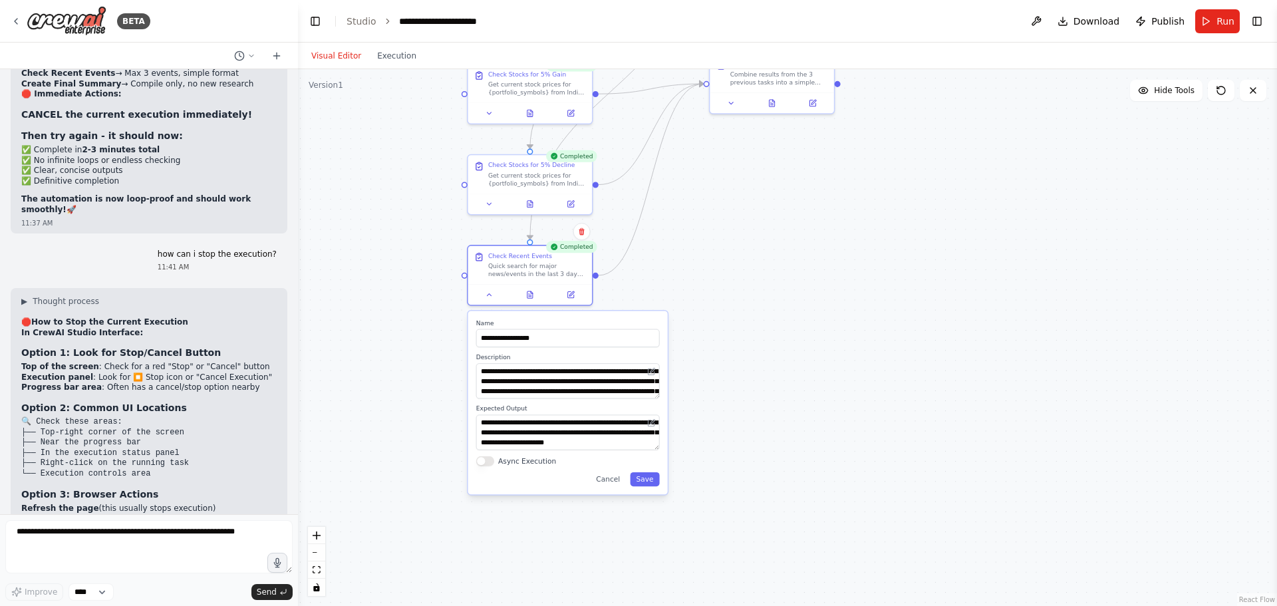
drag, startPoint x: 556, startPoint y: 507, endPoint x: 742, endPoint y: 279, distance: 294.6
click at [742, 279] on div ".deletable-edge-delete-btn { width: 20px; height: 20px; border: 0px solid #ffff…" at bounding box center [787, 337] width 979 height 537
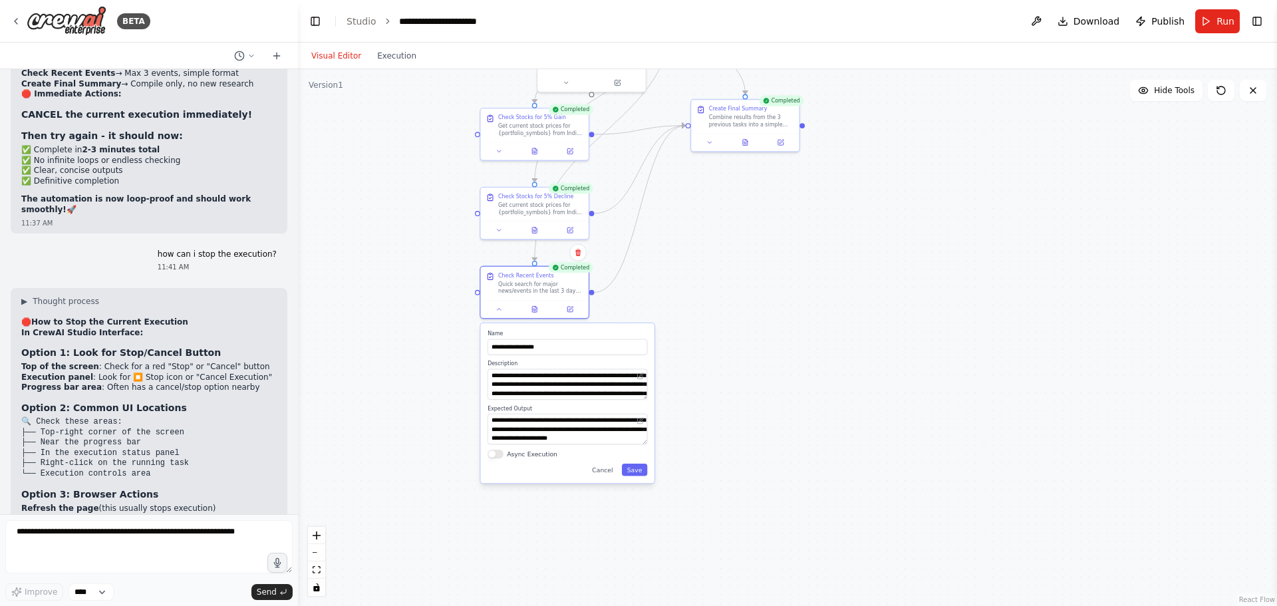
click at [637, 478] on div "**********" at bounding box center [568, 403] width 174 height 160
click at [629, 472] on button "Save" at bounding box center [635, 470] width 26 height 12
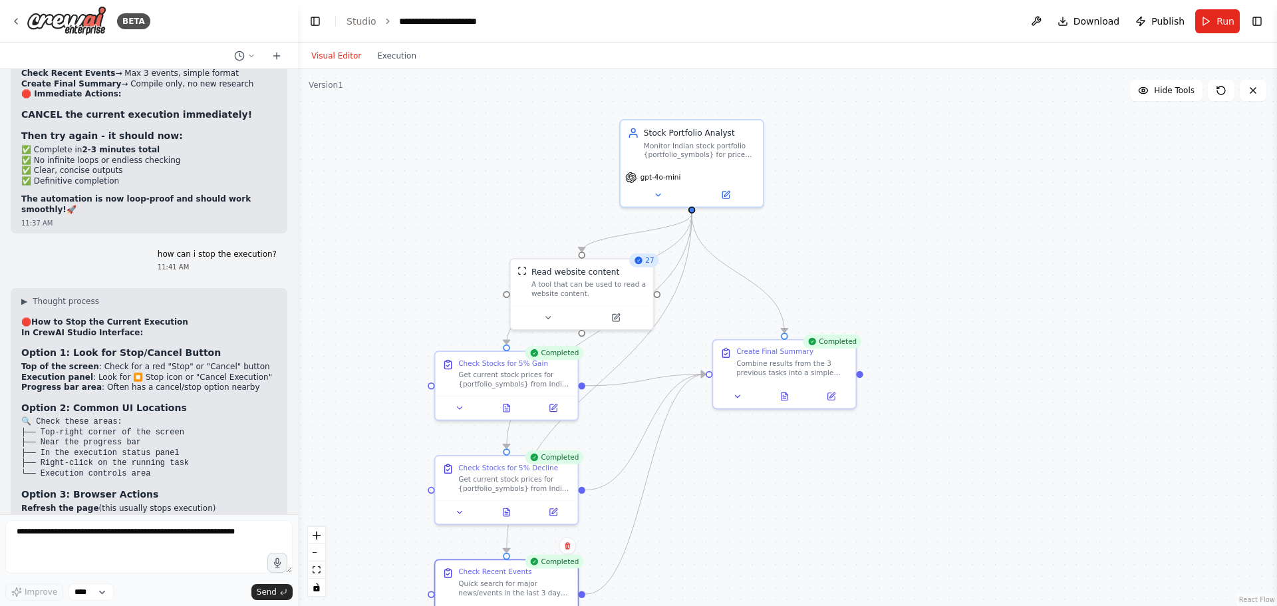
drag, startPoint x: 675, startPoint y: 262, endPoint x: 692, endPoint y: 569, distance: 307.1
click at [692, 569] on div ".deletable-edge-delete-btn { width: 20px; height: 20px; border: 0px solid #ffff…" at bounding box center [787, 337] width 979 height 537
click at [70, 533] on textarea at bounding box center [148, 546] width 287 height 53
type textarea "**********"
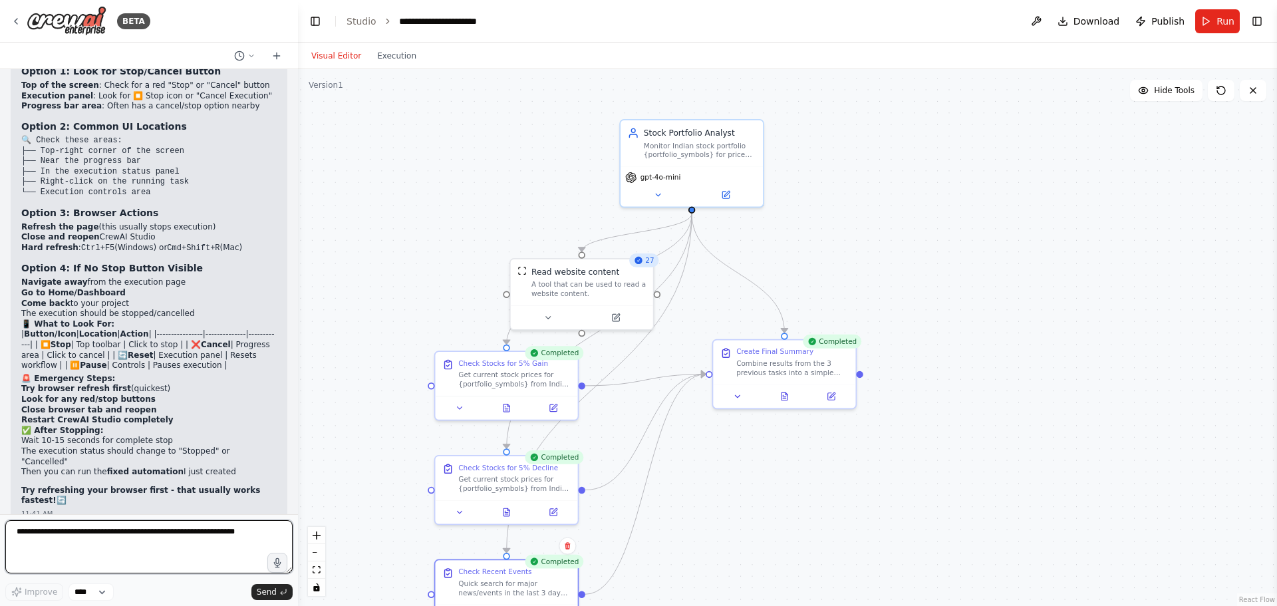
scroll to position [8540, 0]
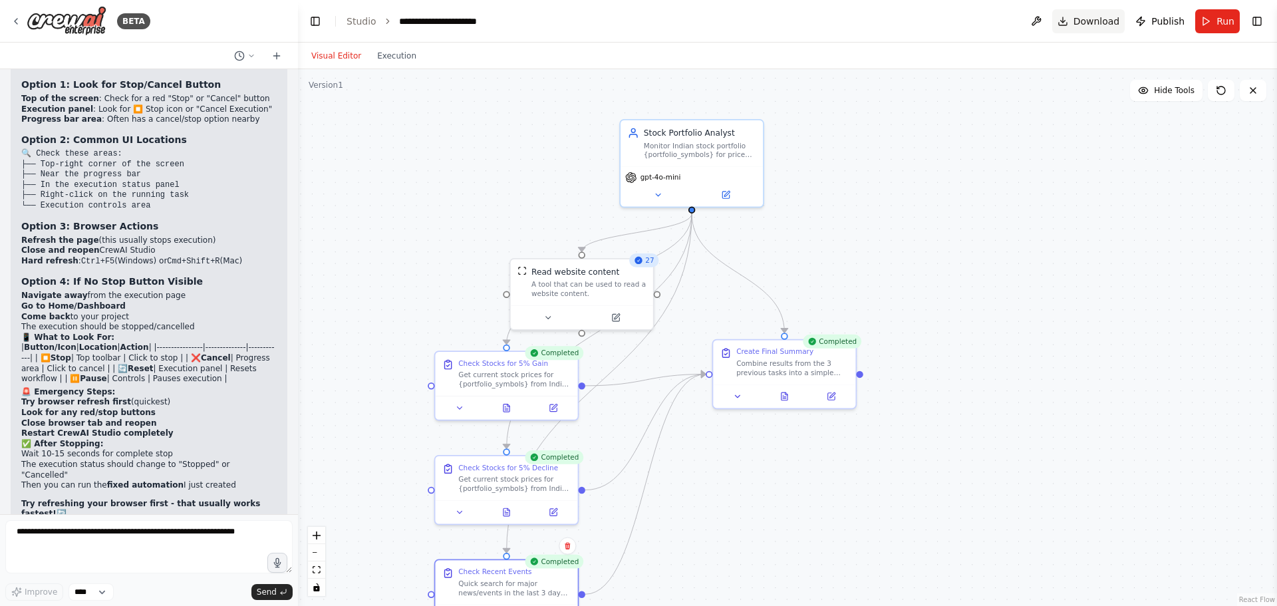
click at [1100, 21] on span "Download" at bounding box center [1096, 21] width 47 height 13
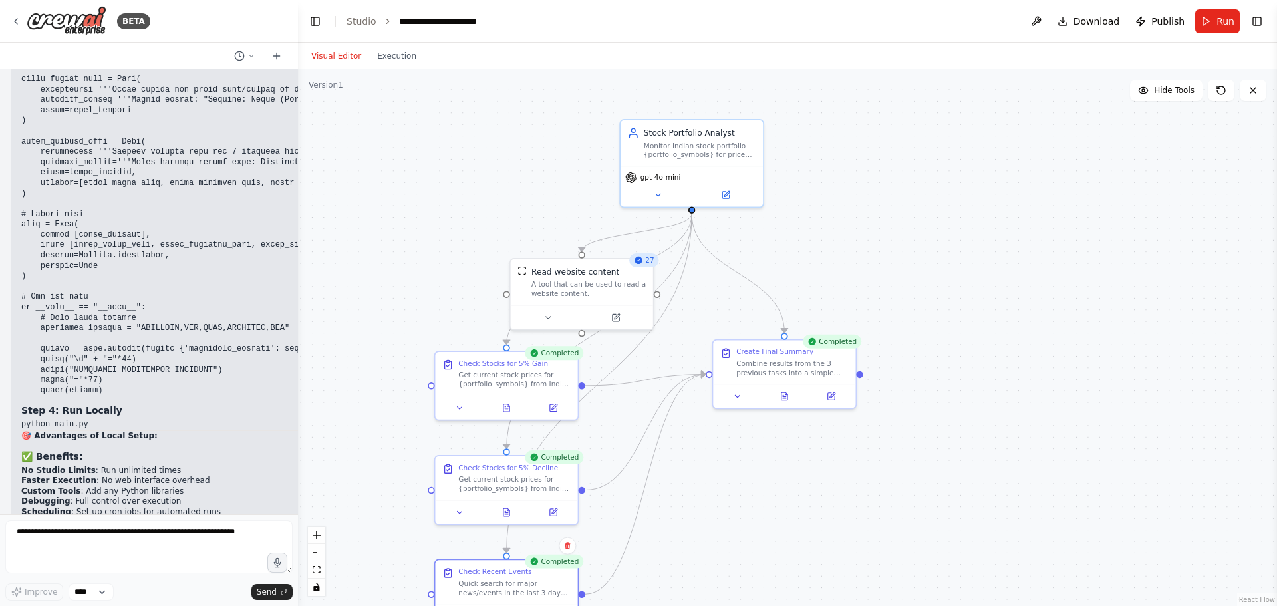
scroll to position [9737, 0]
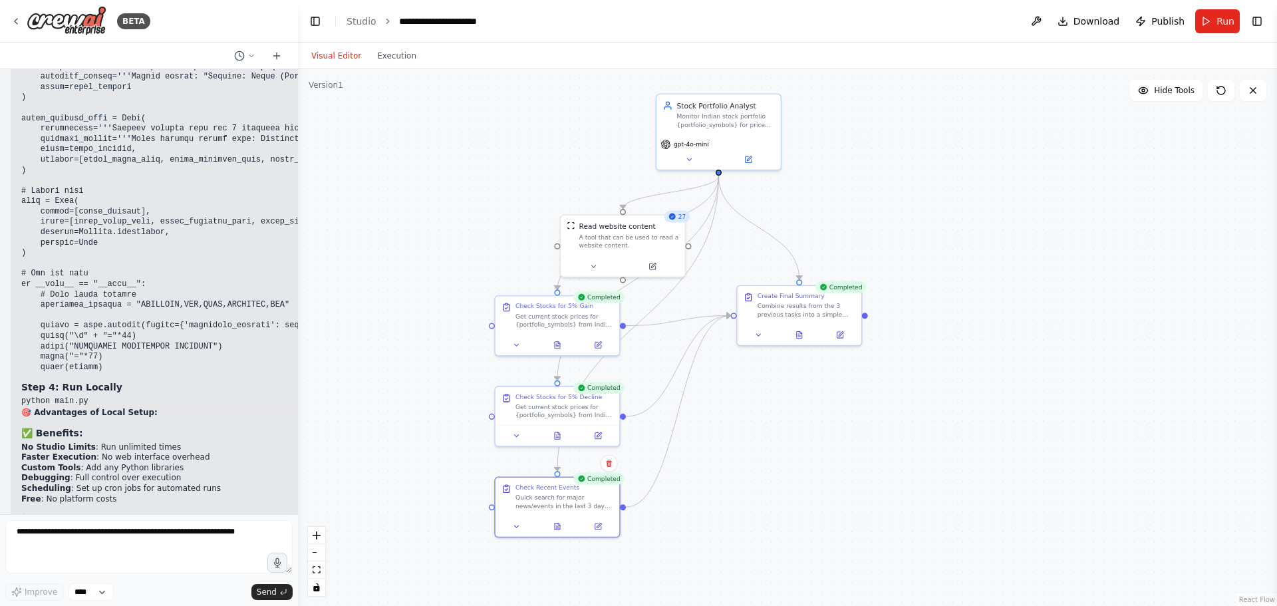
drag, startPoint x: 956, startPoint y: 315, endPoint x: 947, endPoint y: 271, distance: 44.9
click at [947, 271] on div ".deletable-edge-delete-btn { width: 20px; height: 20px; border: 0px solid #ffff…" at bounding box center [787, 337] width 979 height 537
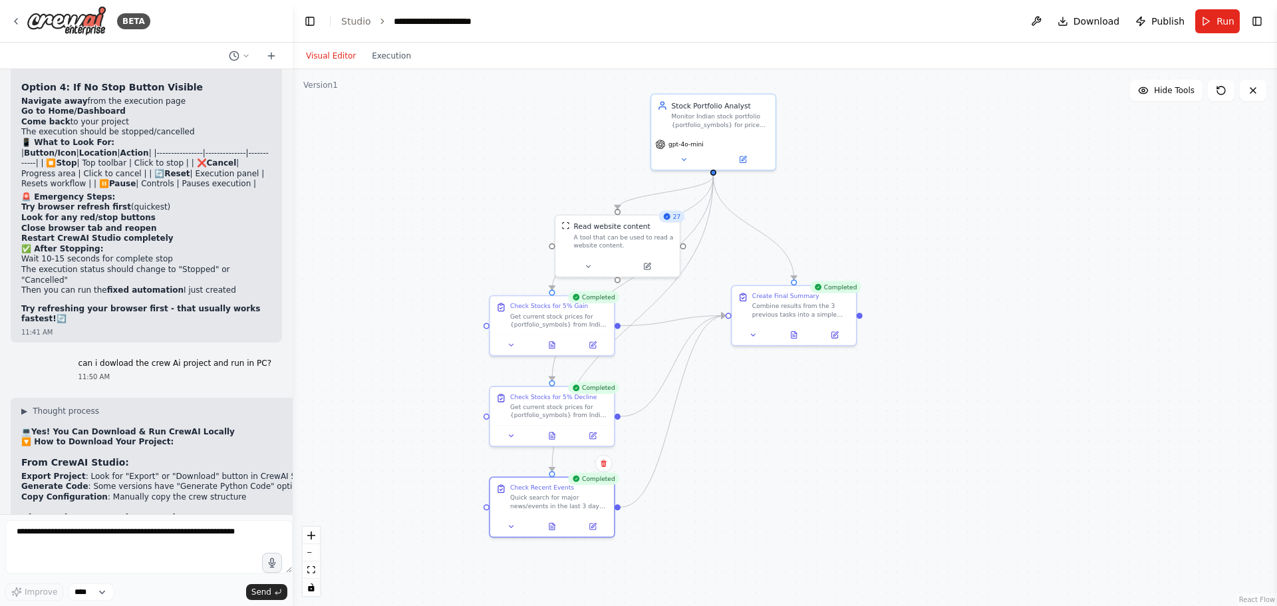
scroll to position [8945, 0]
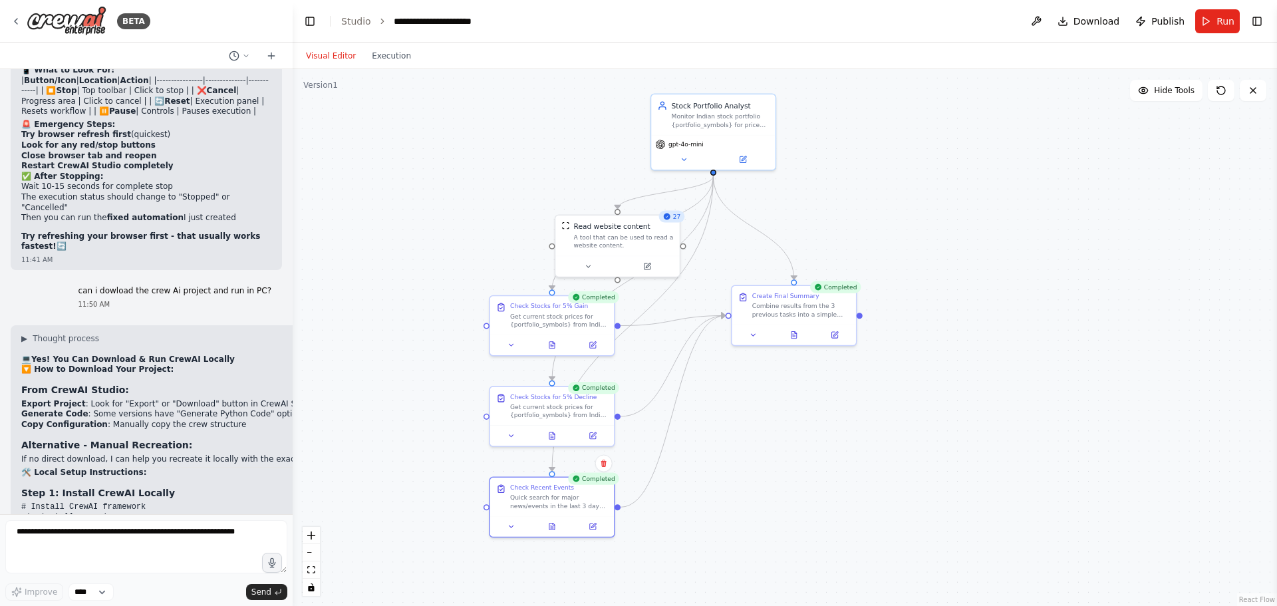
drag, startPoint x: 293, startPoint y: 462, endPoint x: 293, endPoint y: 484, distance: 21.3
click at [293, 484] on div "BETA I want to create an Ai agent "Market Research". This basically needs to mo…" at bounding box center [638, 303] width 1277 height 606
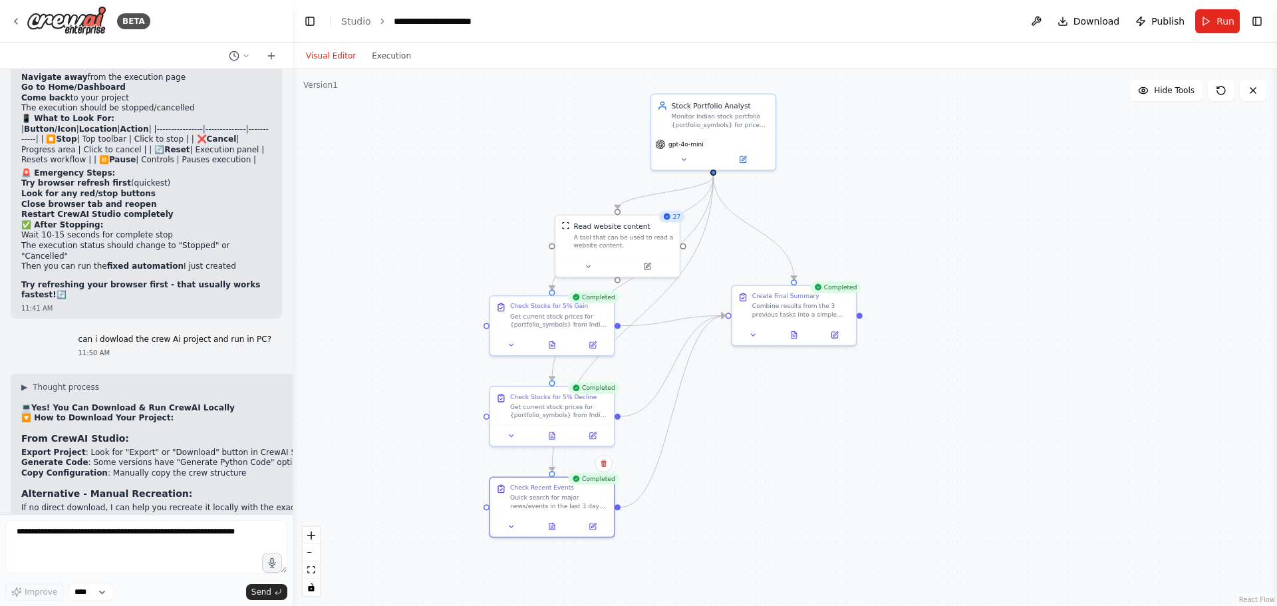
drag, startPoint x: 114, startPoint y: 195, endPoint x: 15, endPoint y: 197, distance: 98.5
copy code "pip install crewai"
drag, startPoint x: 136, startPoint y: 229, endPoint x: 14, endPoint y: 231, distance: 122.4
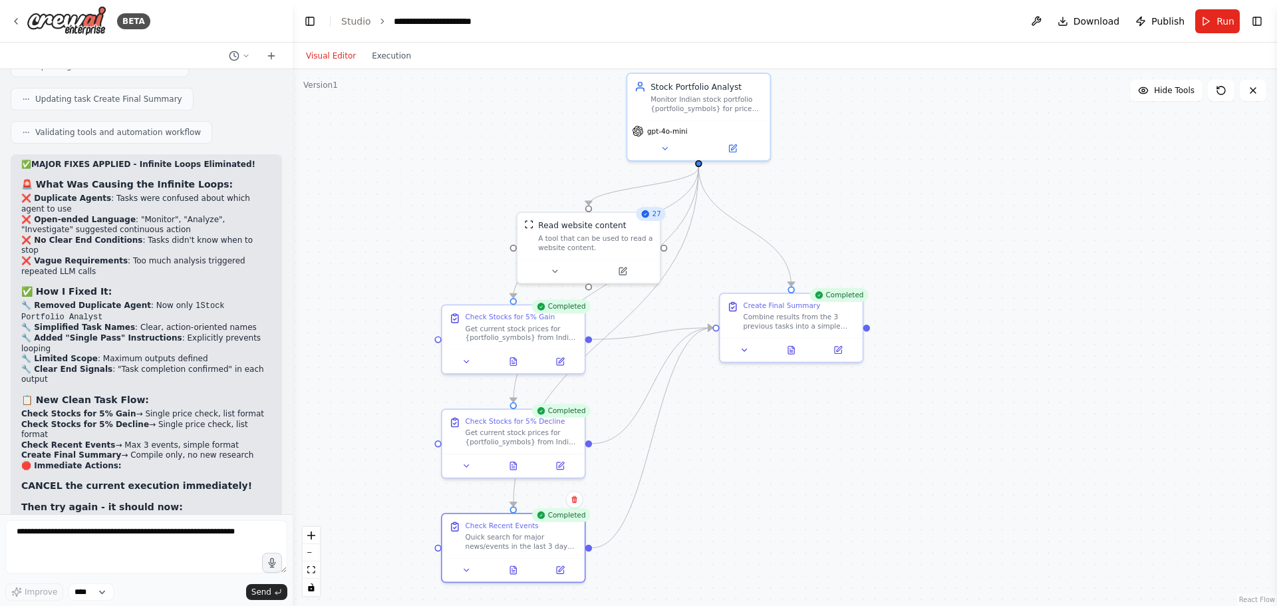
scroll to position [7965, 0]
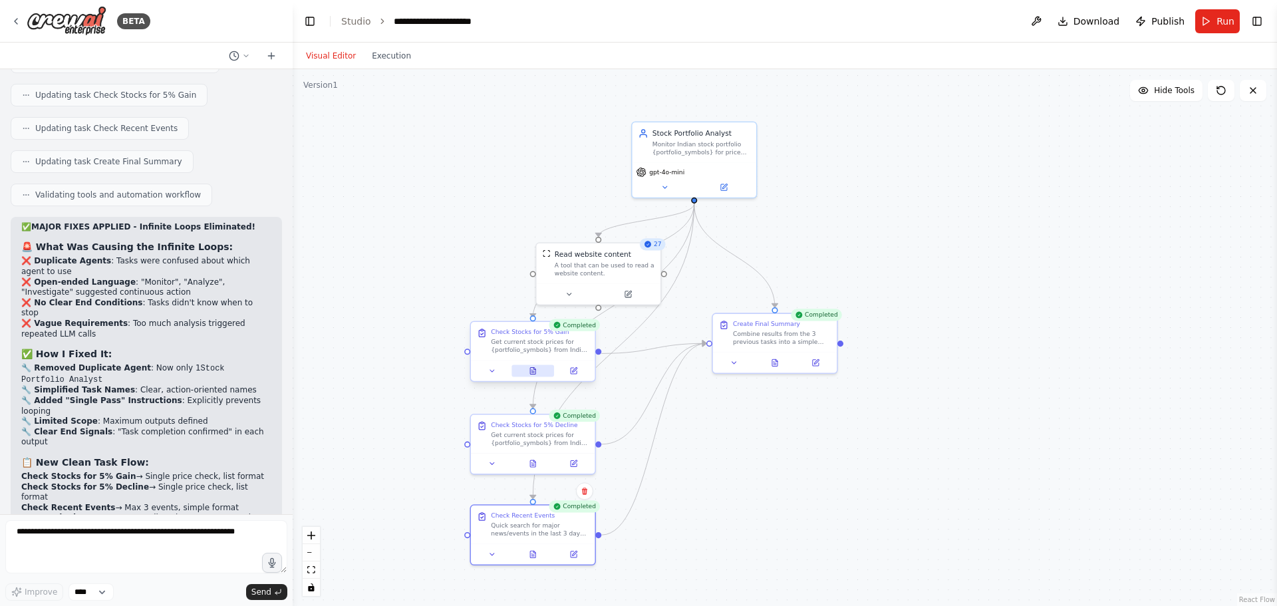
click at [533, 373] on icon at bounding box center [532, 370] width 5 height 7
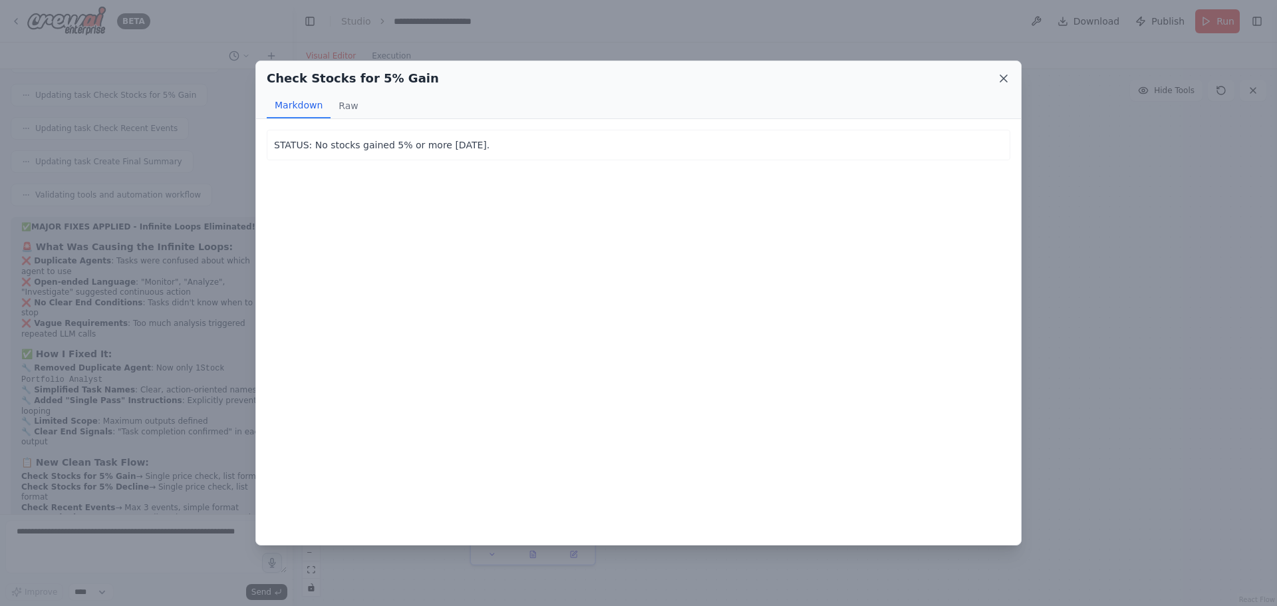
click at [999, 74] on icon at bounding box center [1003, 78] width 13 height 13
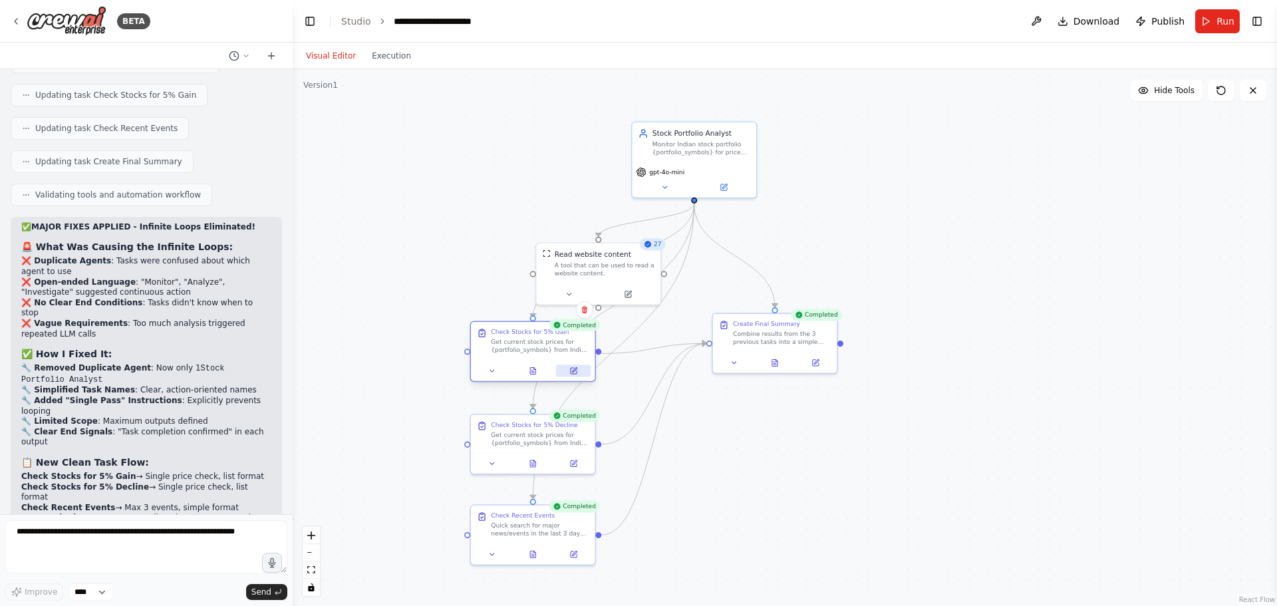
click at [571, 367] on icon at bounding box center [573, 370] width 8 height 8
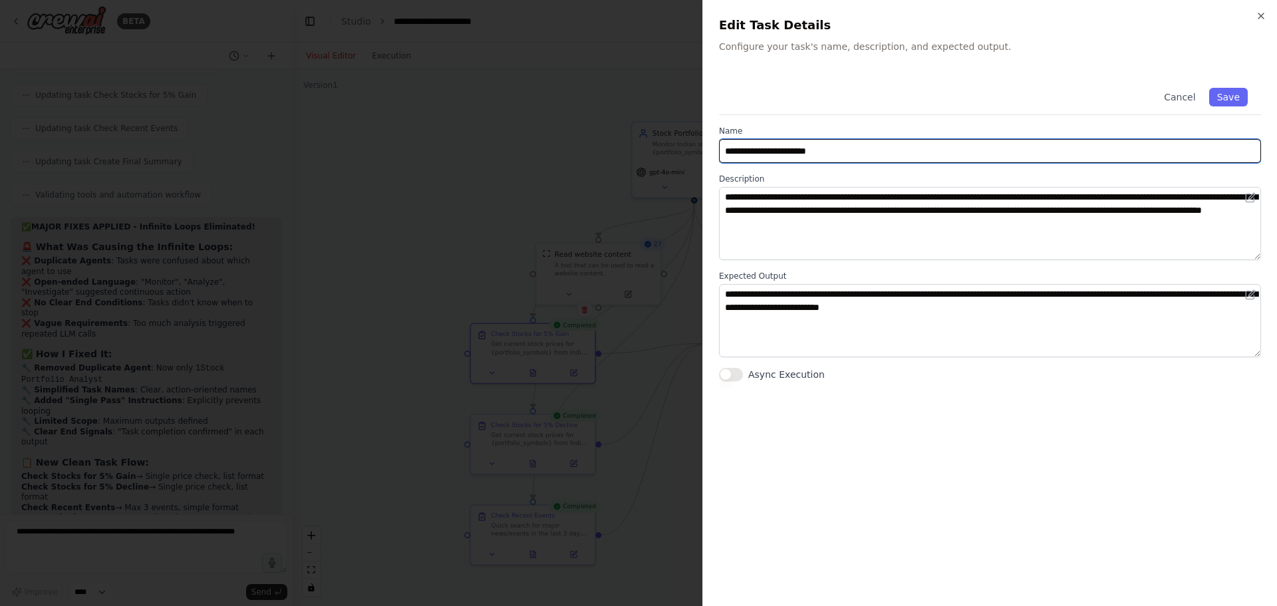
drag, startPoint x: 867, startPoint y: 152, endPoint x: 702, endPoint y: 148, distance: 165.0
click at [702, 148] on div "**********" at bounding box center [989, 303] width 575 height 606
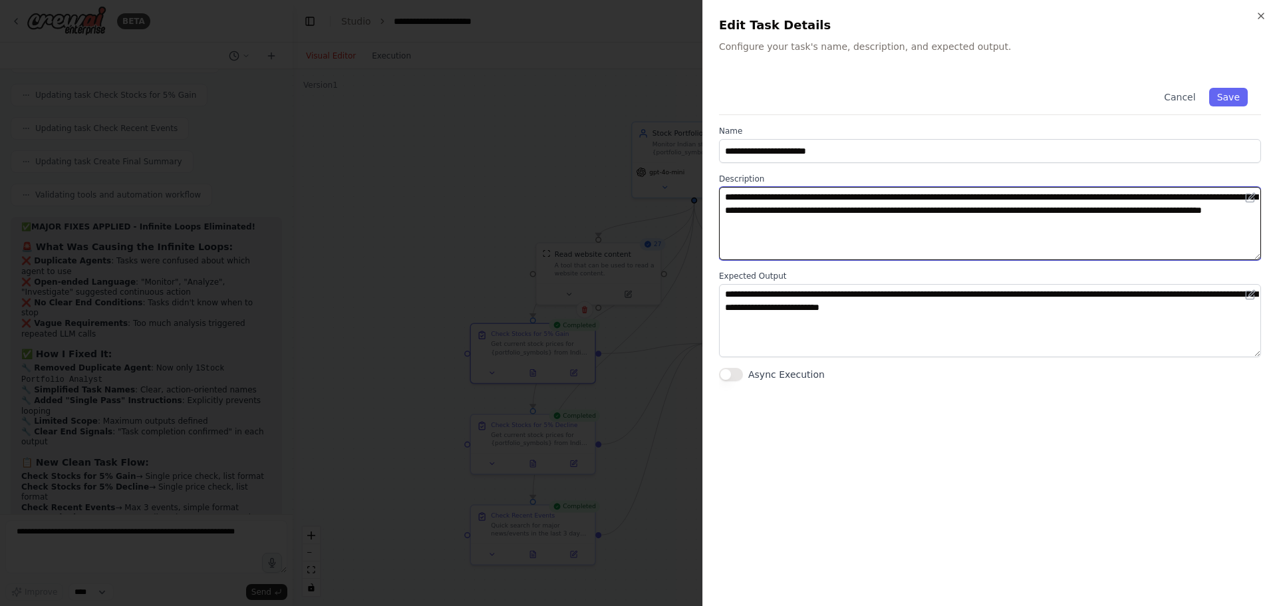
drag, startPoint x: 1000, startPoint y: 235, endPoint x: 708, endPoint y: 190, distance: 295.5
click at [708, 190] on div "**********" at bounding box center [989, 303] width 575 height 606
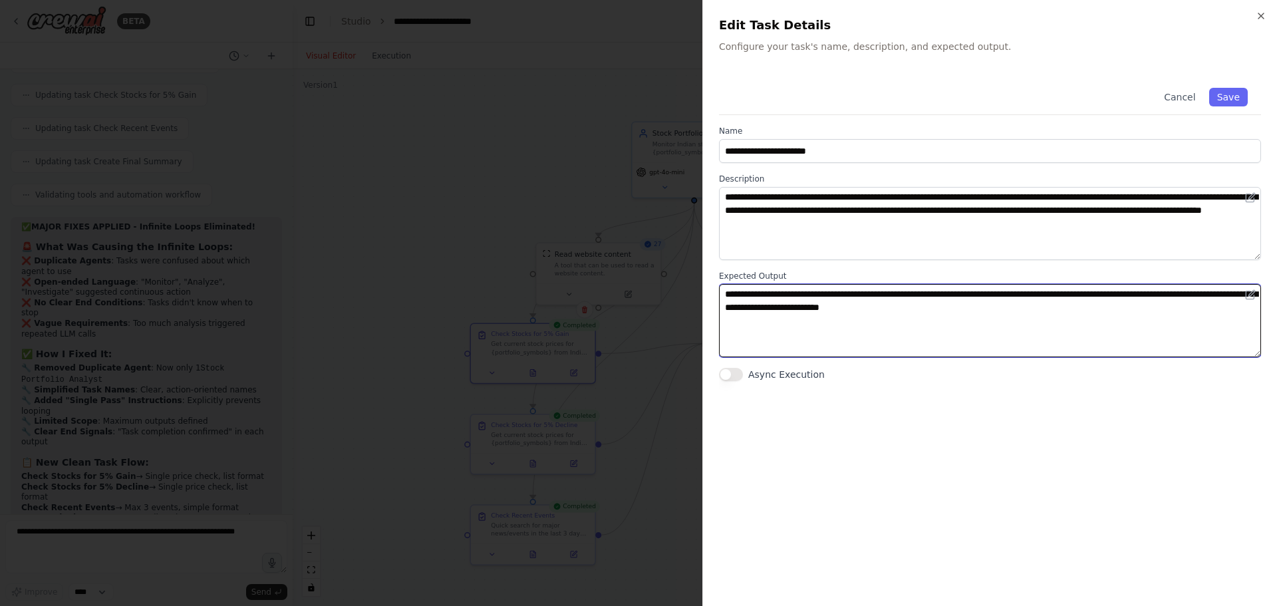
drag, startPoint x: 1014, startPoint y: 308, endPoint x: 716, endPoint y: 296, distance: 298.9
click at [716, 296] on div "**********" at bounding box center [989, 303] width 575 height 606
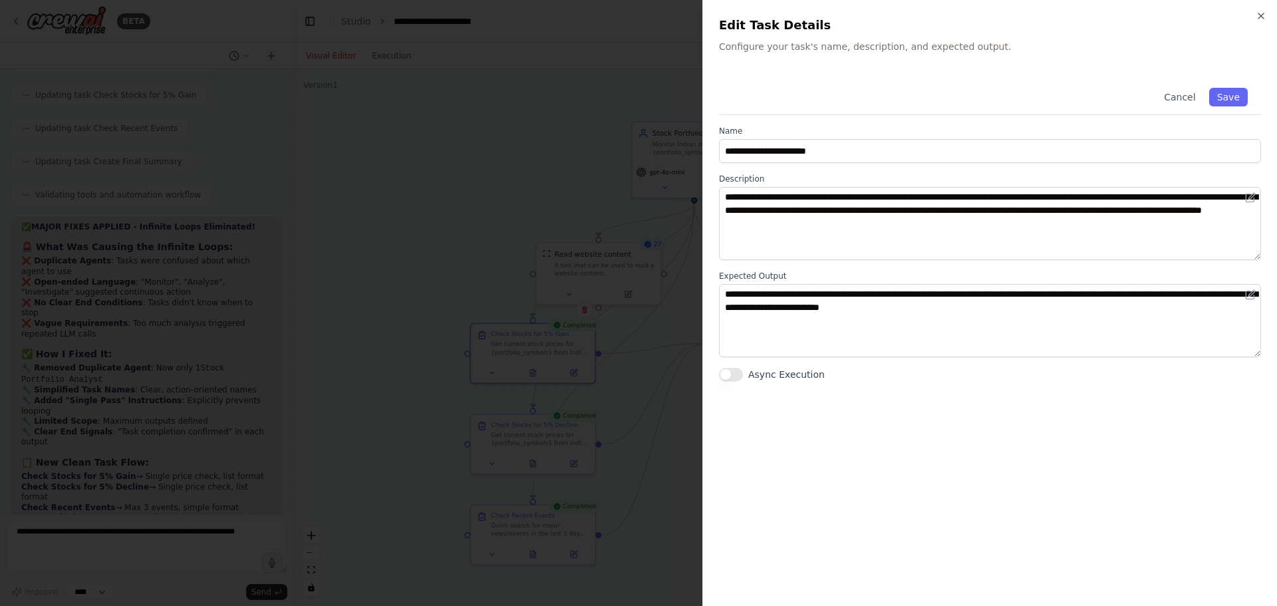
click at [993, 412] on div "**********" at bounding box center [990, 331] width 542 height 515
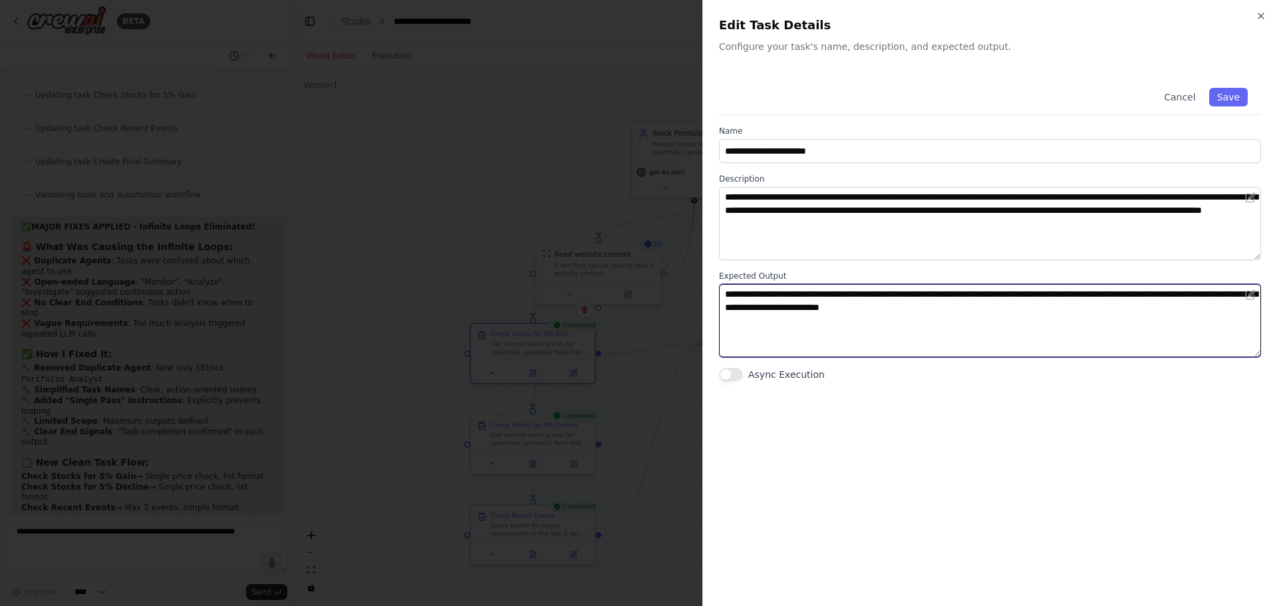
drag, startPoint x: 990, startPoint y: 311, endPoint x: 718, endPoint y: 289, distance: 272.9
click at [718, 289] on div "**********" at bounding box center [989, 303] width 575 height 606
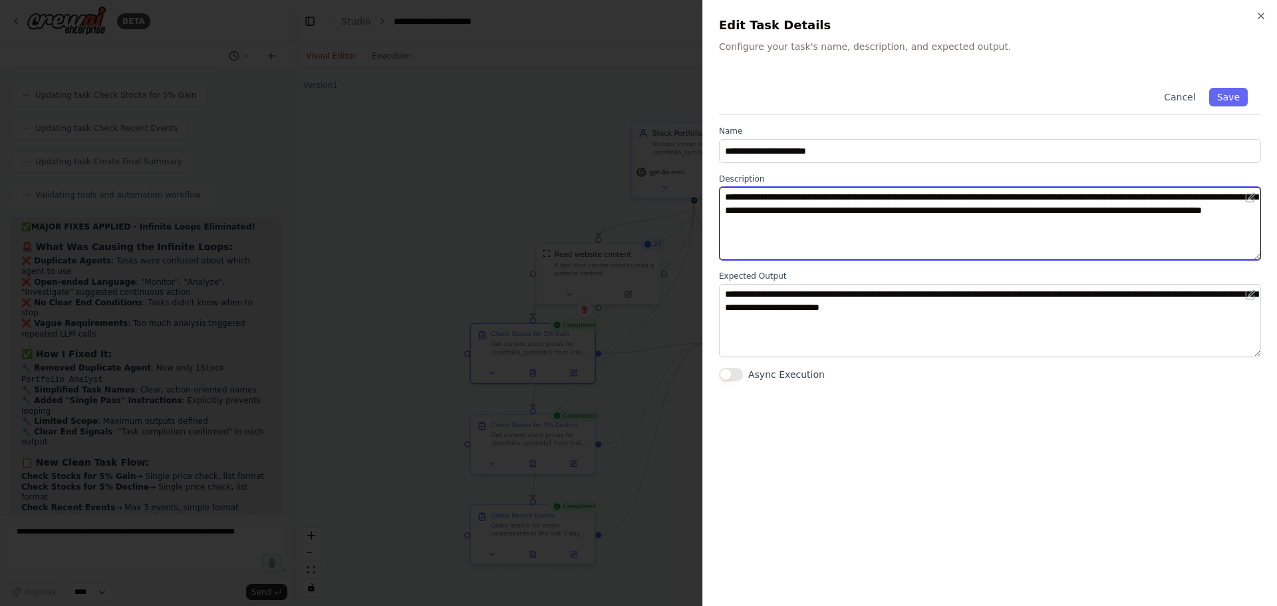
drag, startPoint x: 968, startPoint y: 227, endPoint x: 721, endPoint y: 198, distance: 249.2
click at [721, 198] on textarea "**********" at bounding box center [990, 223] width 542 height 73
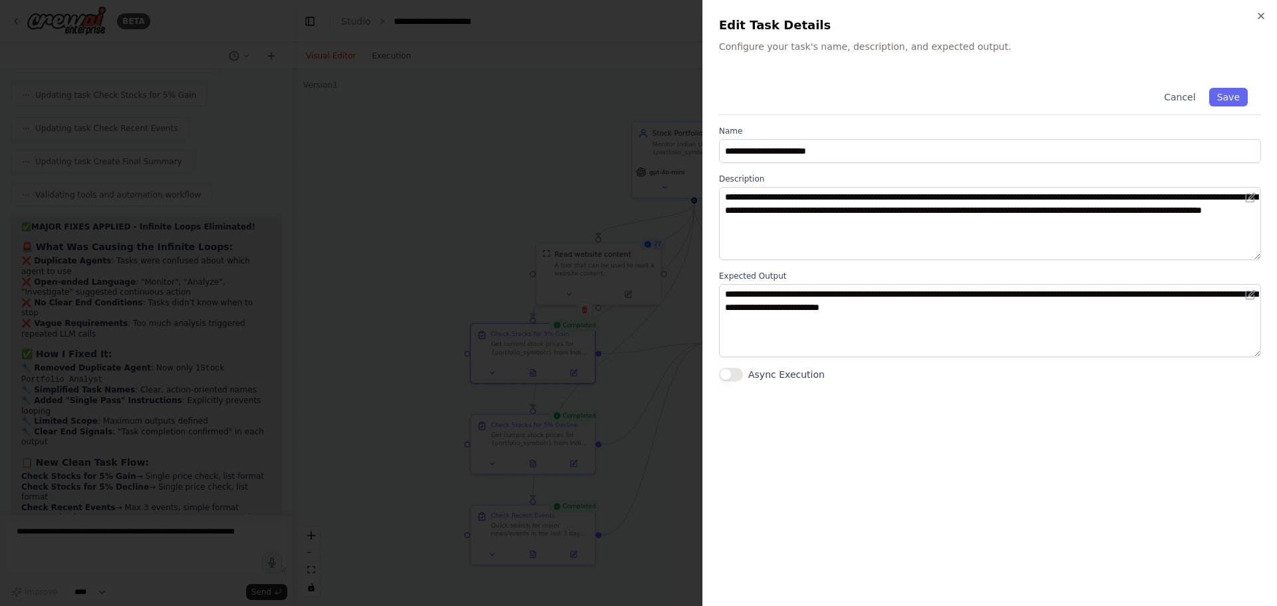
click at [893, 381] on div "**********" at bounding box center [990, 331] width 542 height 515
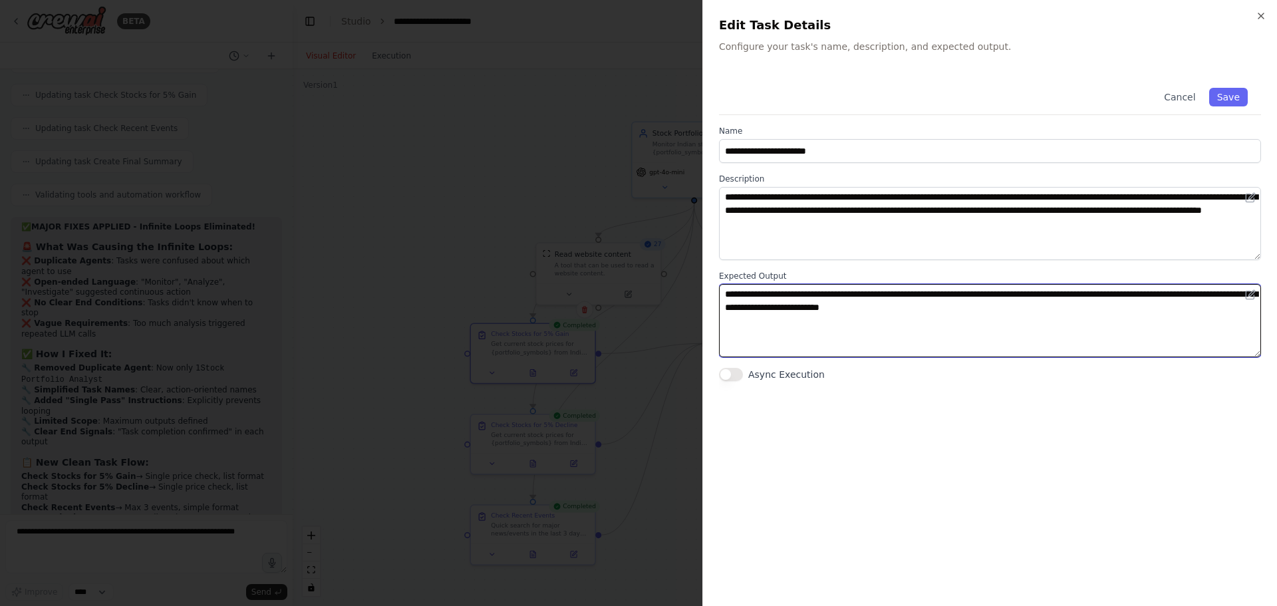
drag, startPoint x: 991, startPoint y: 313, endPoint x: 719, endPoint y: 295, distance: 272.6
click at [719, 295] on textarea "**********" at bounding box center [990, 320] width 542 height 73
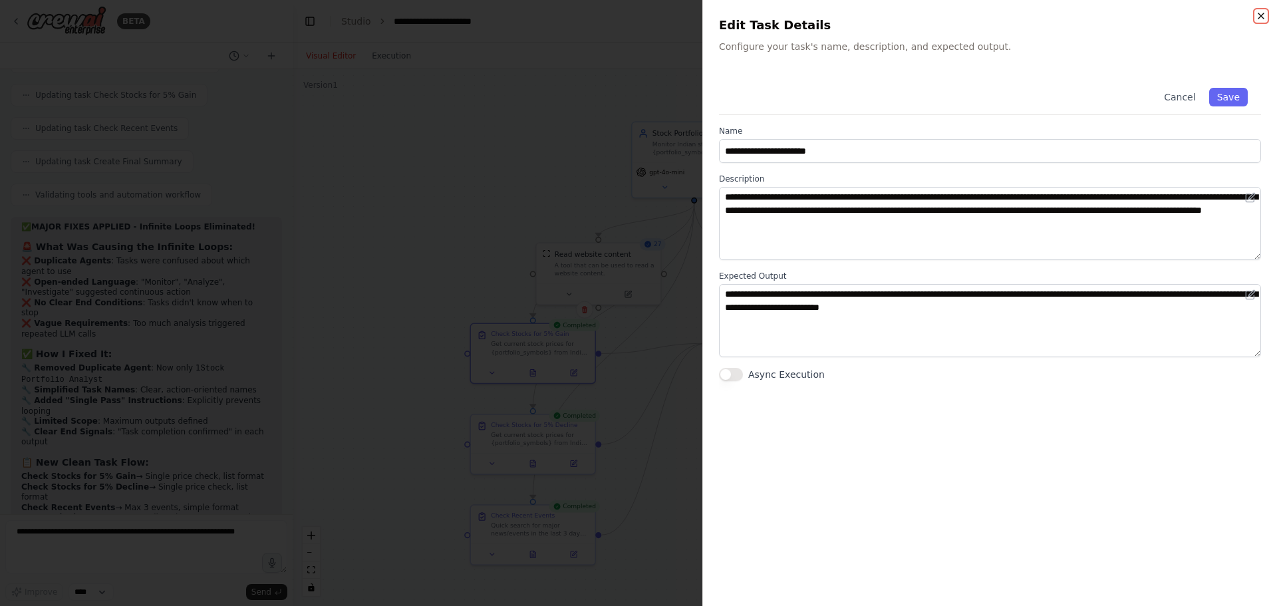
click at [1260, 15] on icon "button" at bounding box center [1261, 16] width 11 height 11
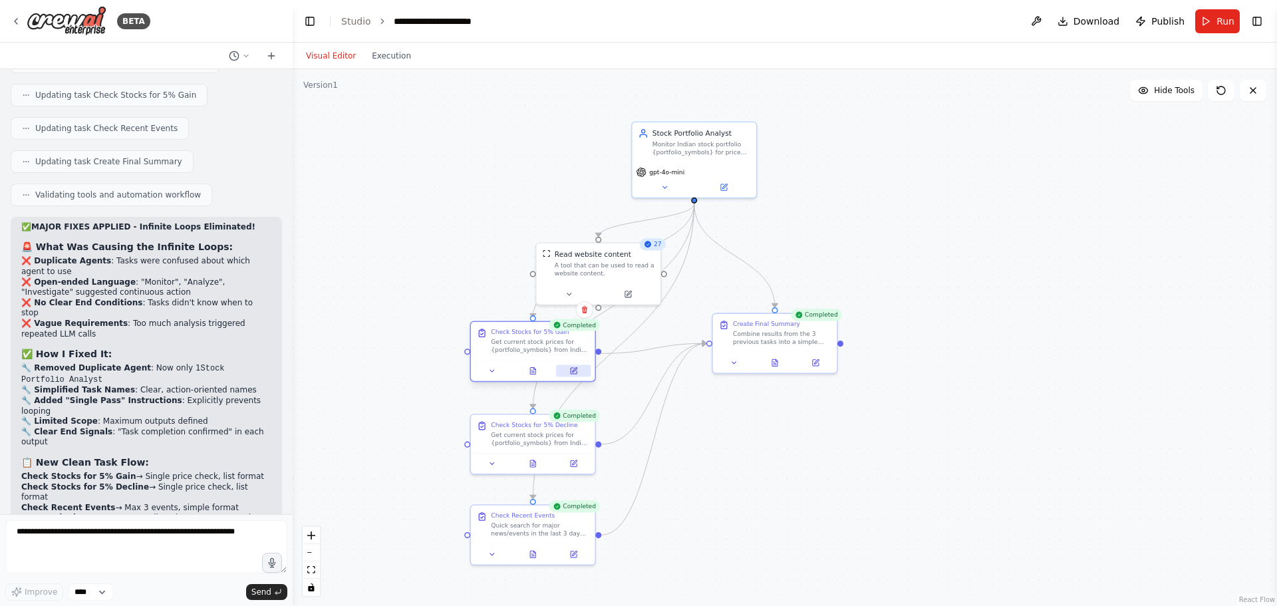
click at [571, 373] on icon at bounding box center [573, 370] width 8 height 8
click at [577, 368] on icon at bounding box center [574, 369] width 5 height 5
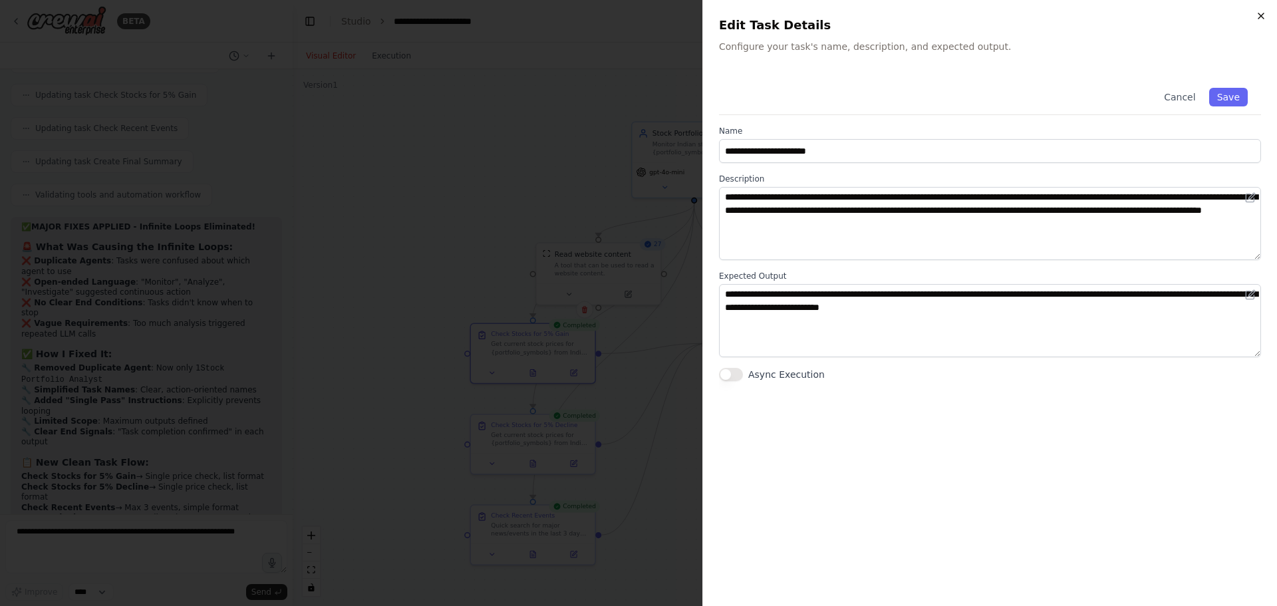
click at [1266, 14] on icon "button" at bounding box center [1261, 16] width 11 height 11
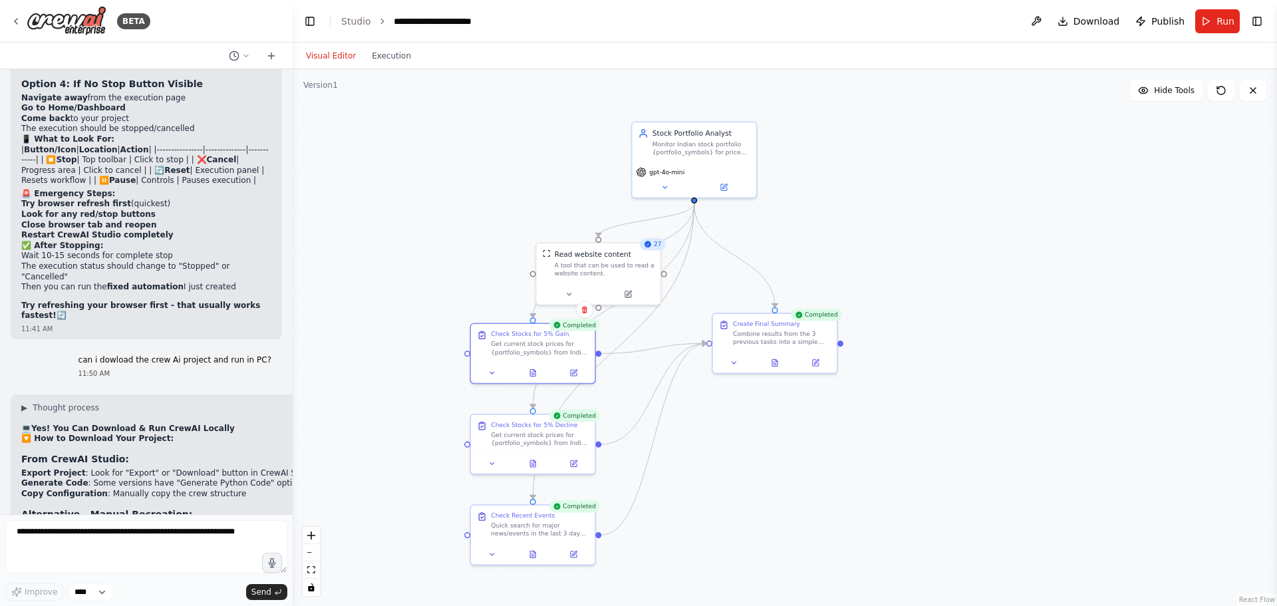
scroll to position [8811, 0]
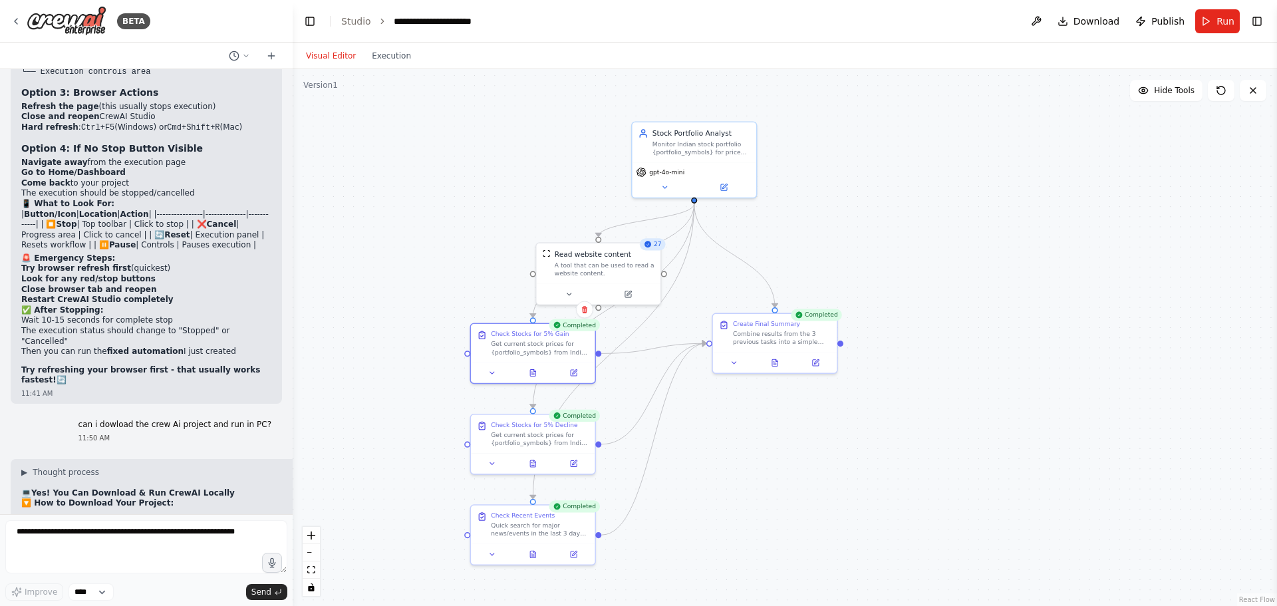
drag, startPoint x: 126, startPoint y: 315, endPoint x: 25, endPoint y: 313, distance: 101.1
copy code "pip install crewai-tools"
drag, startPoint x: 133, startPoint y: 315, endPoint x: 11, endPoint y: 317, distance: 121.7
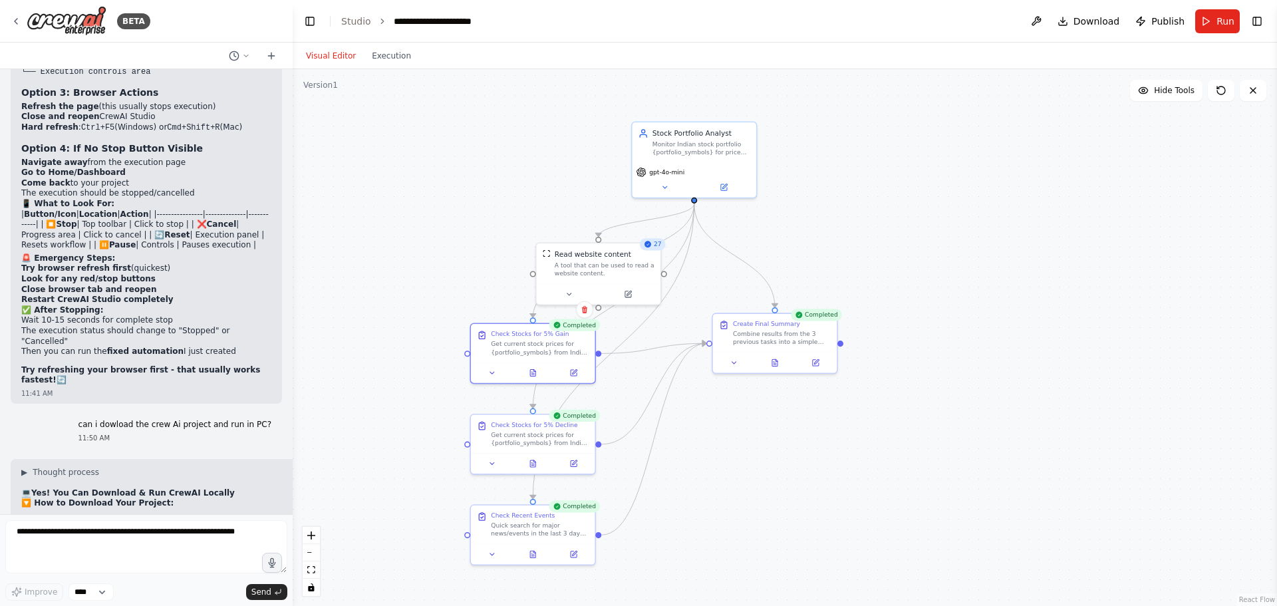
copy code "pip install crewai-tools"
drag, startPoint x: 216, startPoint y: 343, endPoint x: 17, endPoint y: 346, distance: 199.6
copy code "pip install requests beautifulsoup4 selenium"
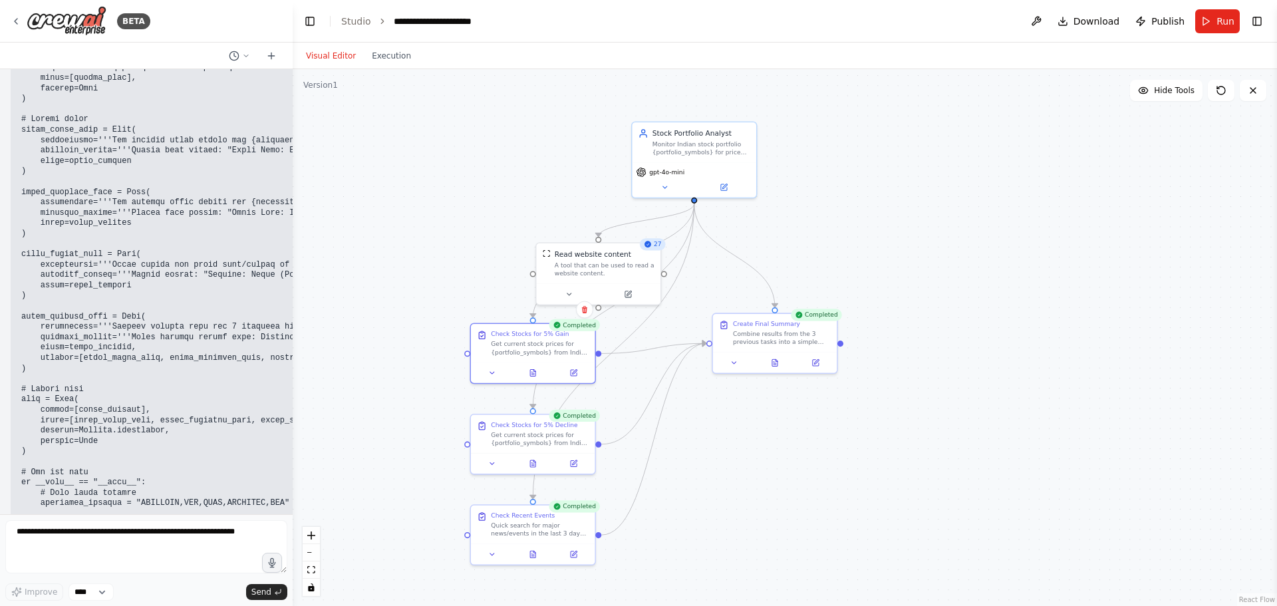
scroll to position [9676, 0]
